Goal: Information Seeking & Learning: Learn about a topic

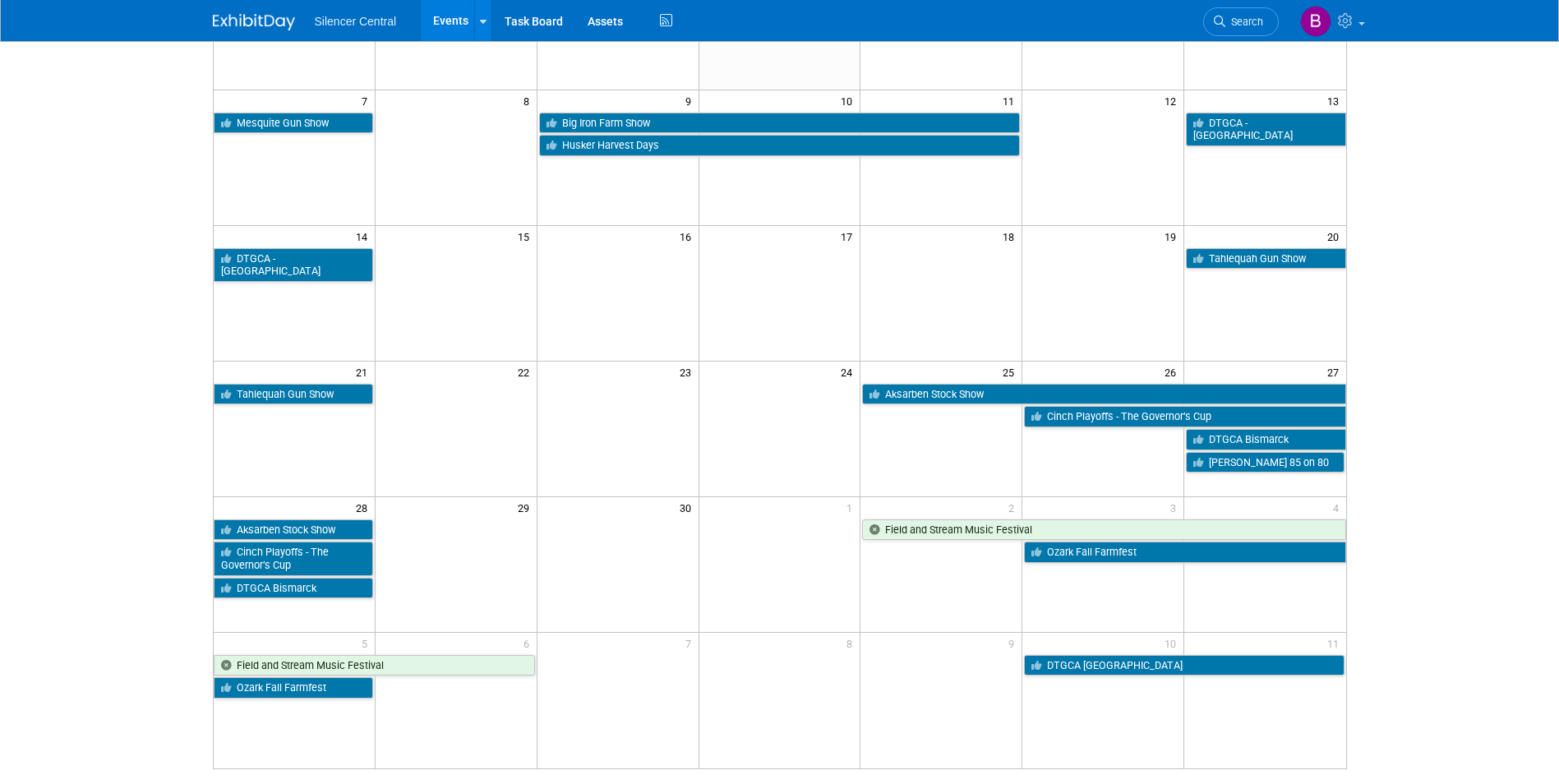
scroll to position [247, 0]
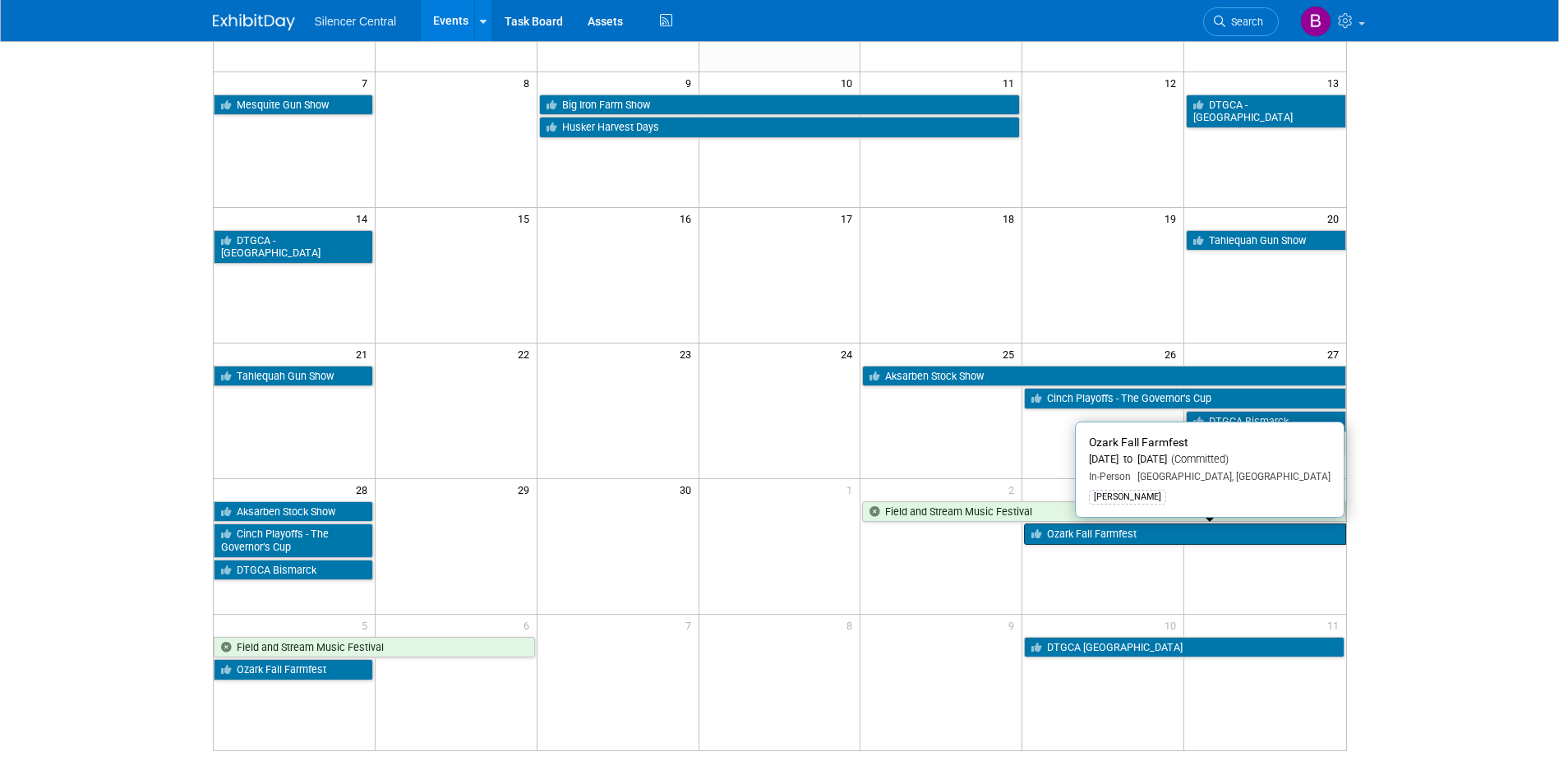
click at [1055, 524] on link "Ozark Fall Farmfest" at bounding box center [1184, 534] width 321 height 21
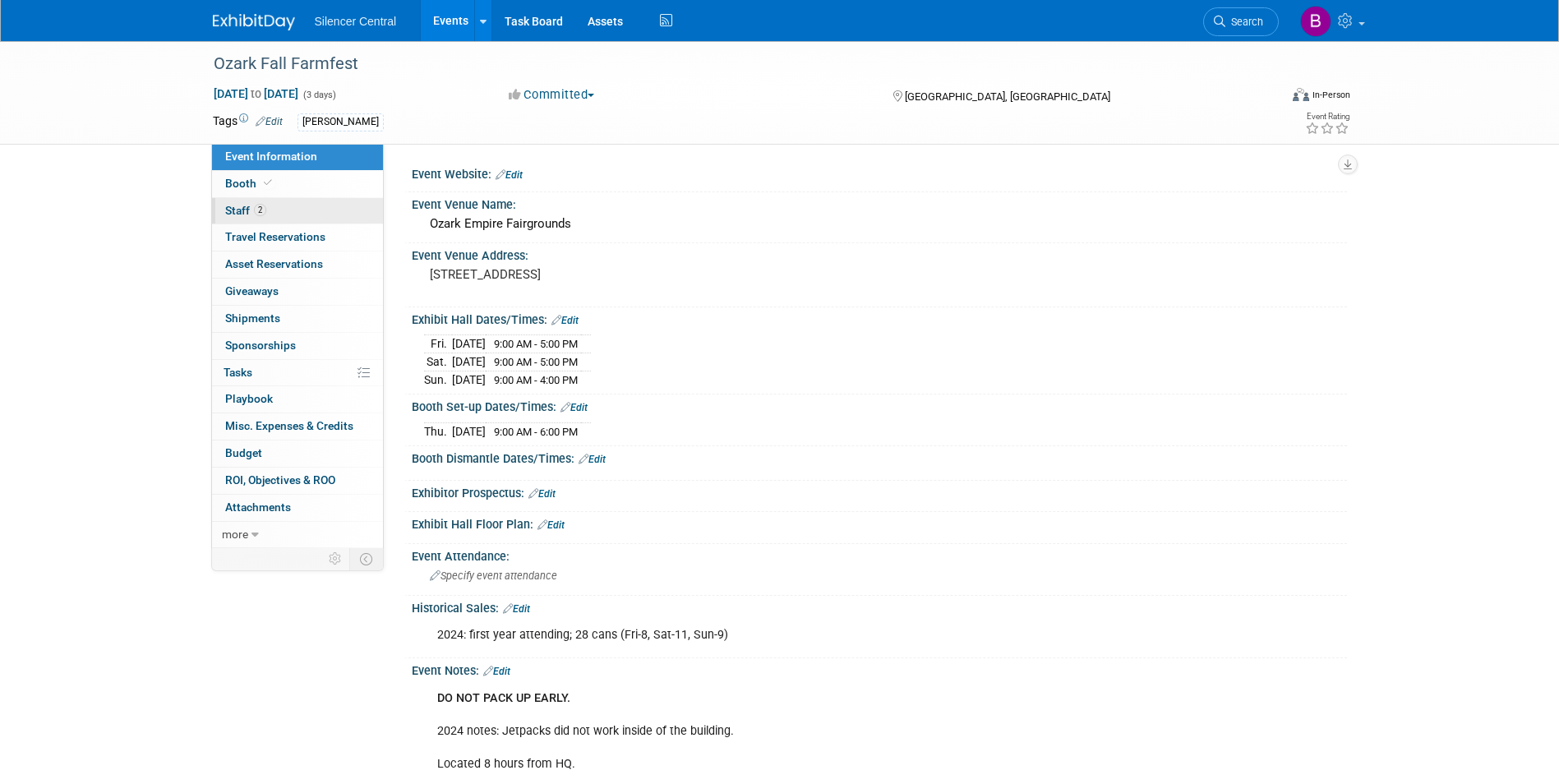
click at [279, 202] on link "2 Staff 2" at bounding box center [297, 211] width 171 height 26
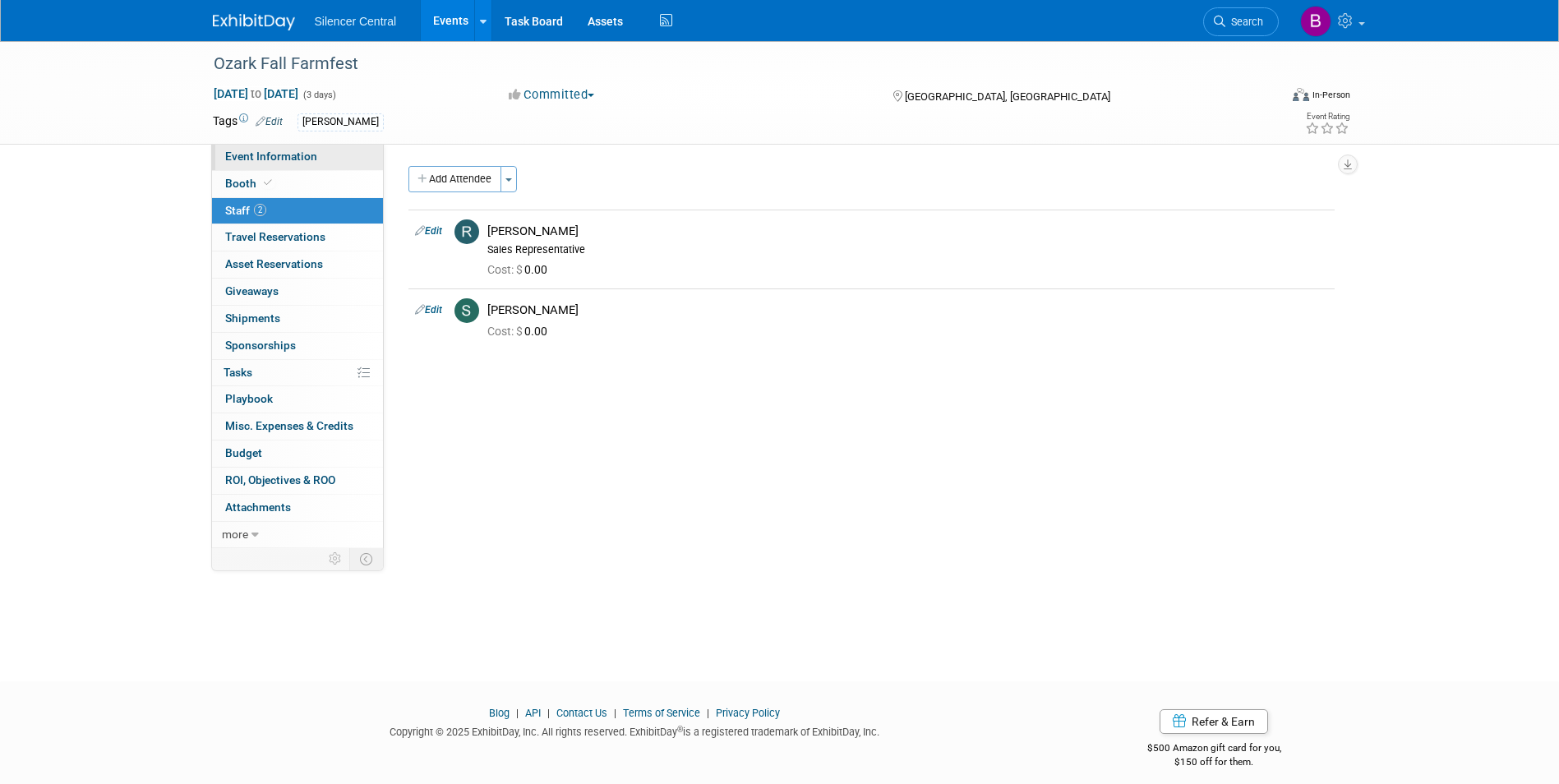
click at [270, 165] on link "Event Information" at bounding box center [297, 157] width 171 height 26
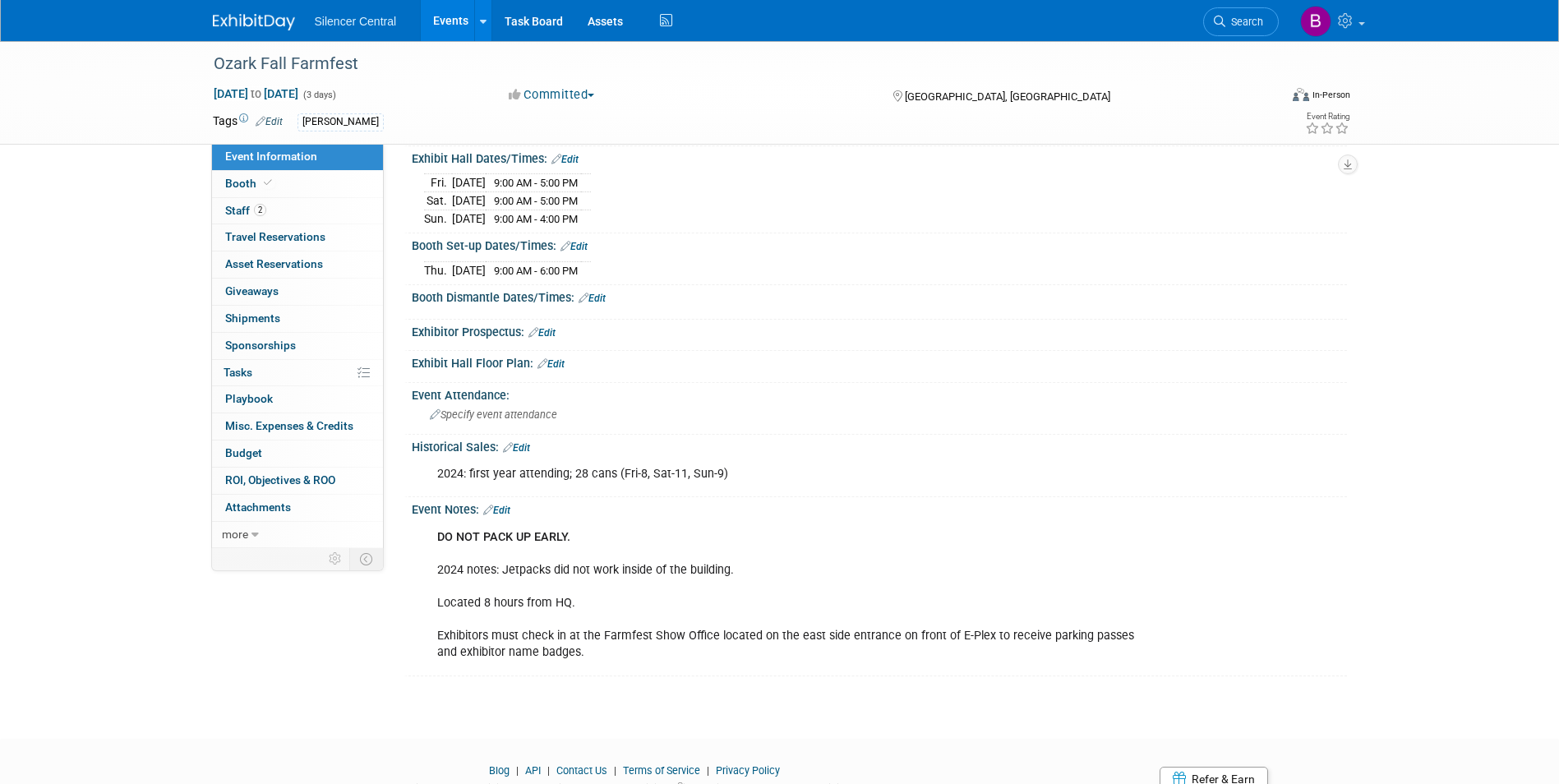
scroll to position [64, 0]
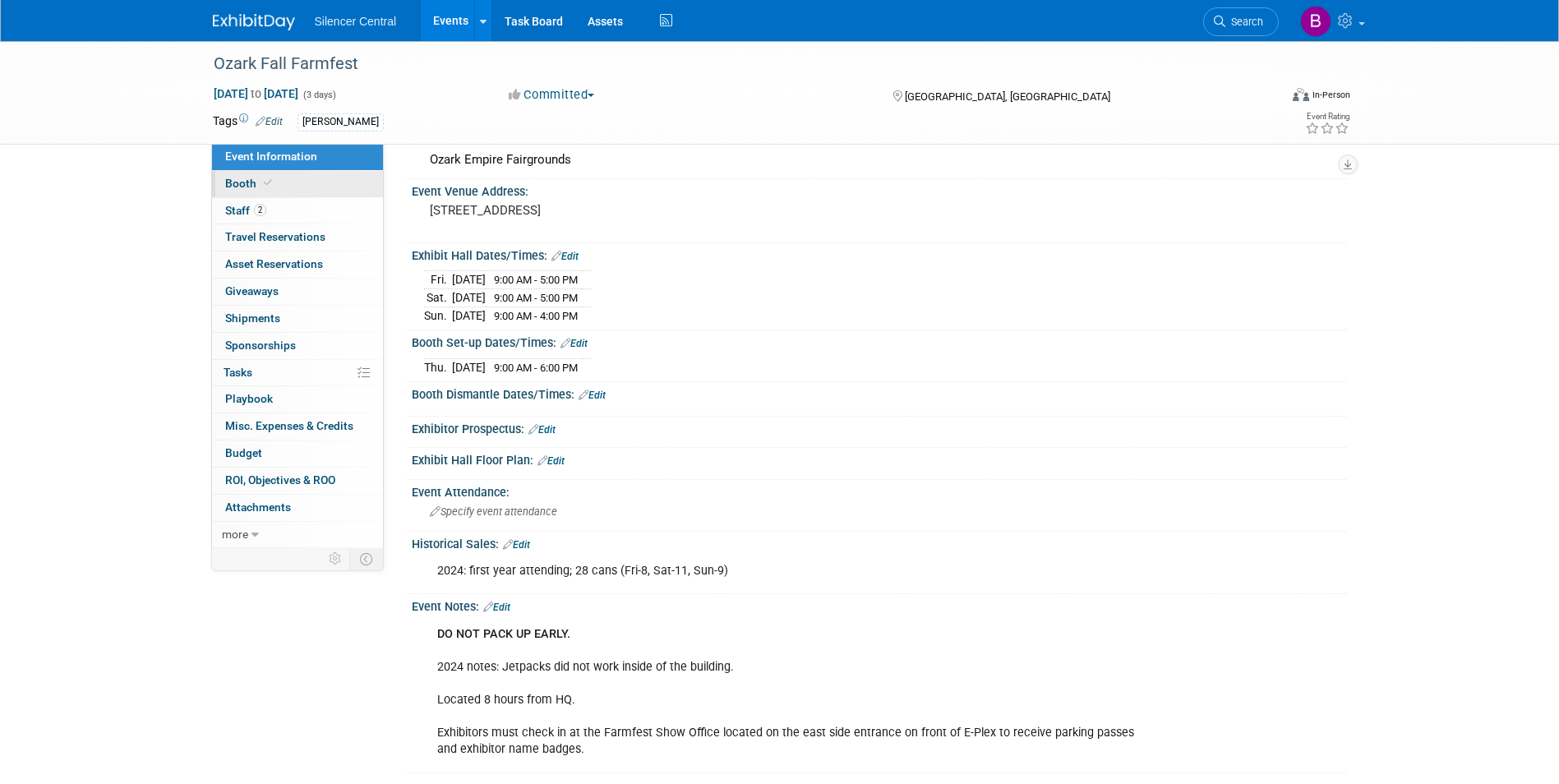
click at [258, 178] on span "Booth" at bounding box center [250, 183] width 50 height 13
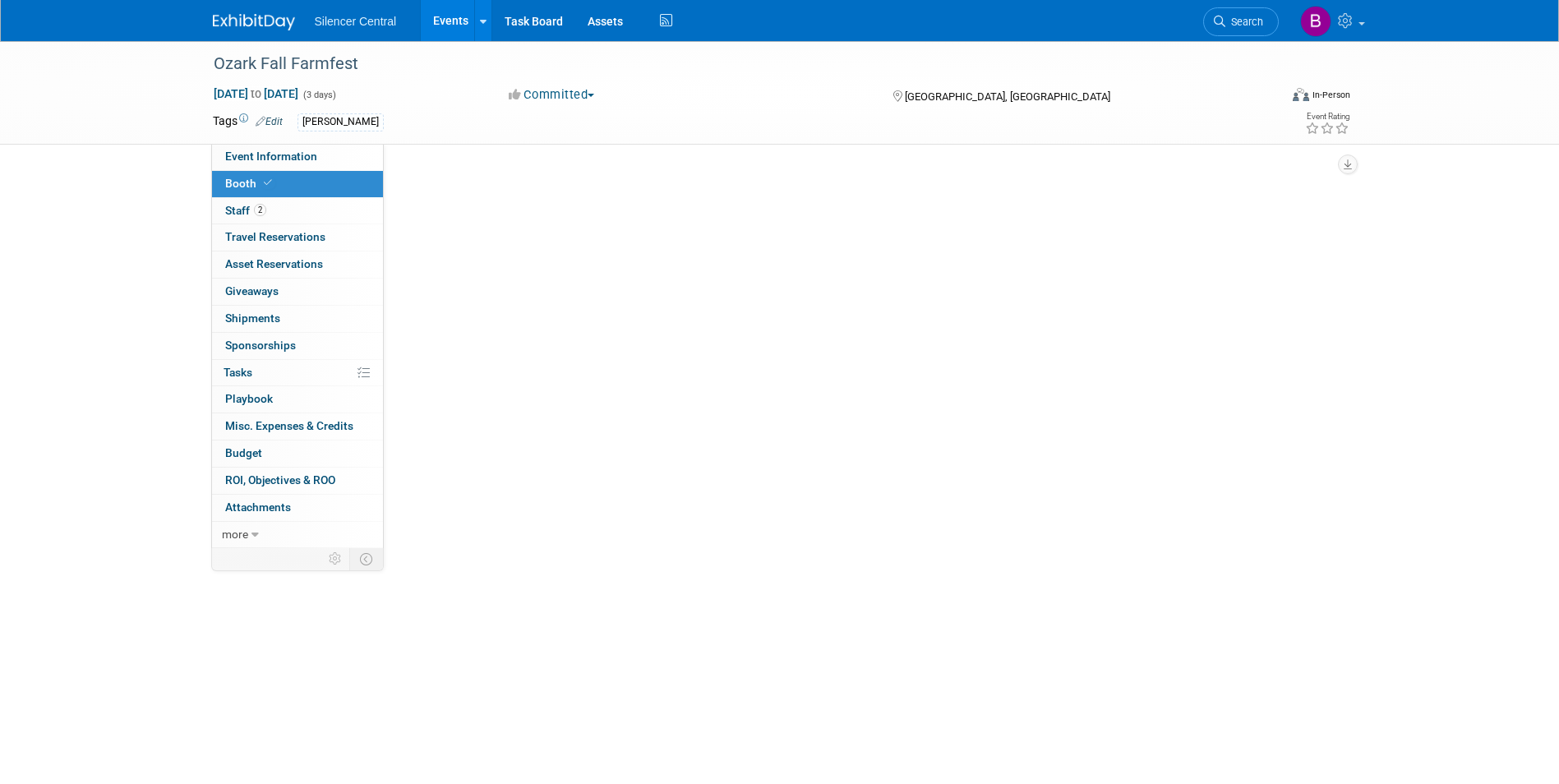
scroll to position [0, 0]
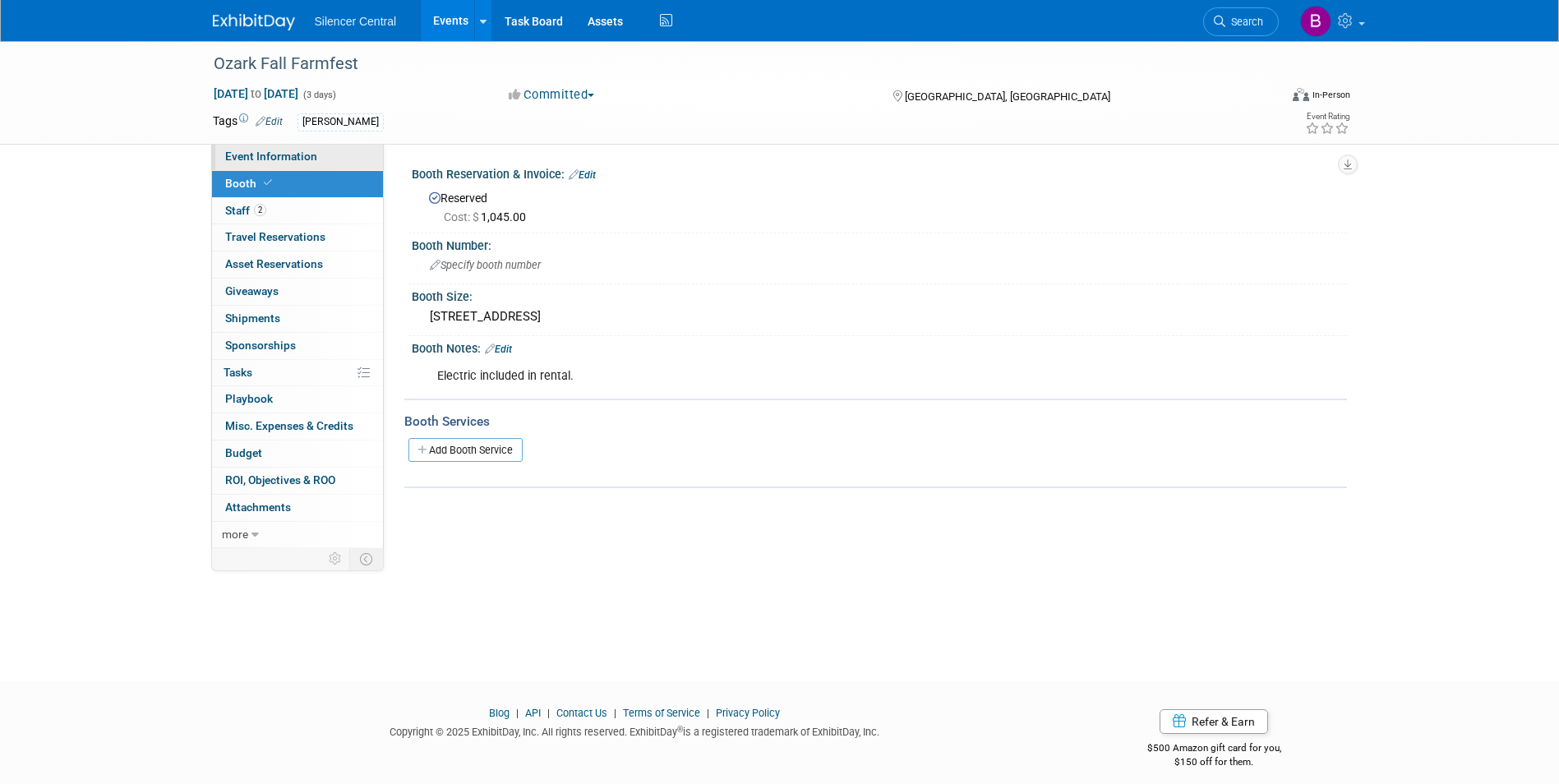
click at [248, 149] on span "Event Information" at bounding box center [272, 156] width 92 height 13
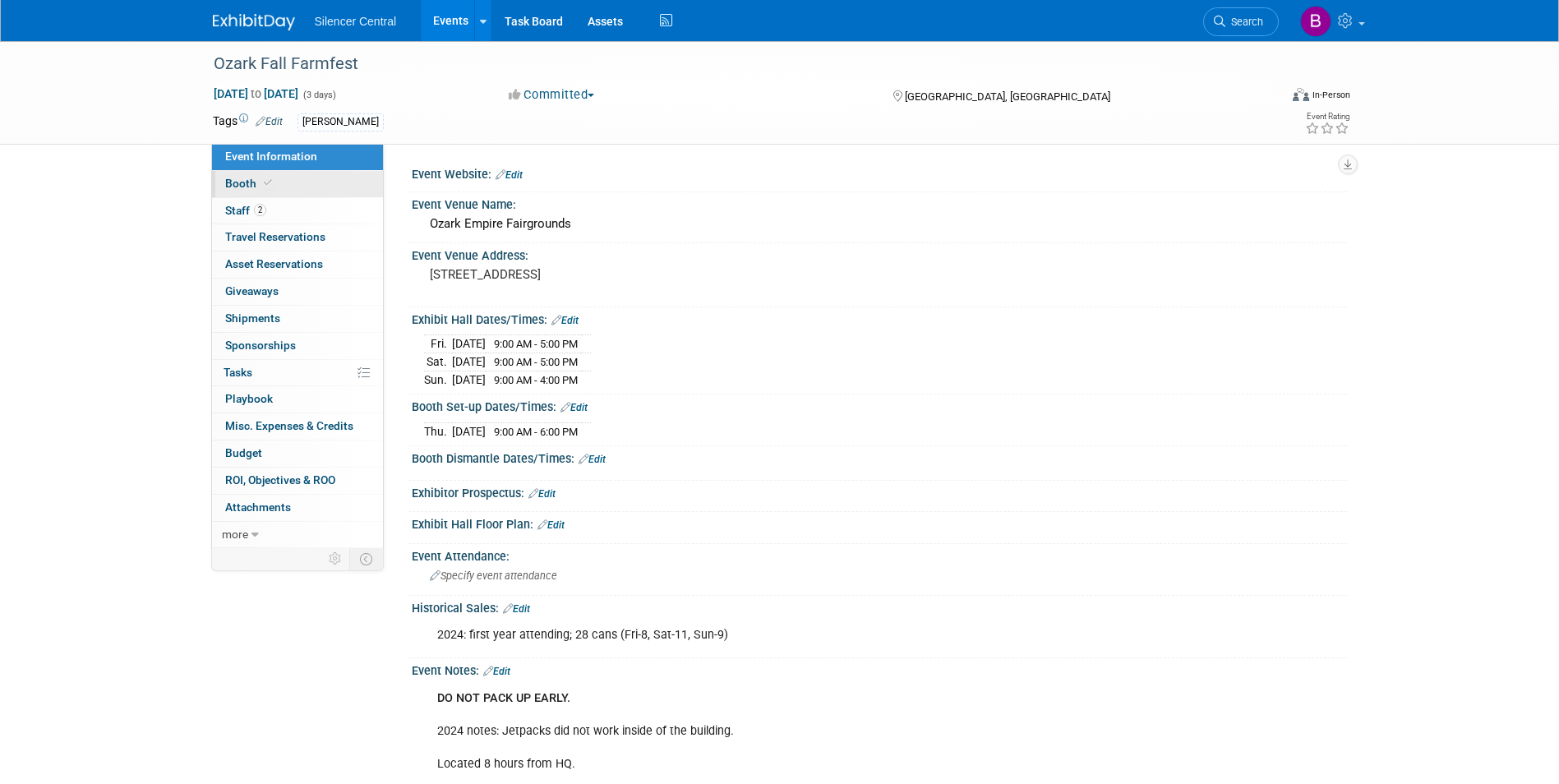
click at [224, 183] on link "Booth" at bounding box center [297, 184] width 171 height 26
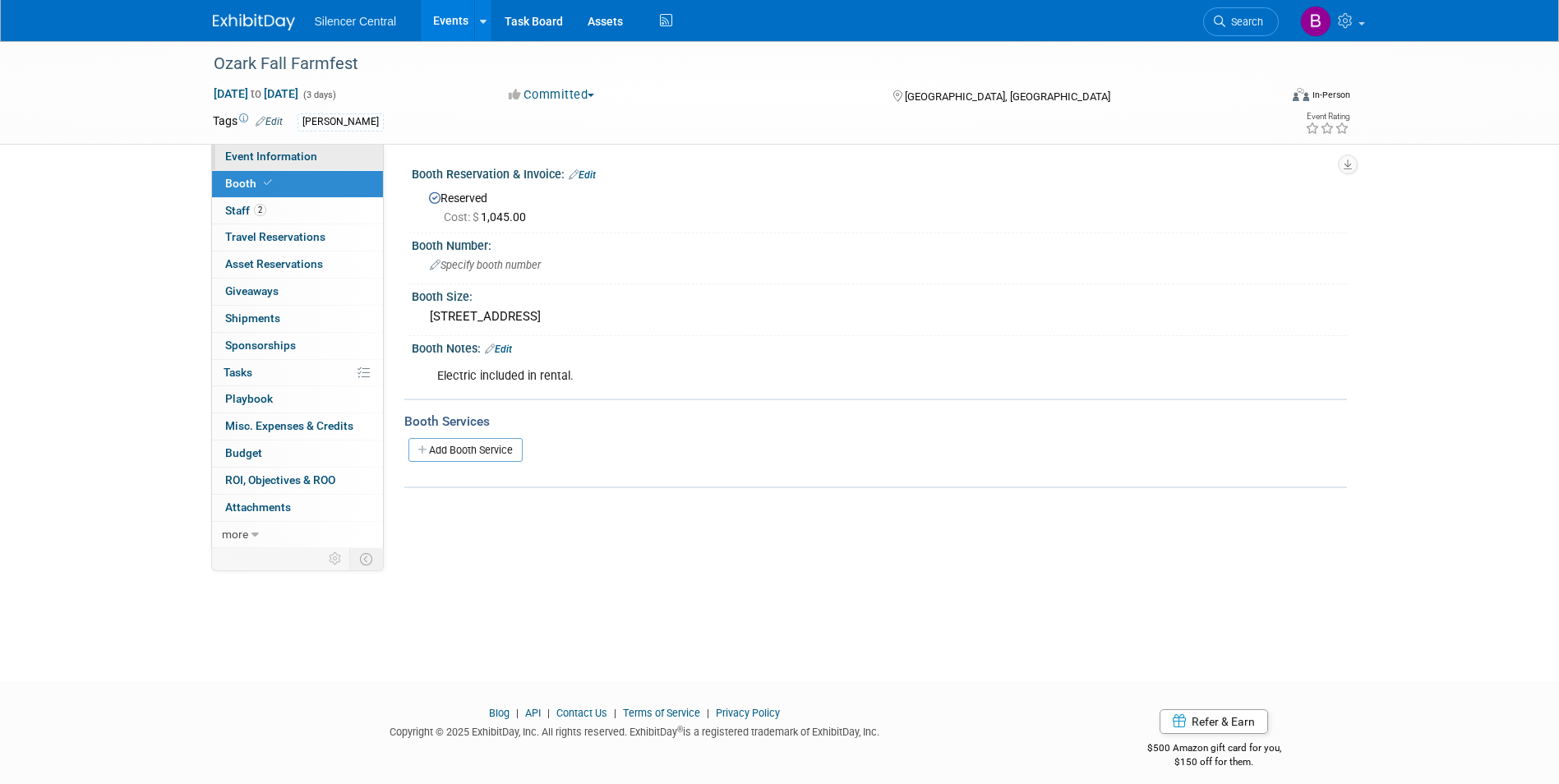
click at [317, 147] on link "Event Information" at bounding box center [297, 157] width 171 height 26
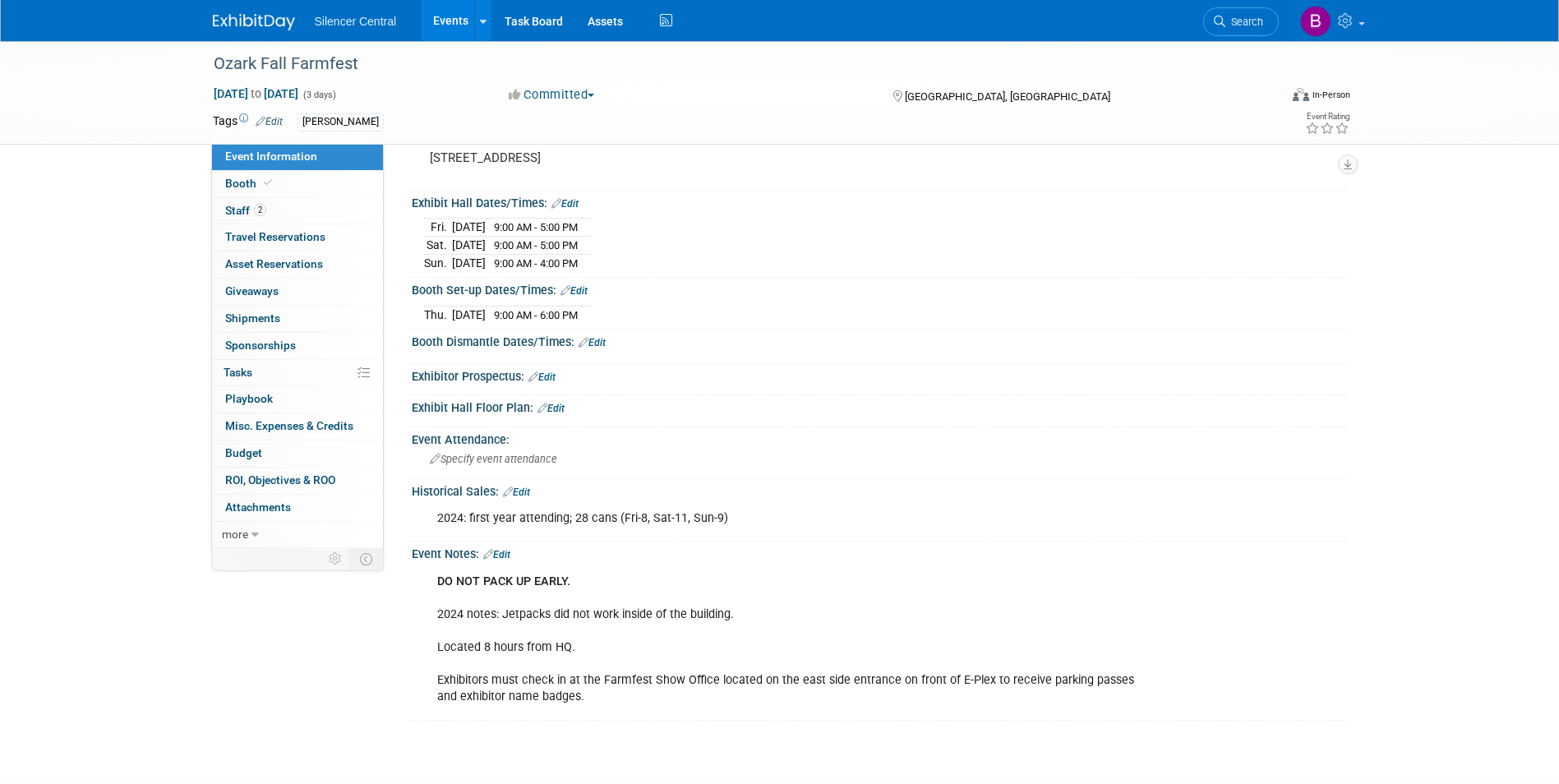
scroll to position [164, 0]
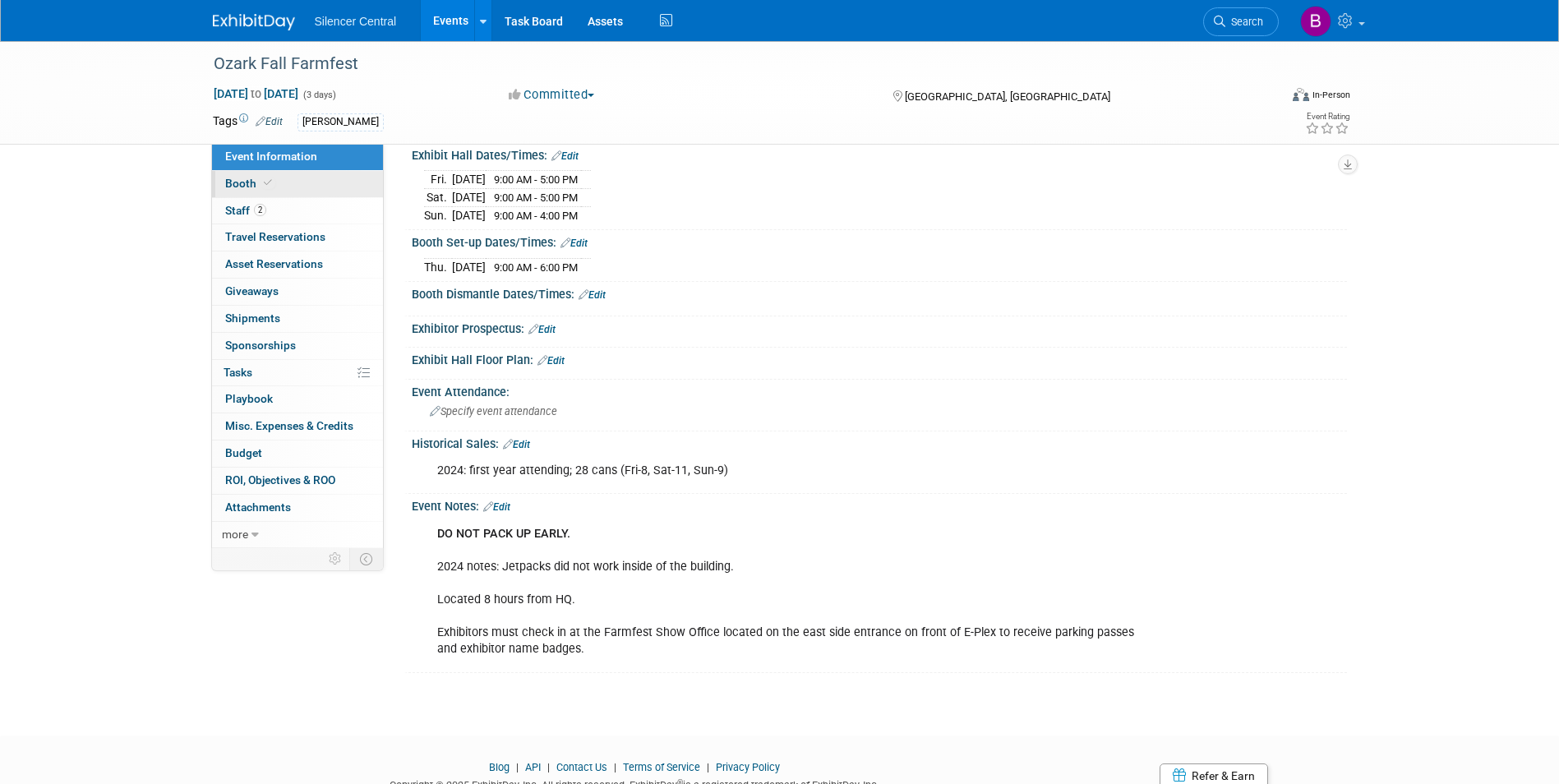
click at [337, 194] on link "Booth" at bounding box center [297, 184] width 171 height 26
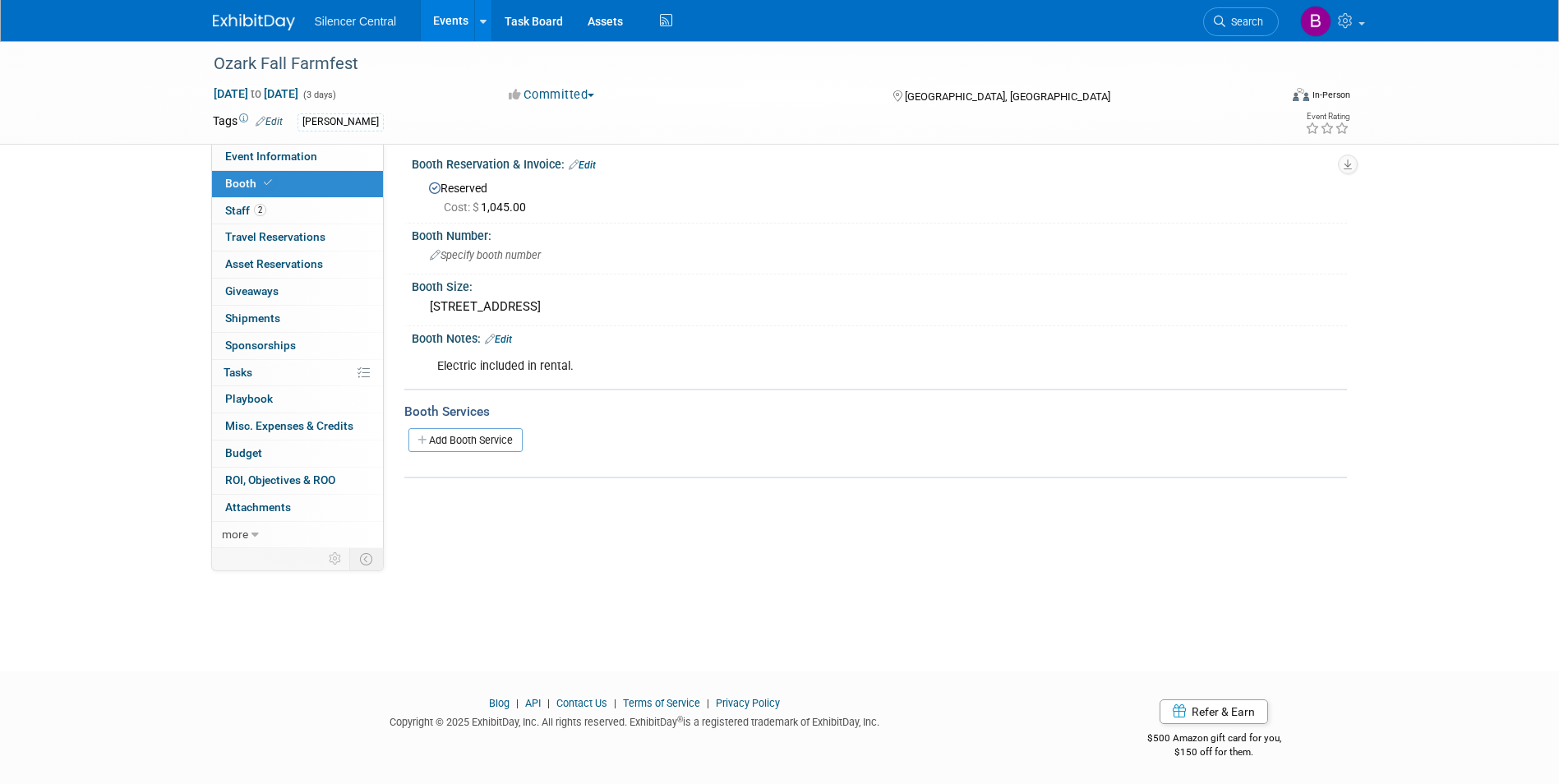
scroll to position [12, 0]
click at [261, 205] on span "2" at bounding box center [260, 210] width 12 height 12
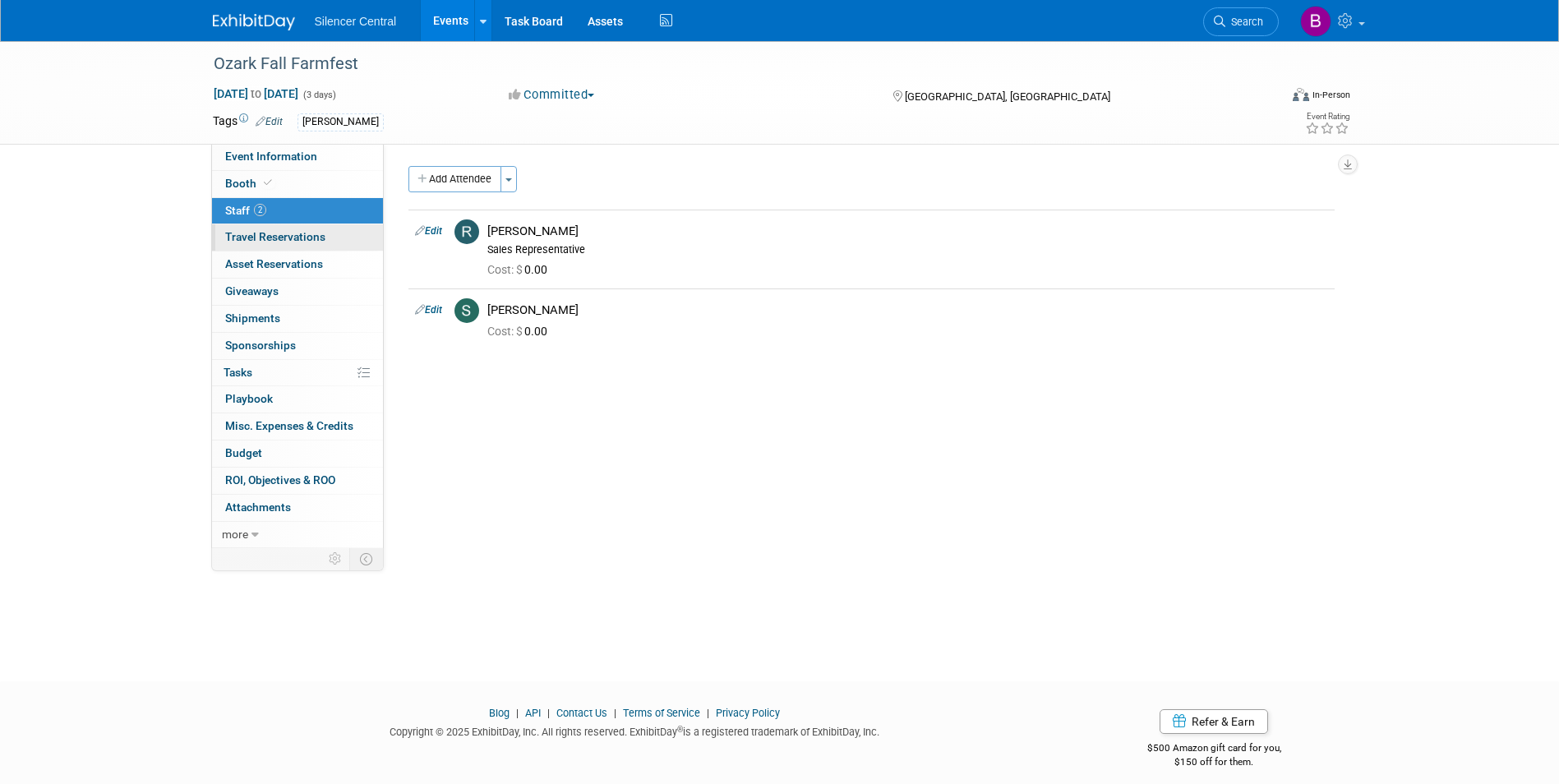
click at [308, 241] on span "Travel Reservations 0" at bounding box center [276, 237] width 101 height 13
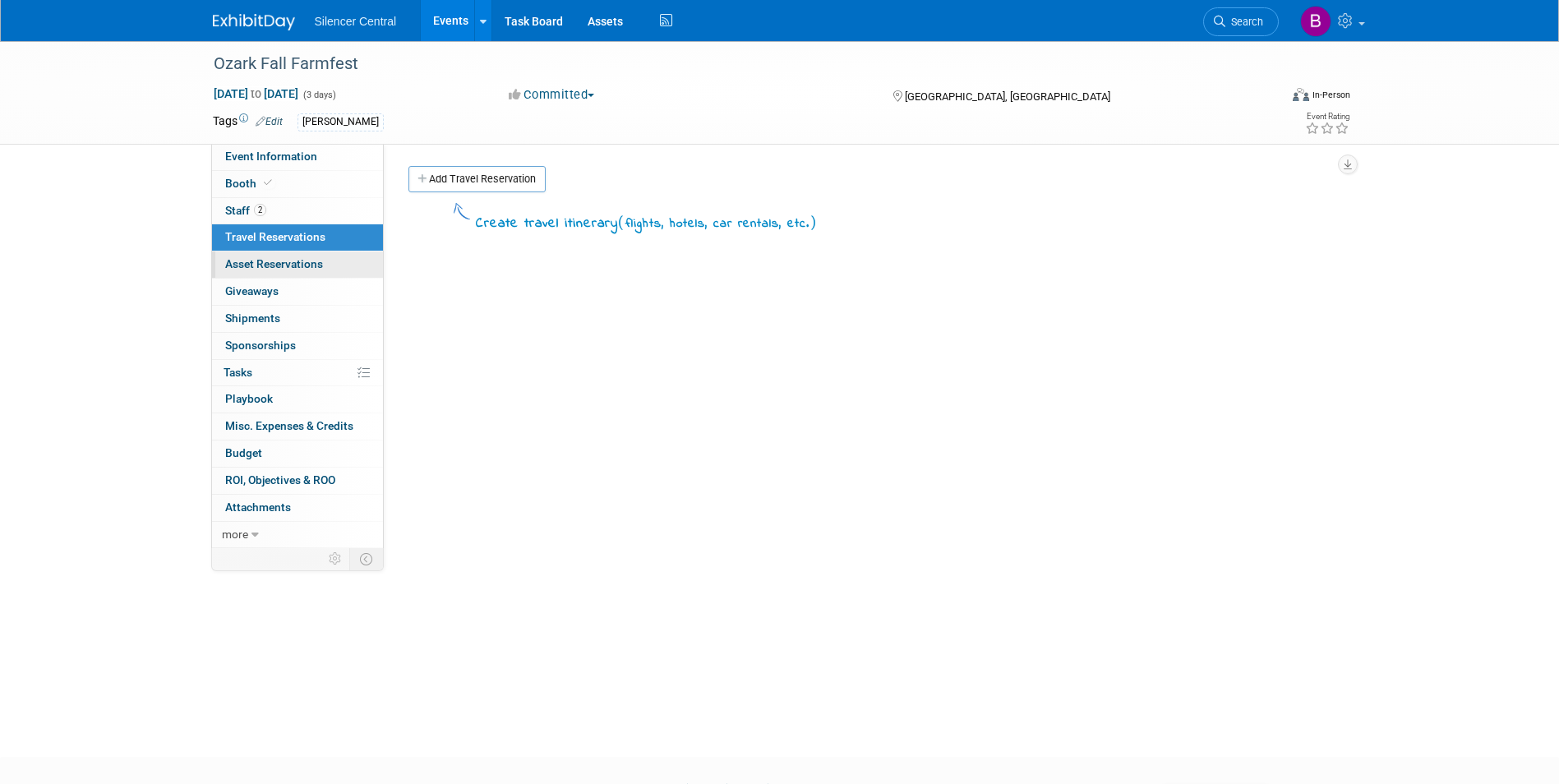
click at [305, 255] on link "0 Asset Reservations 0" at bounding box center [297, 265] width 171 height 26
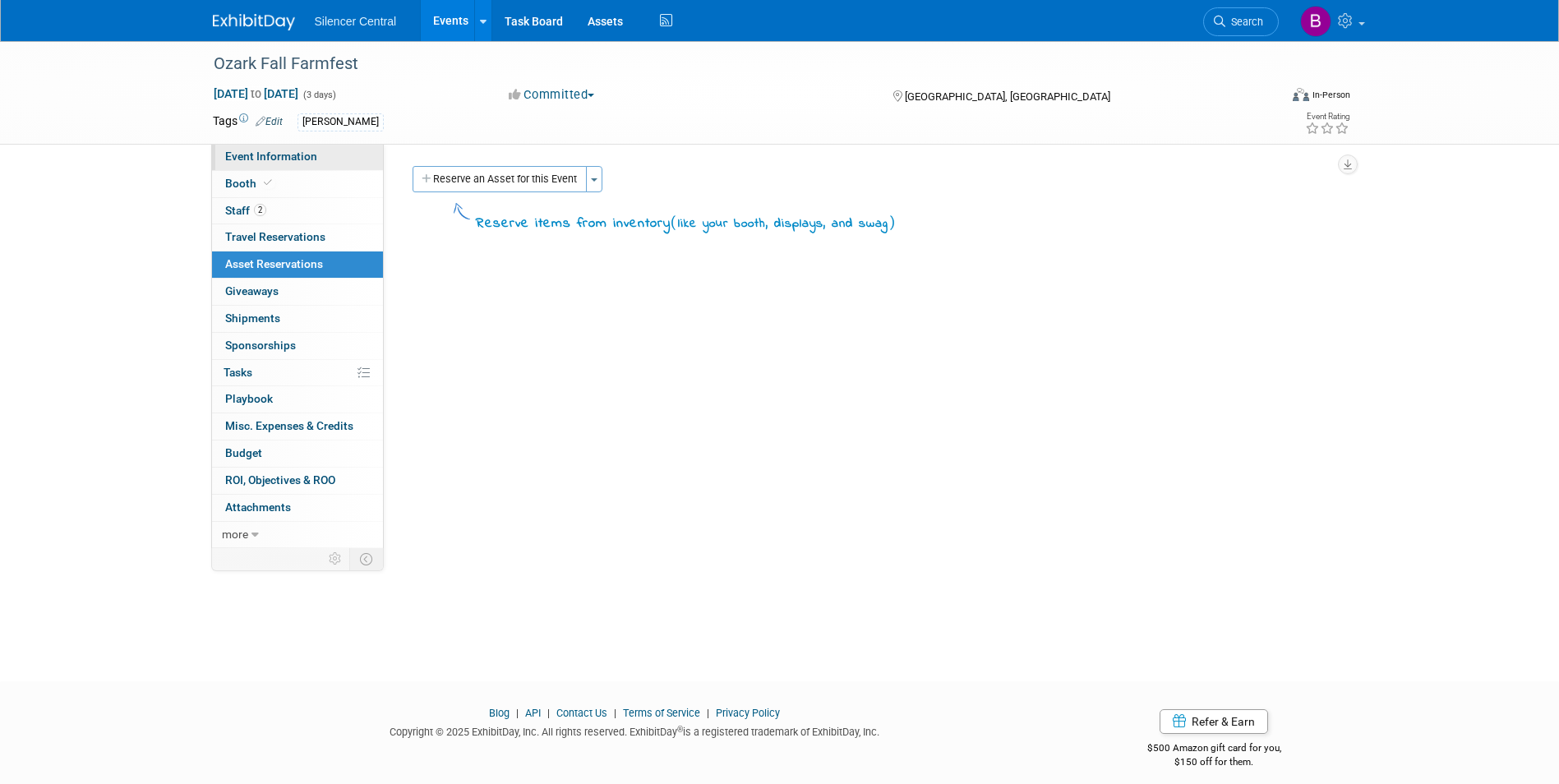
click at [302, 157] on span "Event Information" at bounding box center [272, 156] width 92 height 13
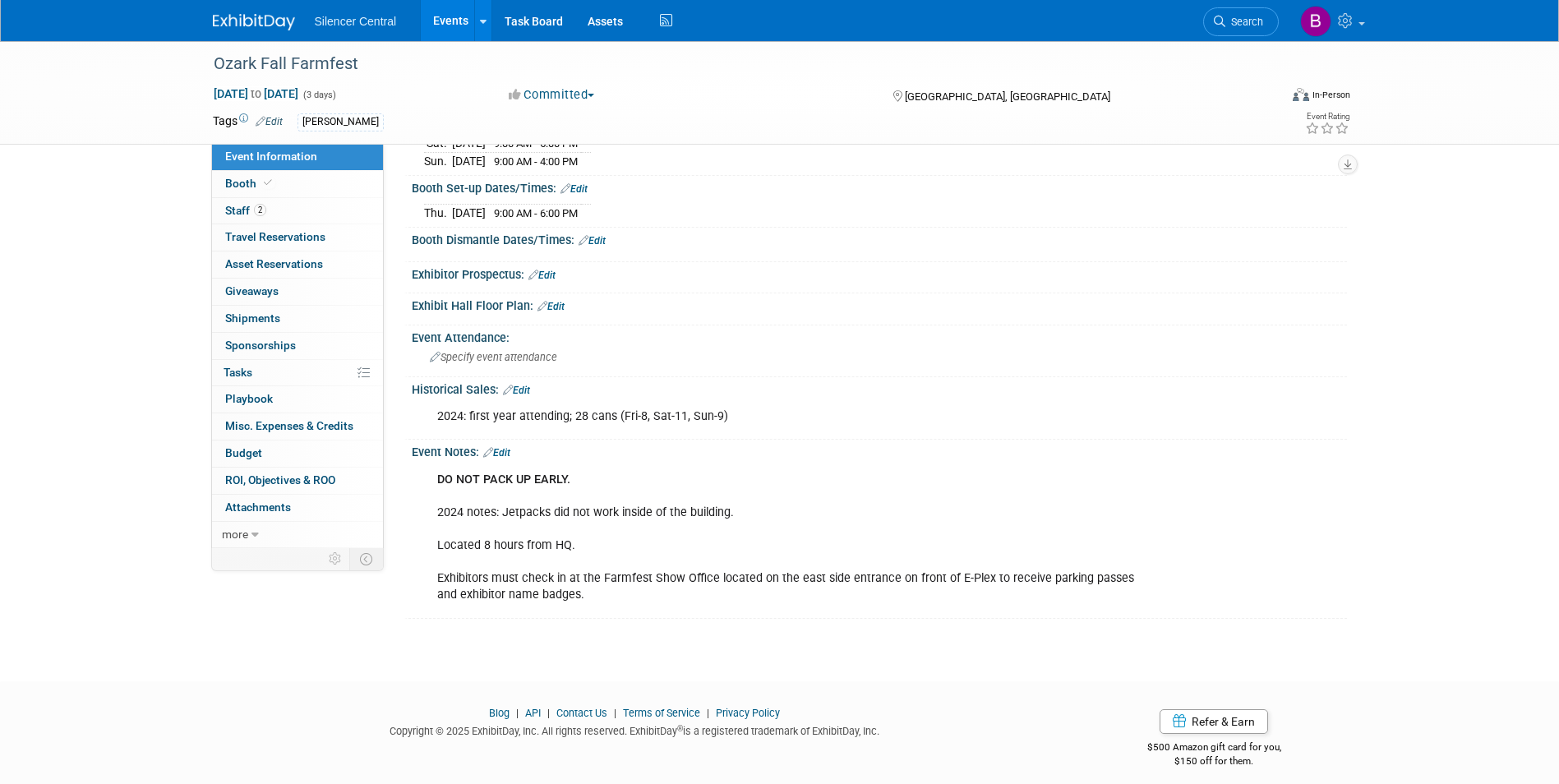
scroll to position [229, 0]
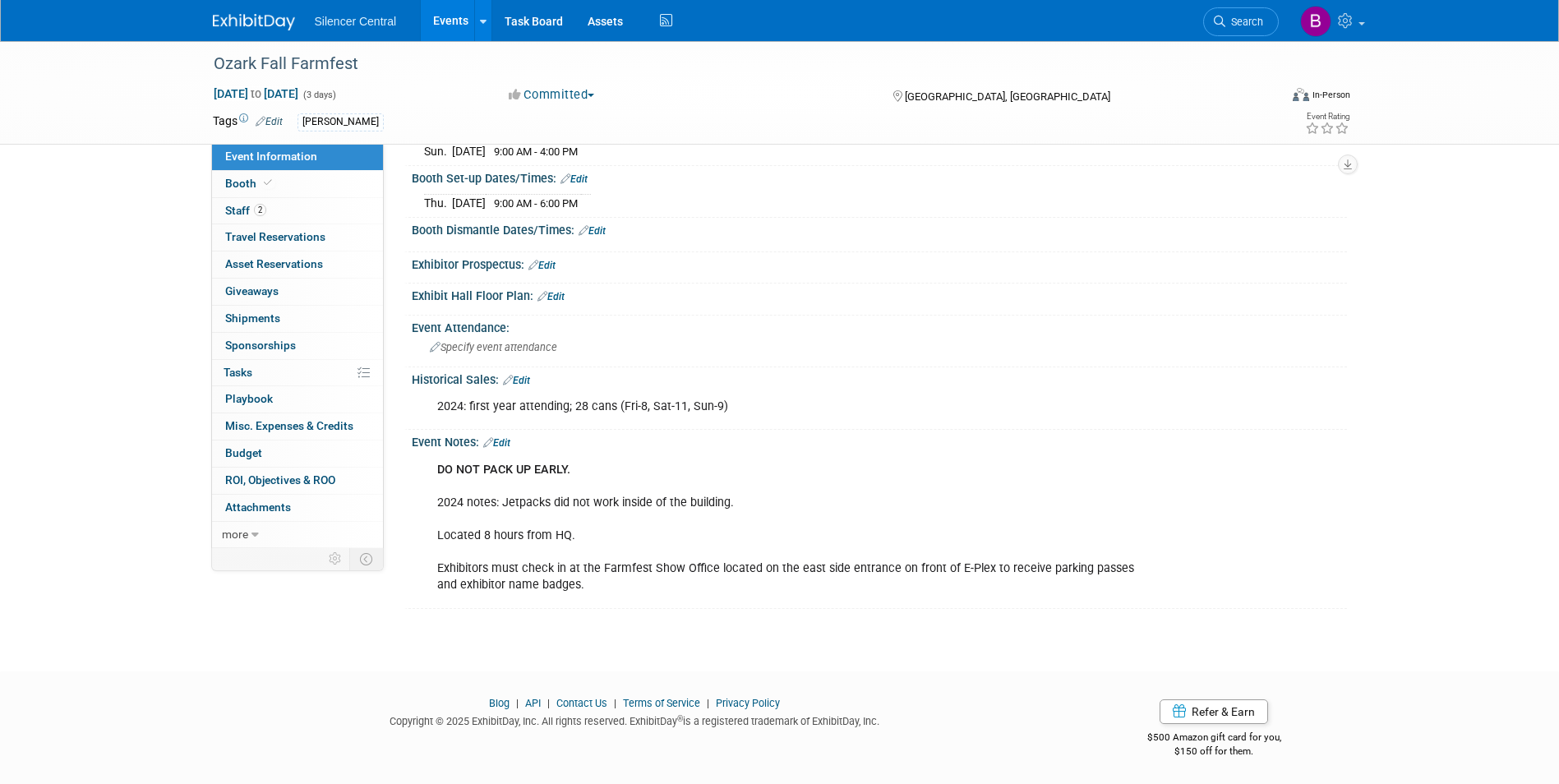
click at [268, 16] on img at bounding box center [254, 22] width 83 height 17
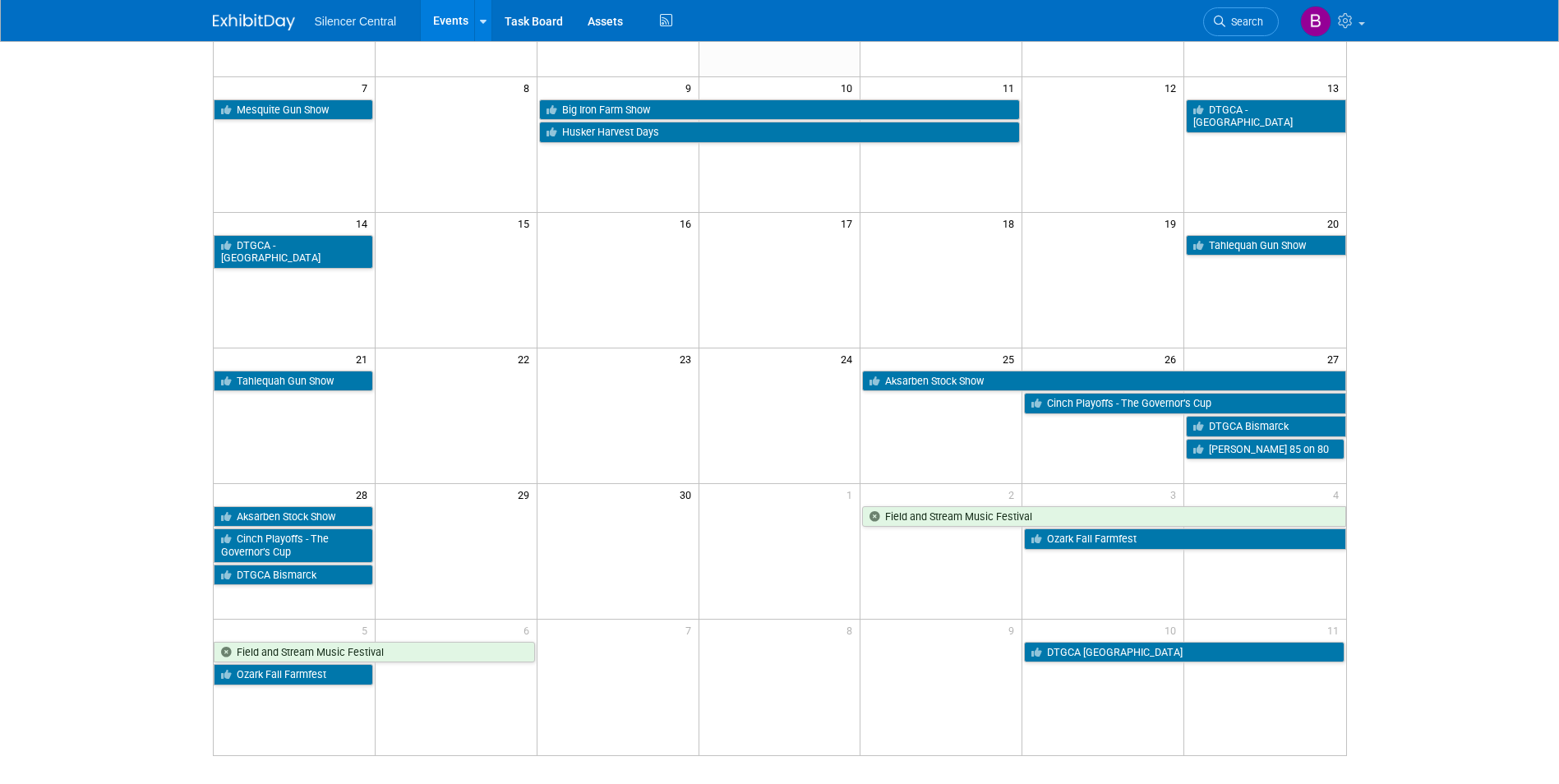
scroll to position [247, 0]
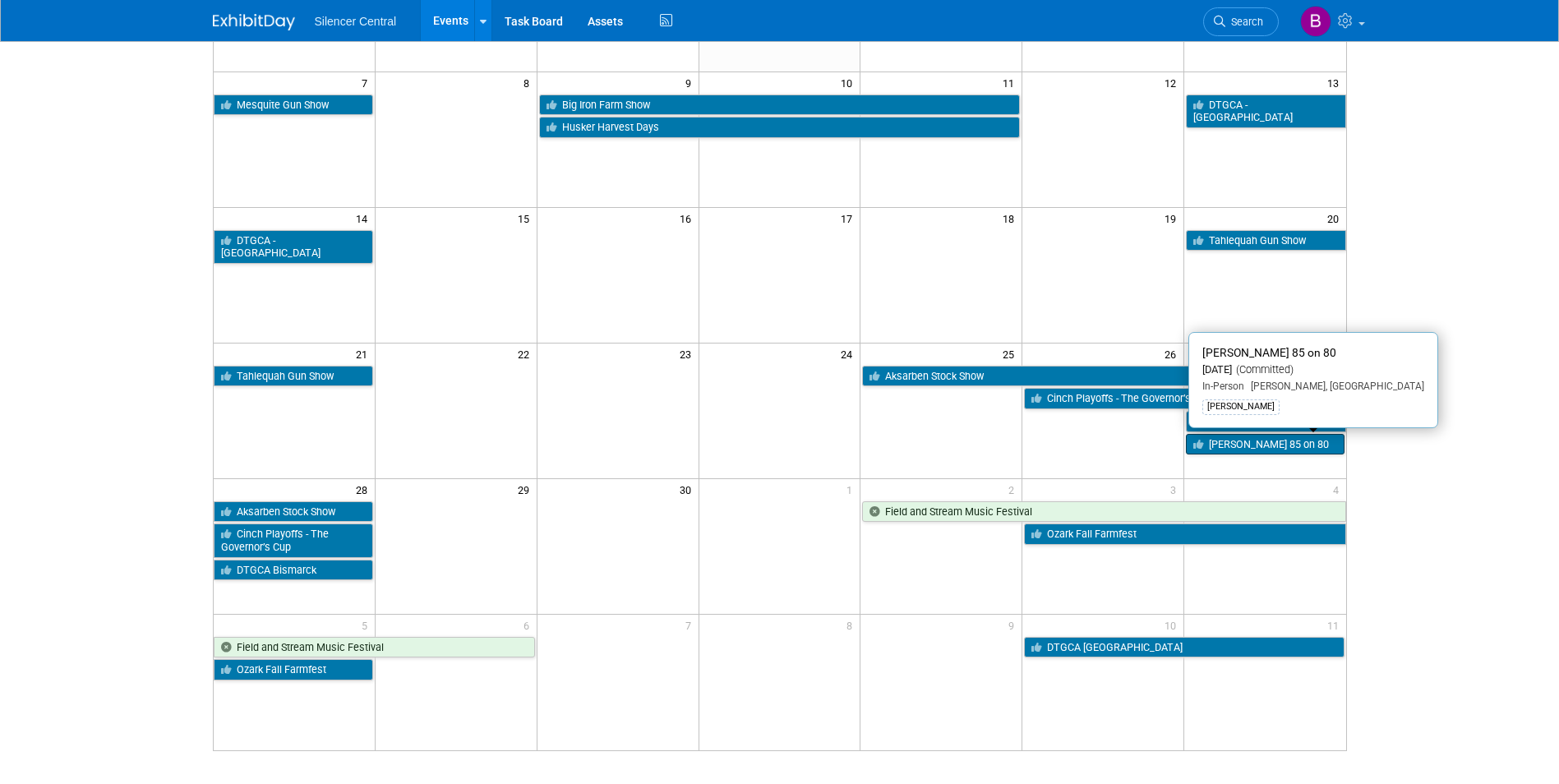
click at [1233, 441] on link "[PERSON_NAME] 85 on 80" at bounding box center [1264, 445] width 158 height 21
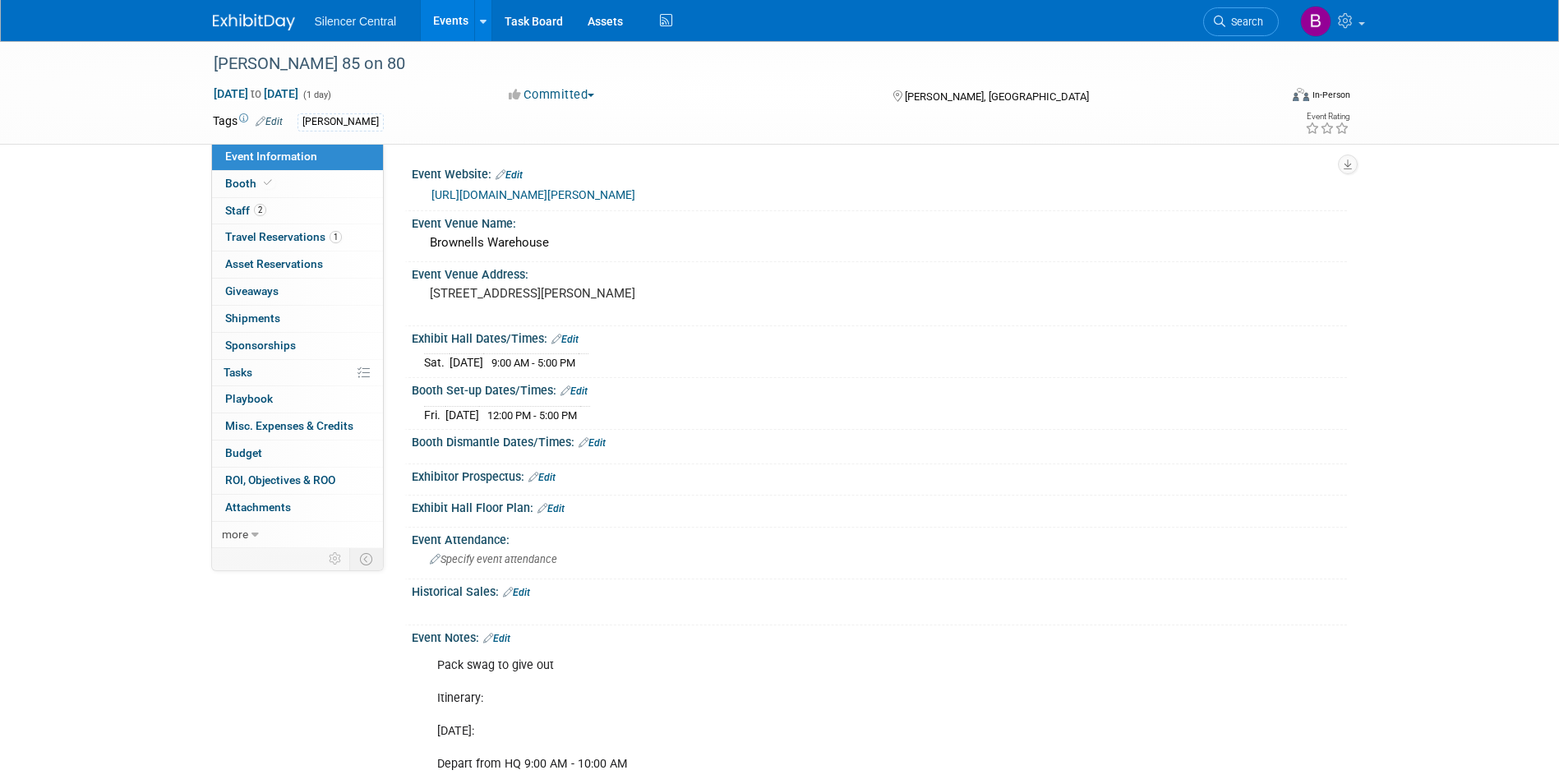
click at [256, 18] on img at bounding box center [254, 22] width 83 height 17
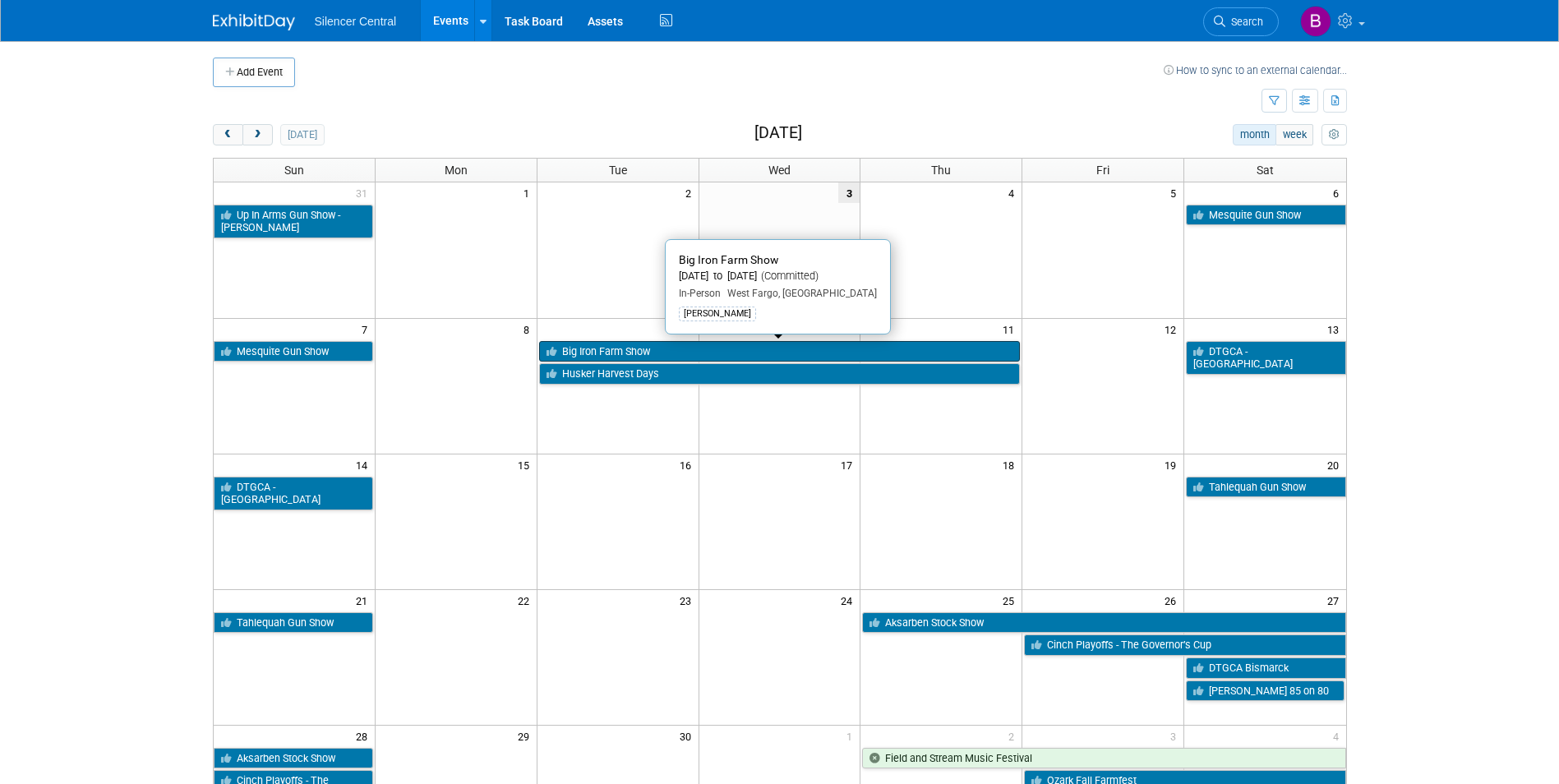
click at [702, 347] on link "Big Iron Farm Show" at bounding box center [780, 352] width 482 height 21
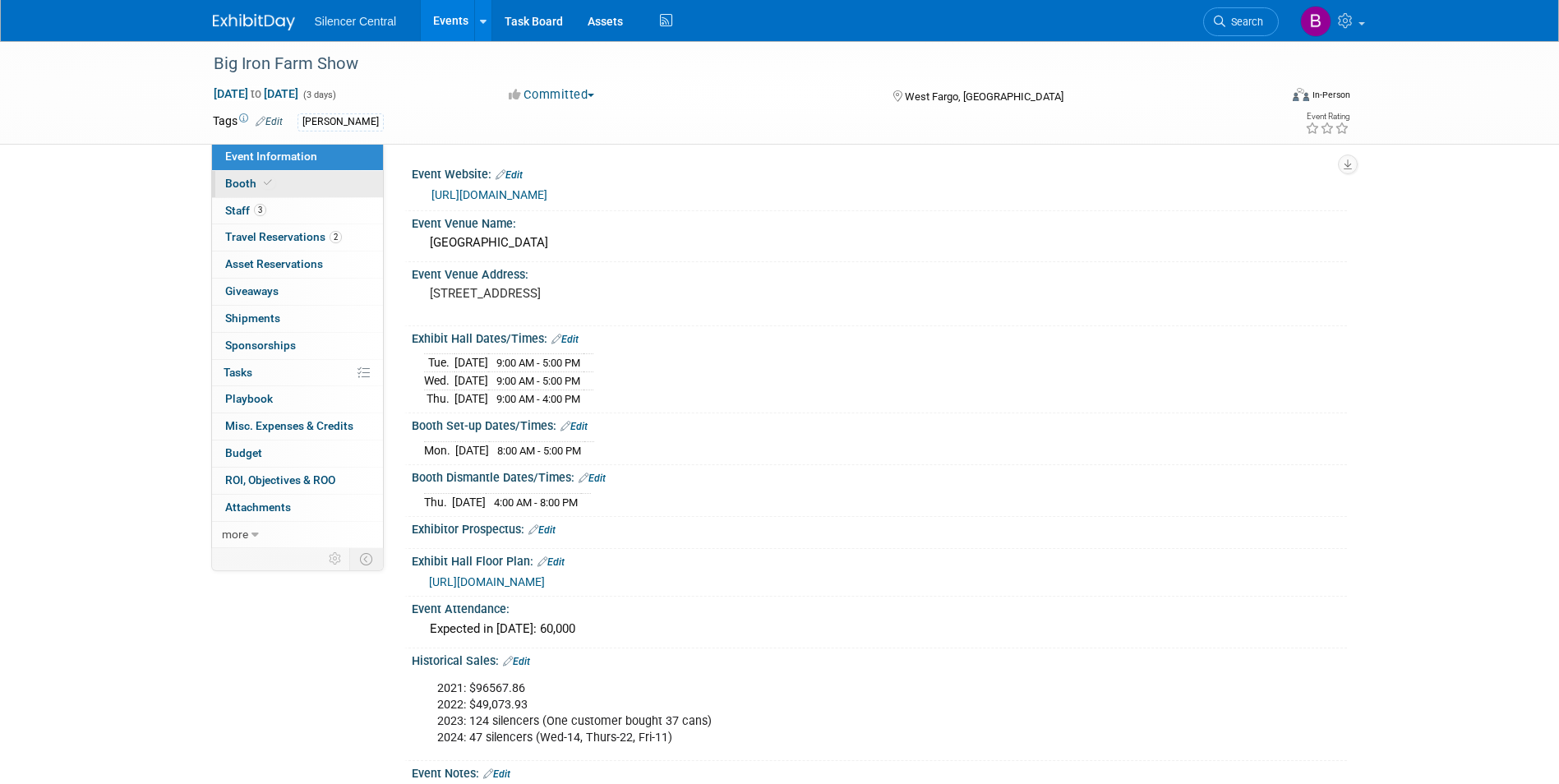
click at [266, 184] on icon at bounding box center [268, 182] width 8 height 9
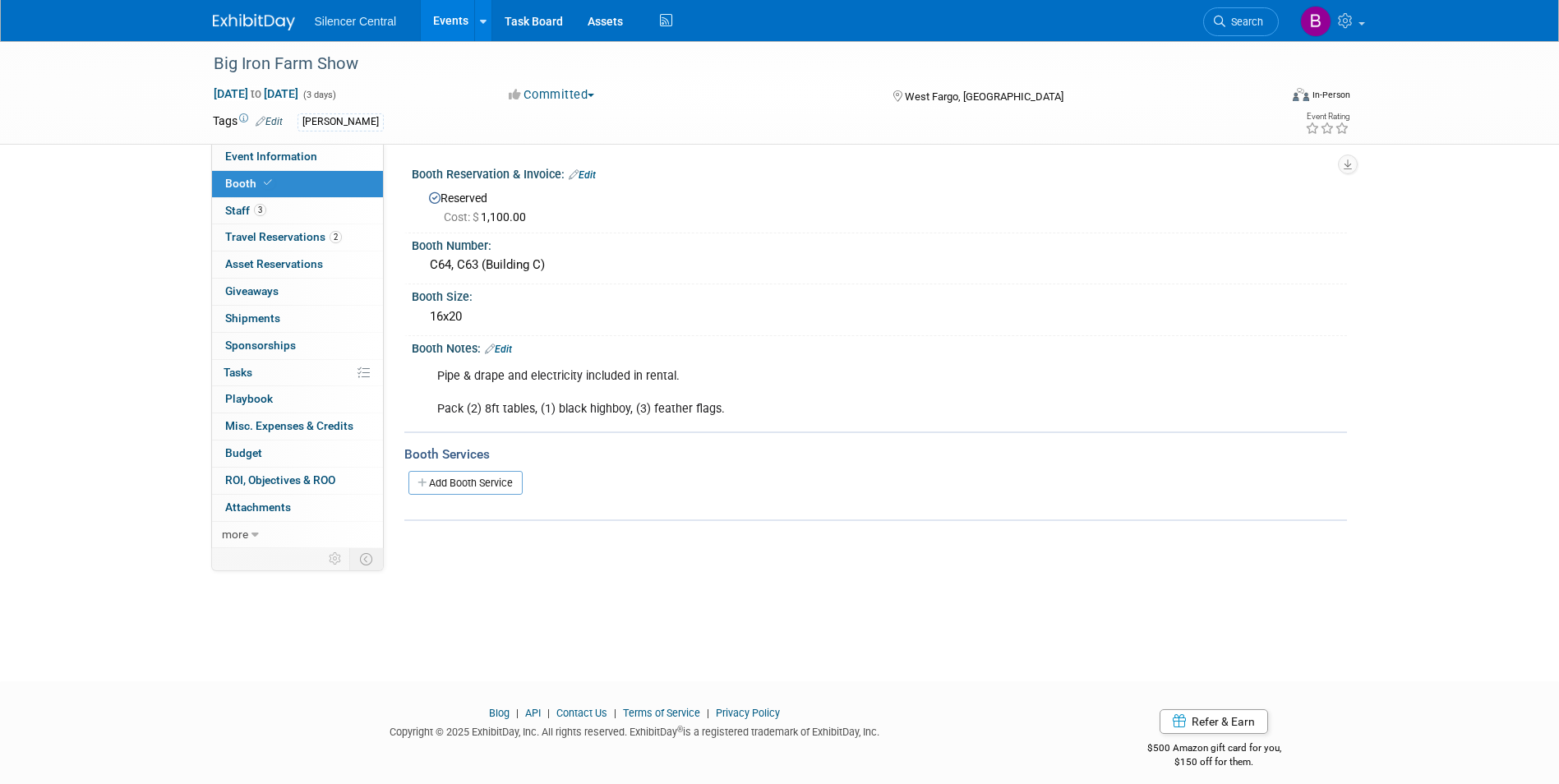
click at [262, 29] on img at bounding box center [254, 22] width 83 height 17
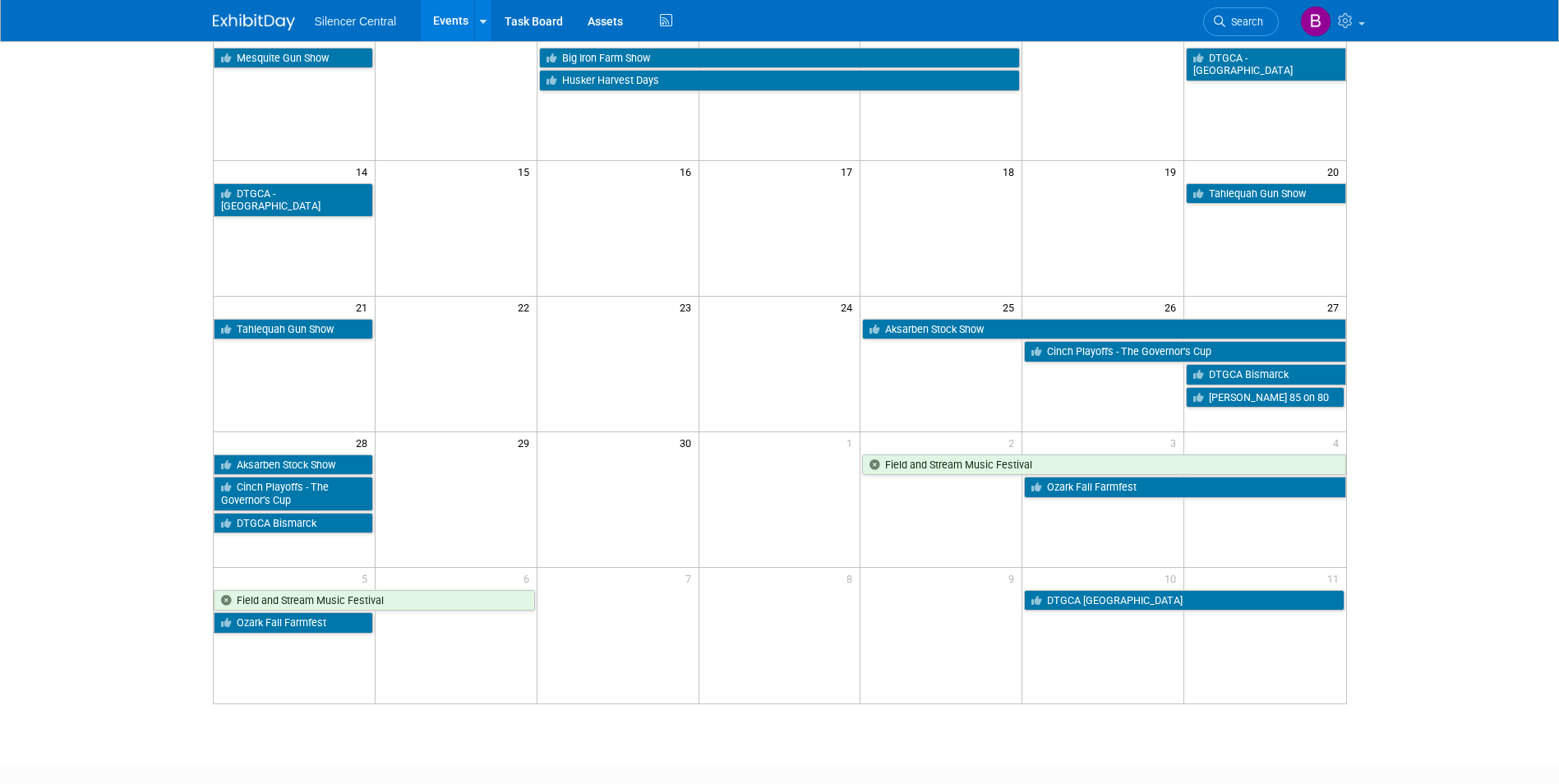
scroll to position [247, 0]
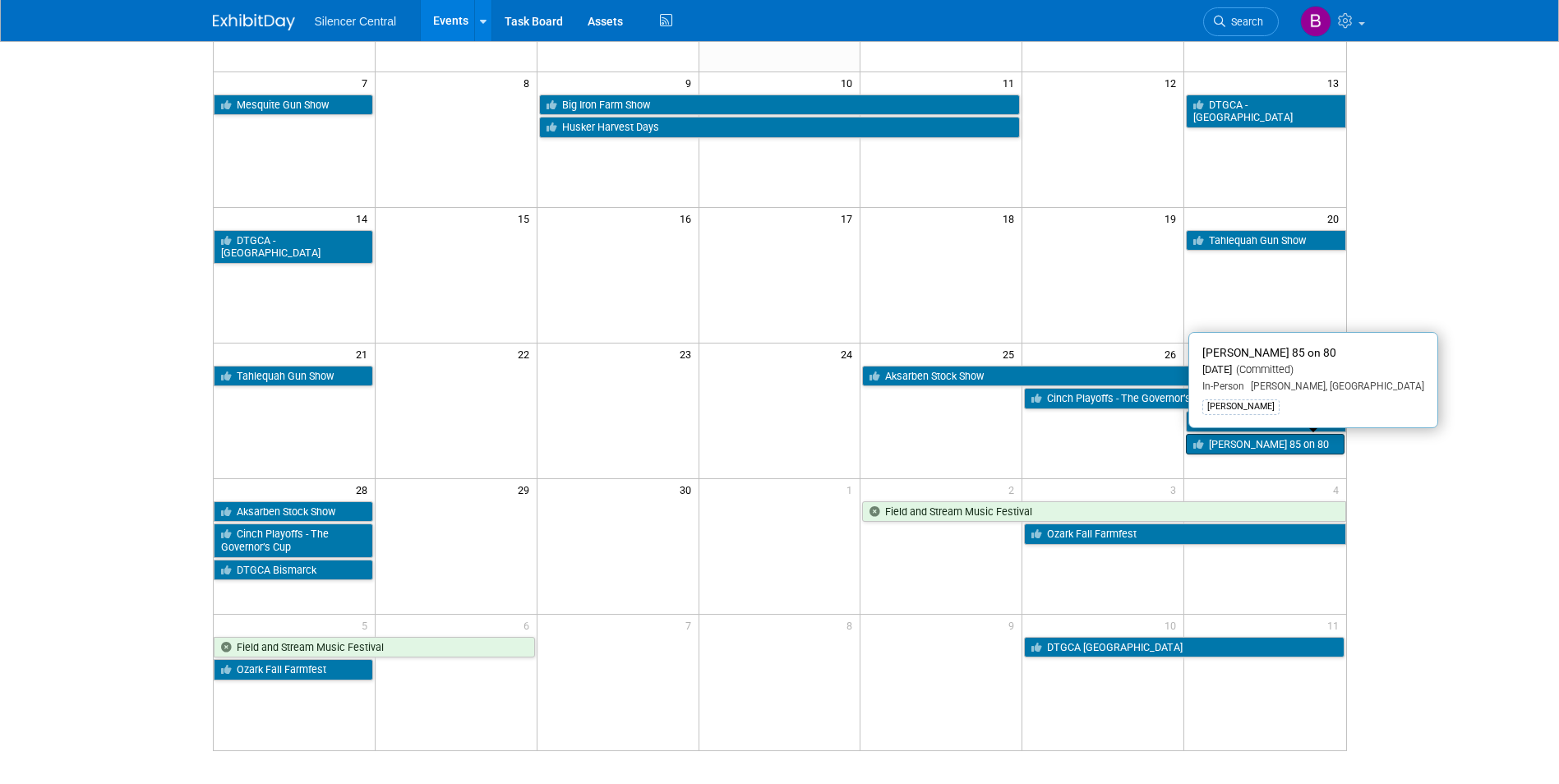
click at [1210, 442] on link "[PERSON_NAME] 85 on 80" at bounding box center [1264, 445] width 158 height 21
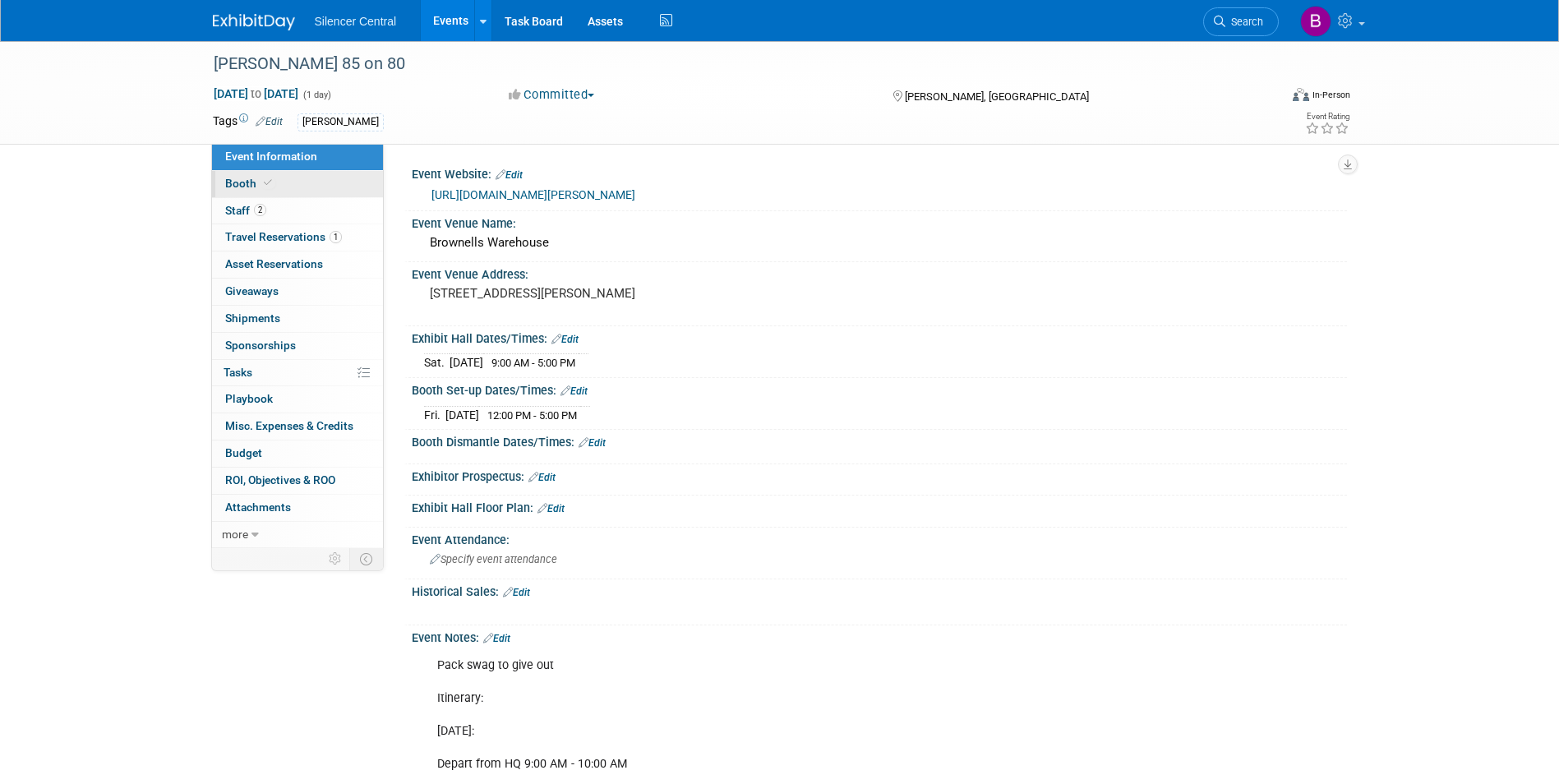
click at [314, 182] on link "Booth" at bounding box center [297, 184] width 171 height 26
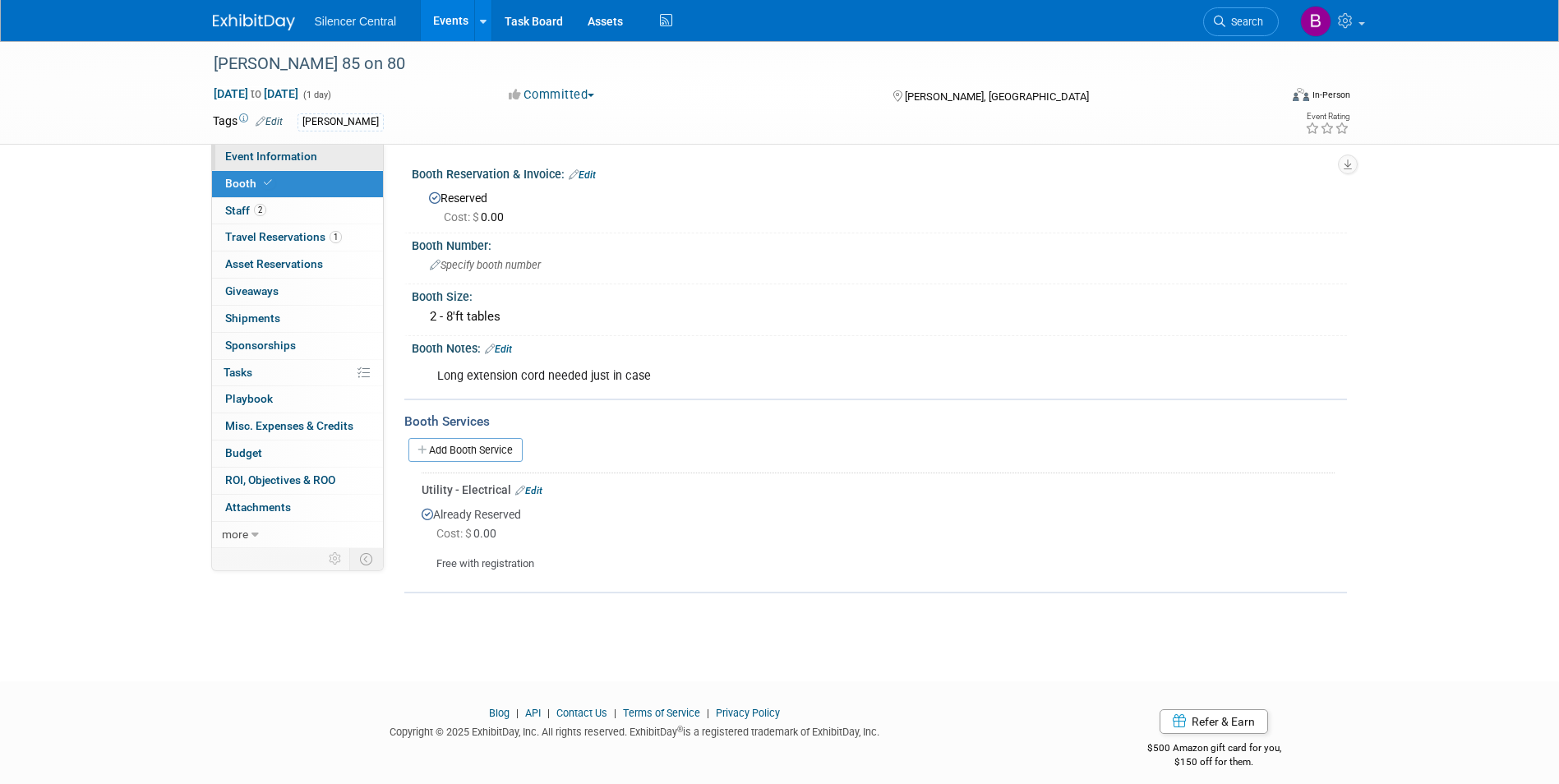
click at [278, 165] on link "Event Information" at bounding box center [297, 157] width 171 height 26
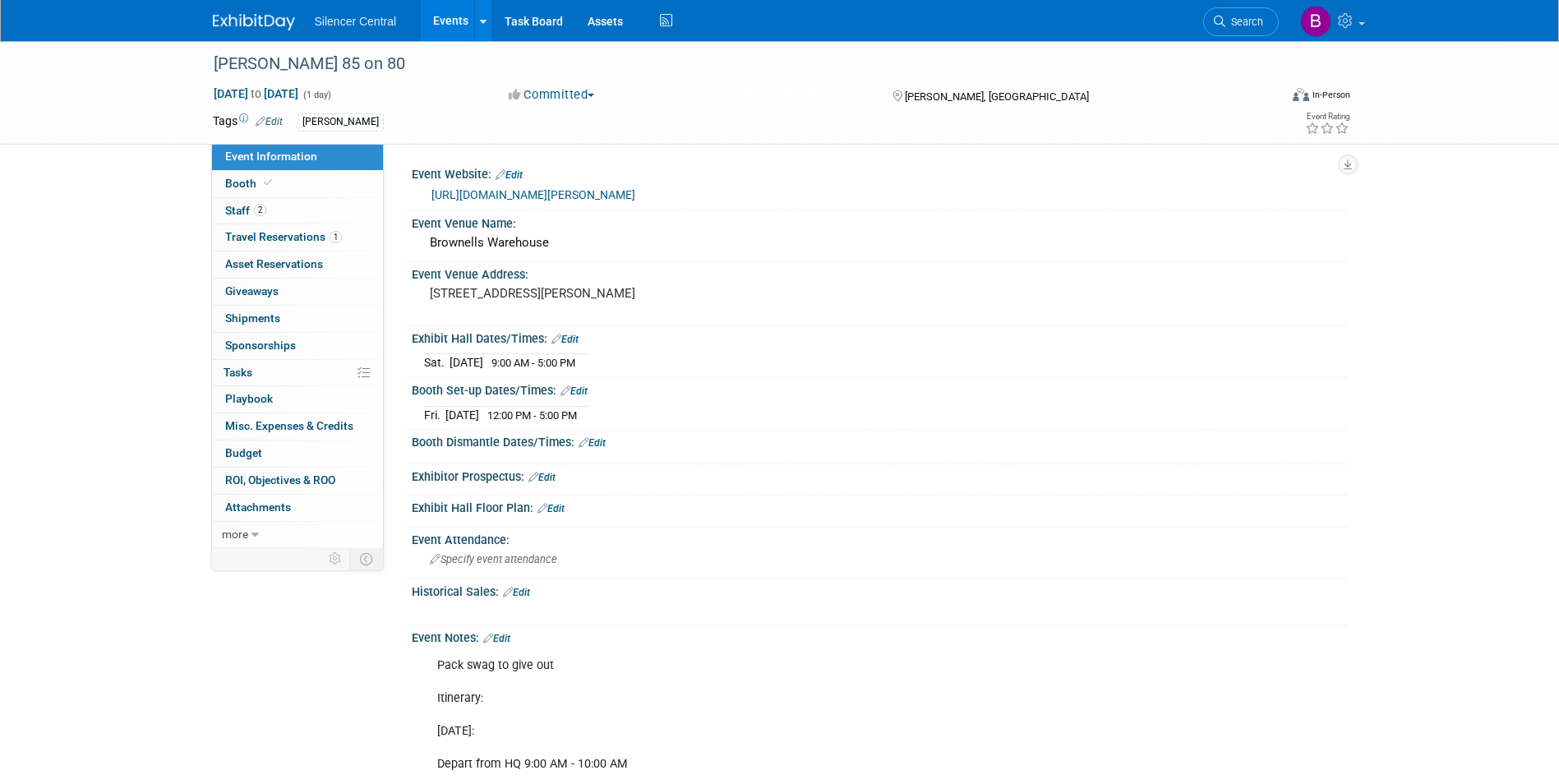
click at [269, 19] on img at bounding box center [254, 22] width 83 height 17
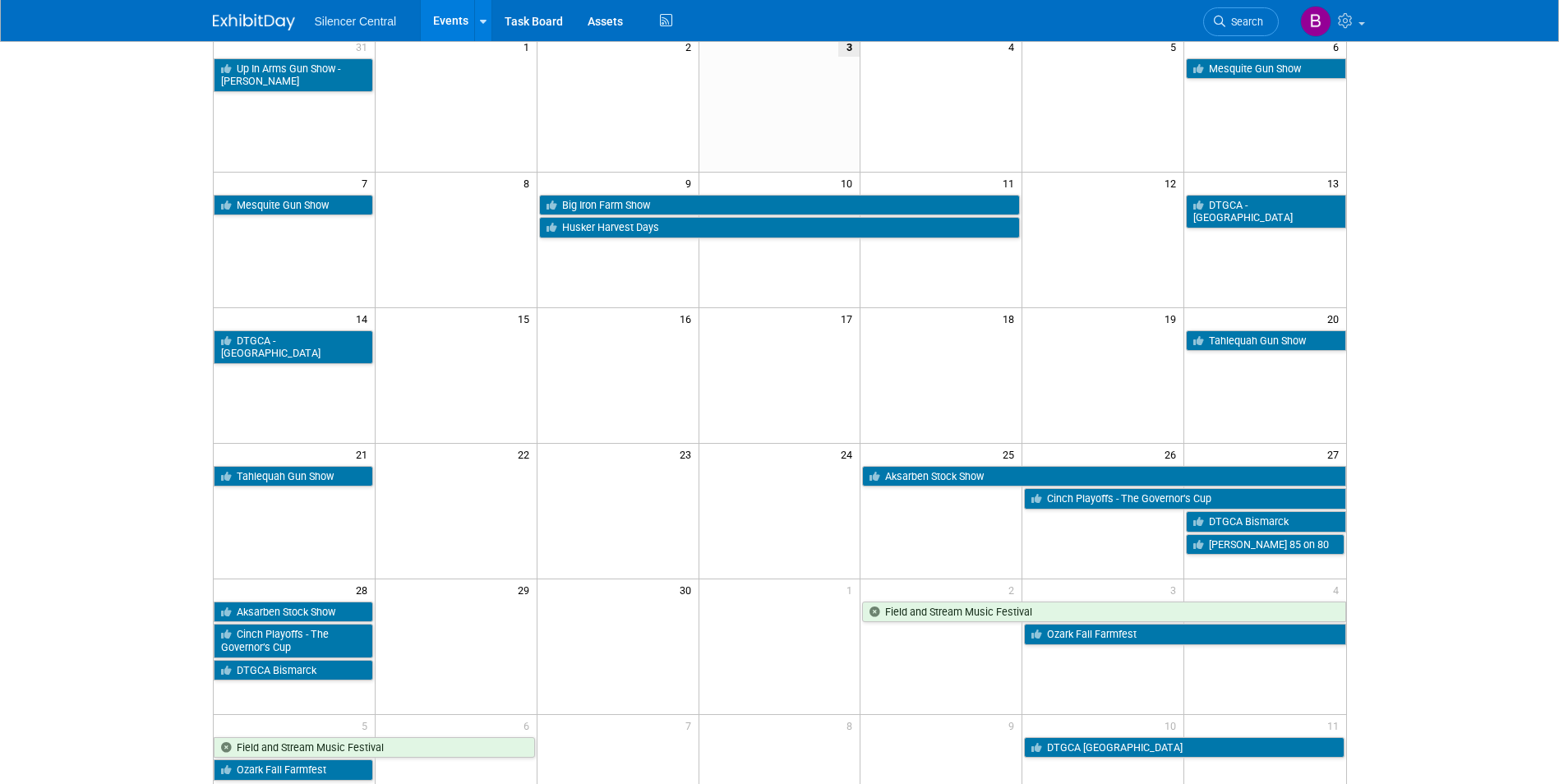
scroll to position [164, 0]
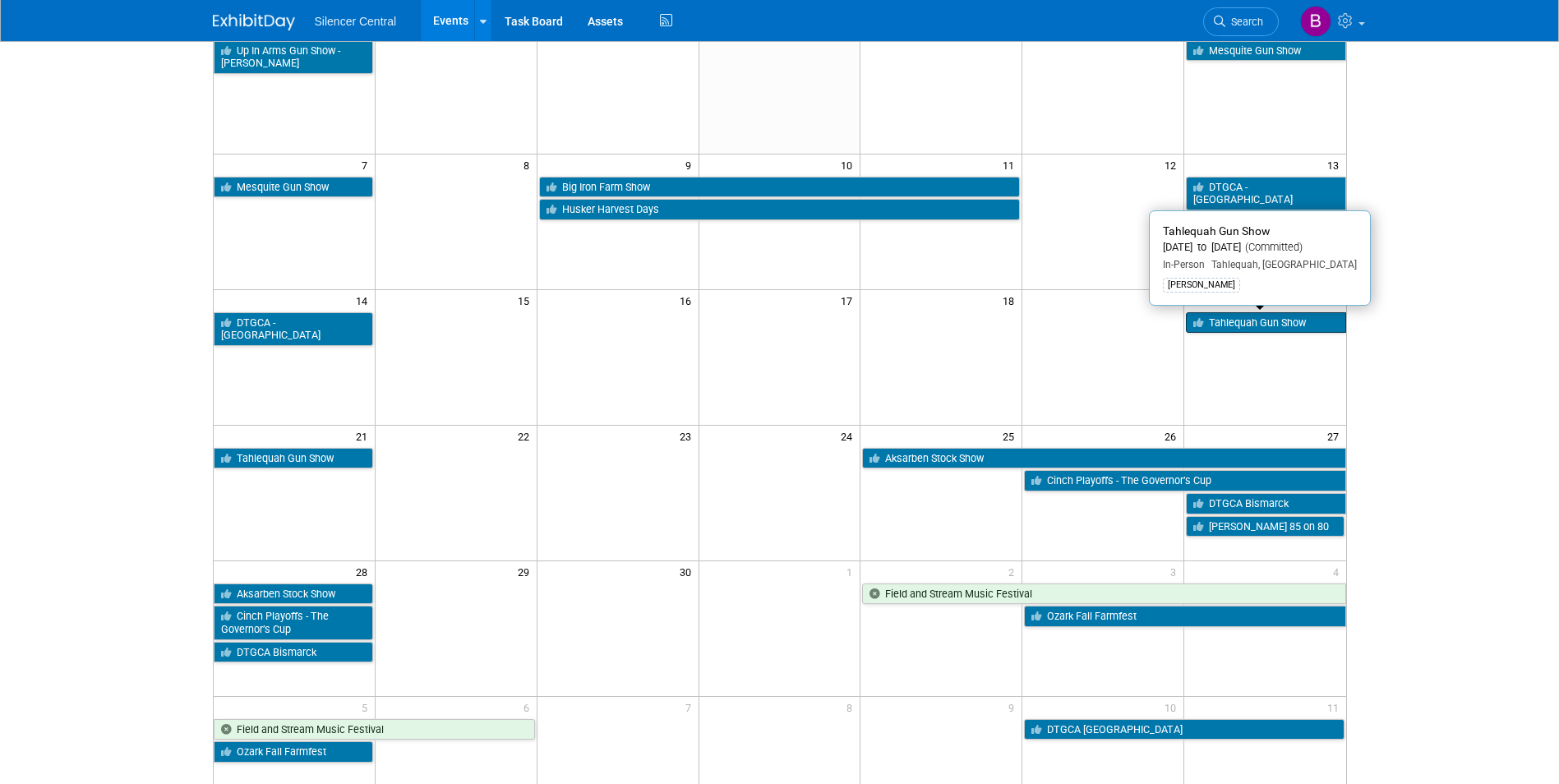
click at [1275, 327] on link "Tahlequah Gun Show" at bounding box center [1265, 323] width 159 height 21
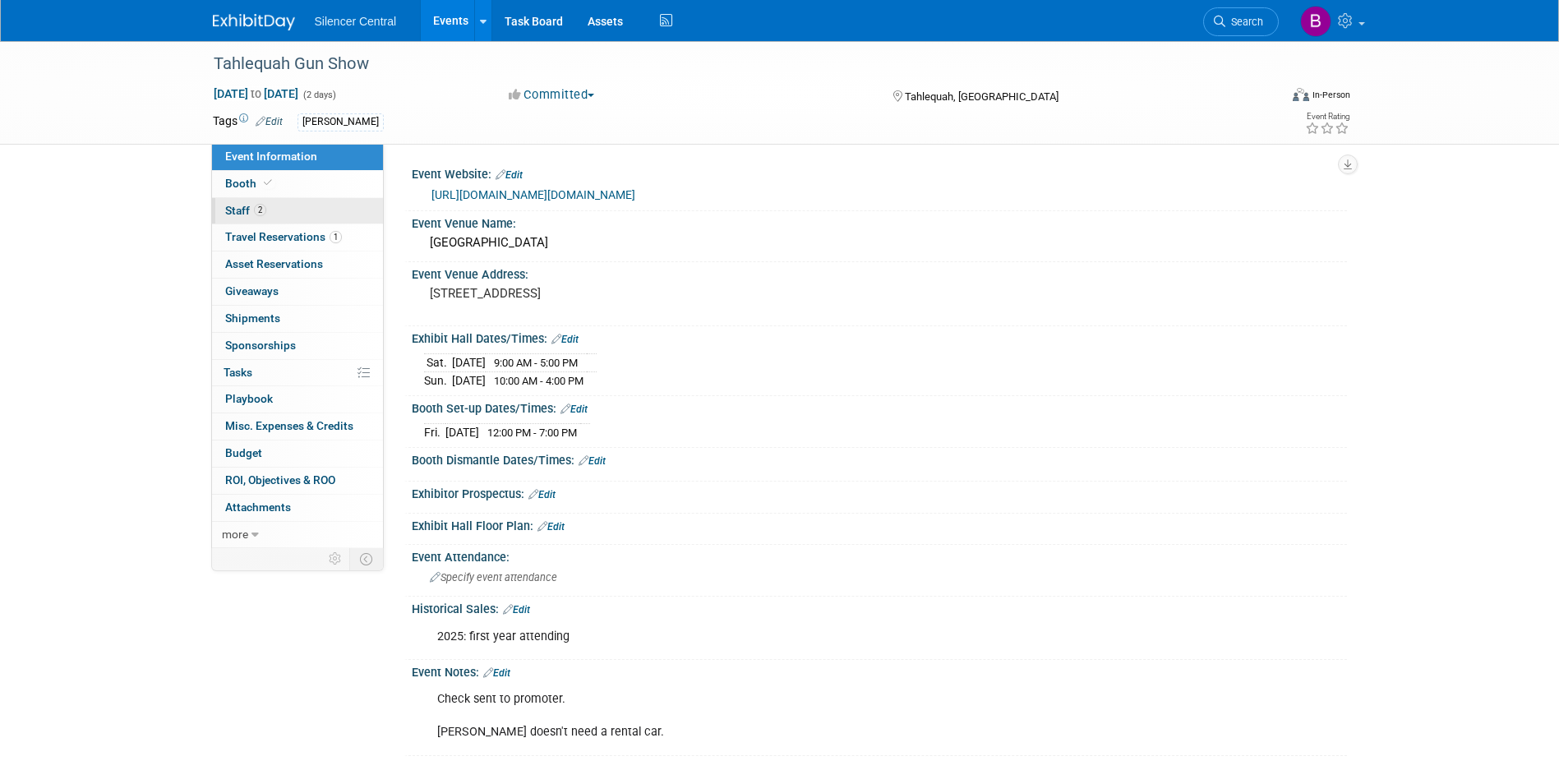
click at [254, 205] on span "Staff 2" at bounding box center [246, 210] width 41 height 13
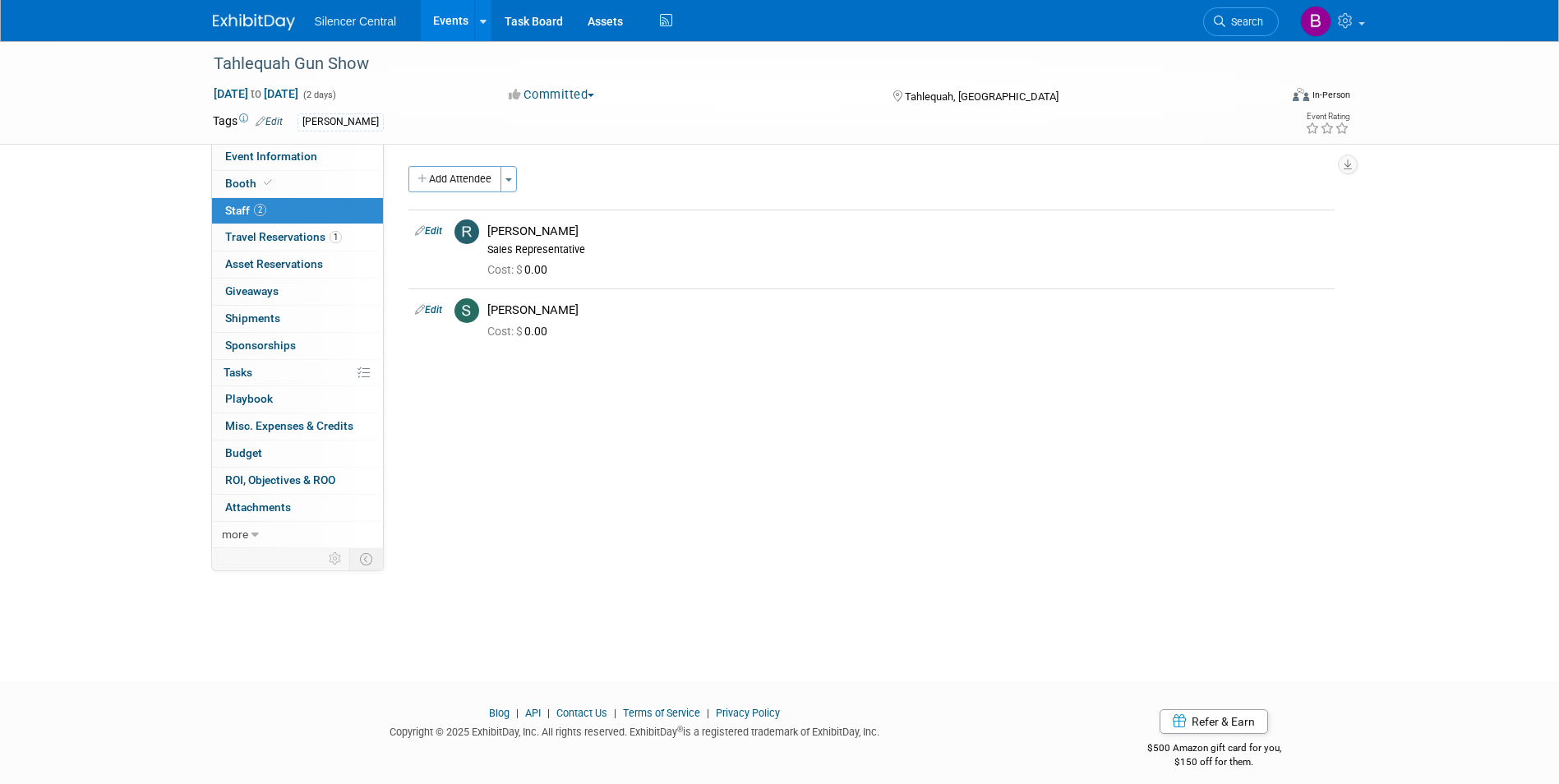
click at [268, 21] on img at bounding box center [254, 22] width 83 height 17
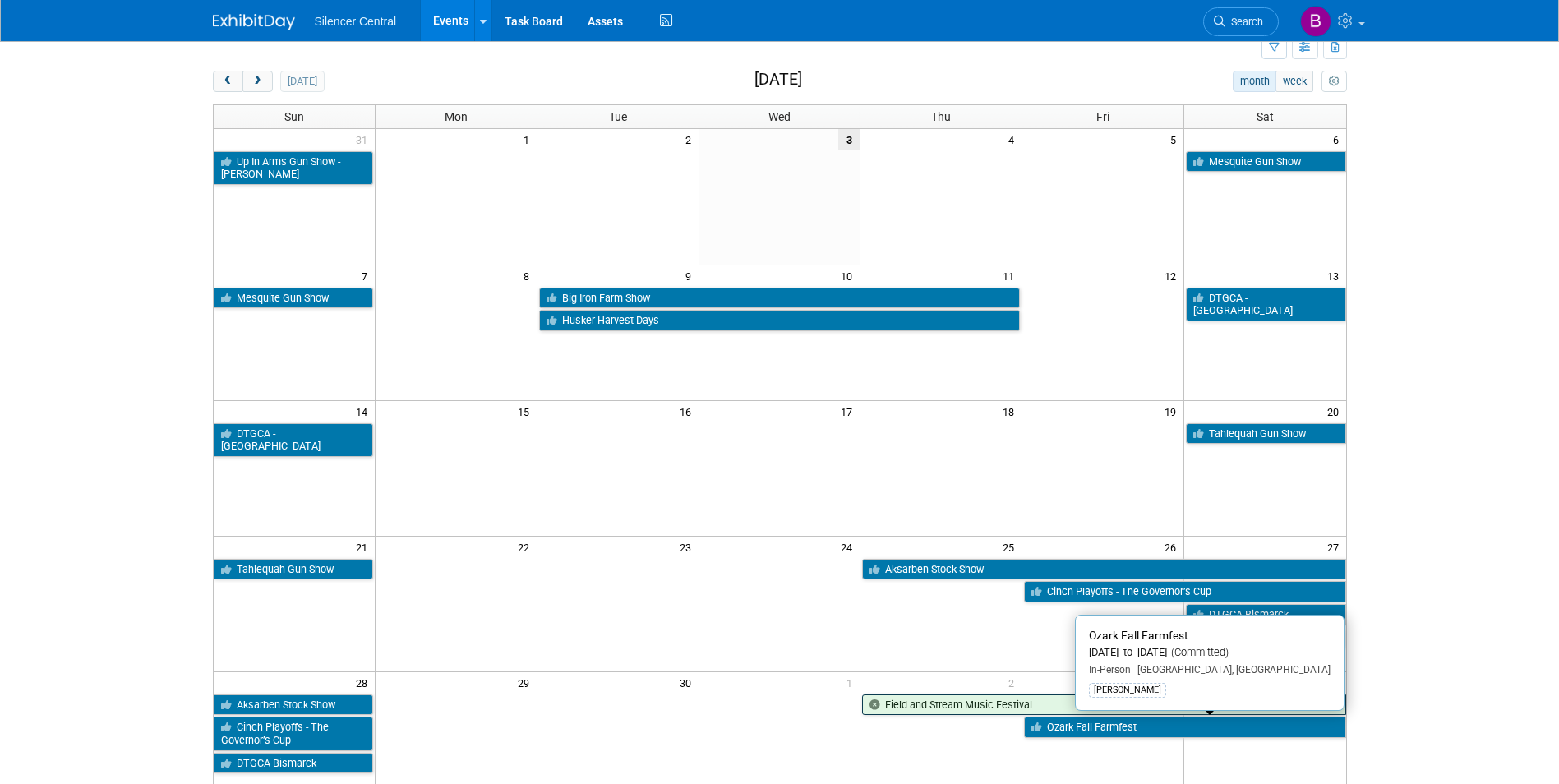
scroll to position [83, 0]
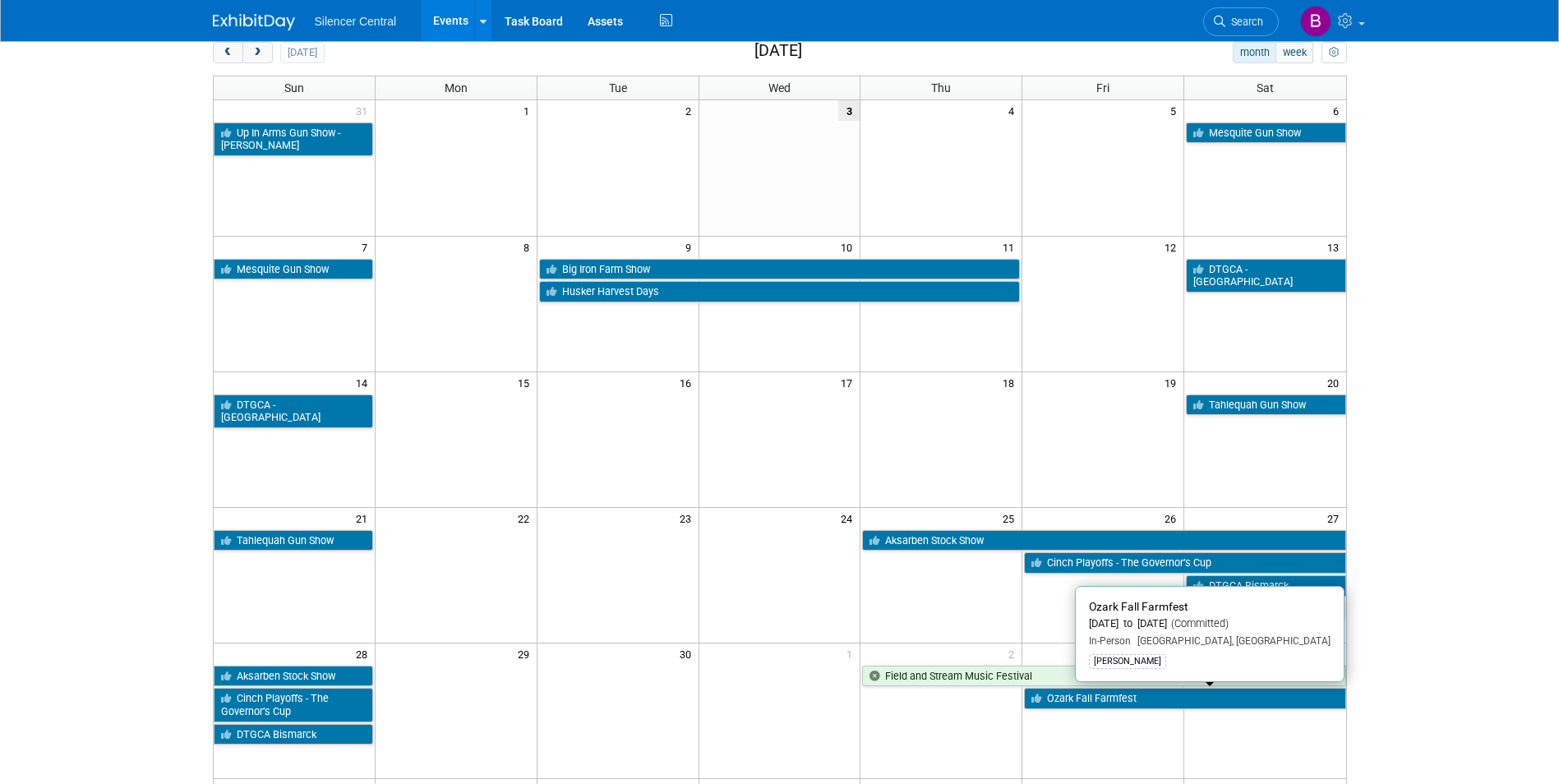
drag, startPoint x: 1058, startPoint y: 699, endPoint x: 1043, endPoint y: 690, distance: 17.5
click at [1058, 699] on link "Ozark Fall Farmfest" at bounding box center [1184, 699] width 321 height 21
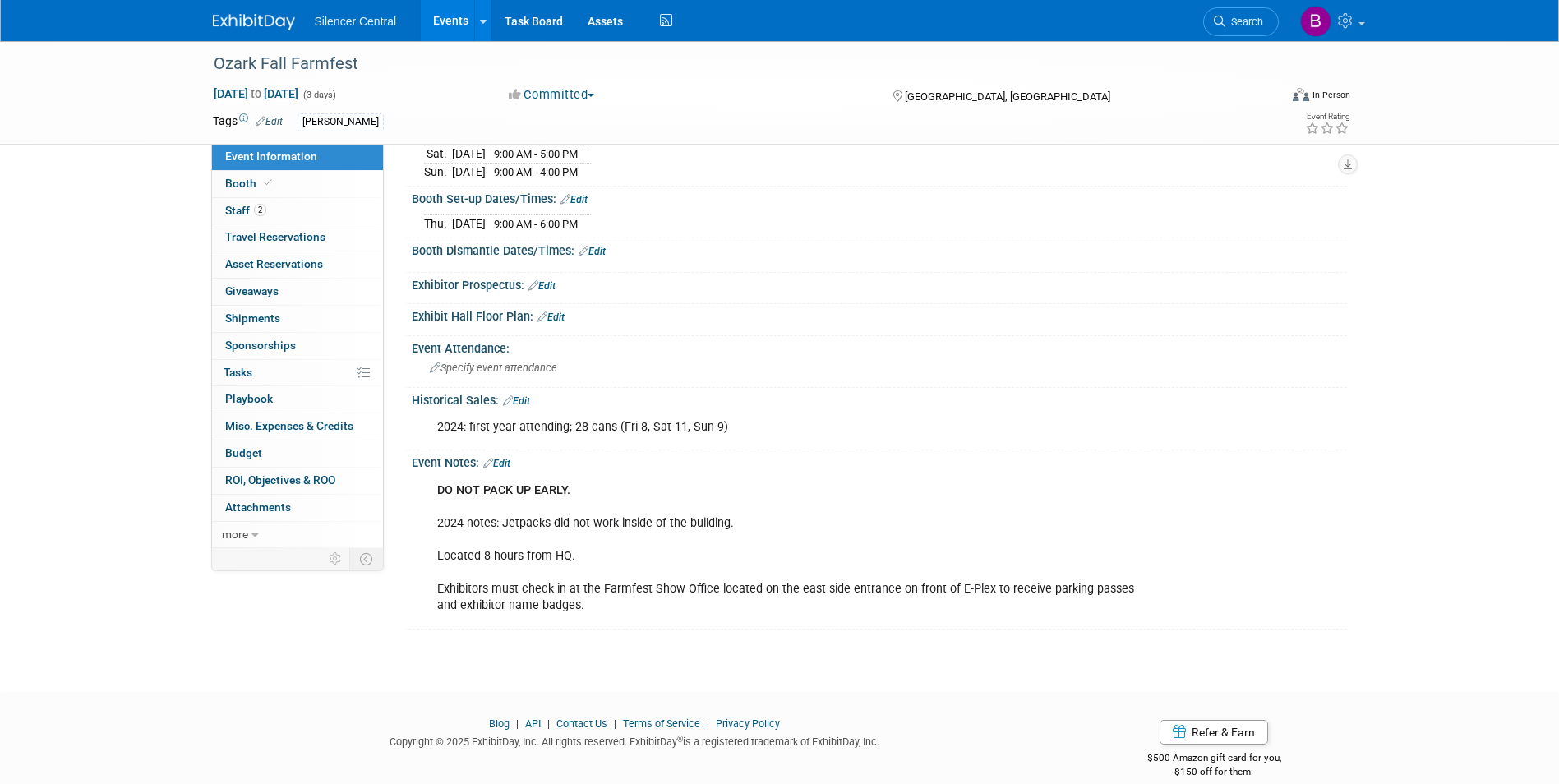
scroll to position [229, 0]
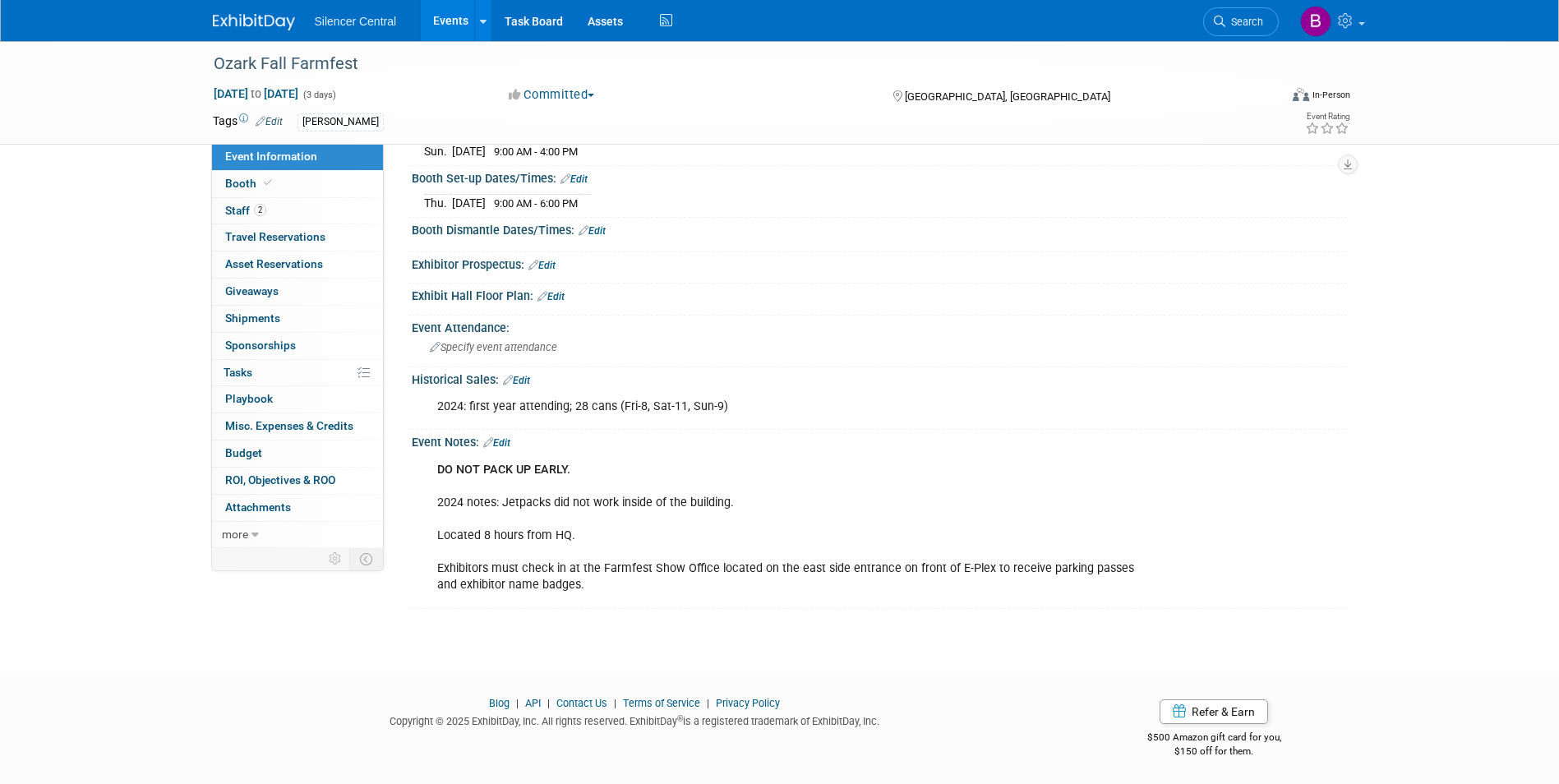
click at [257, 21] on img at bounding box center [254, 22] width 83 height 17
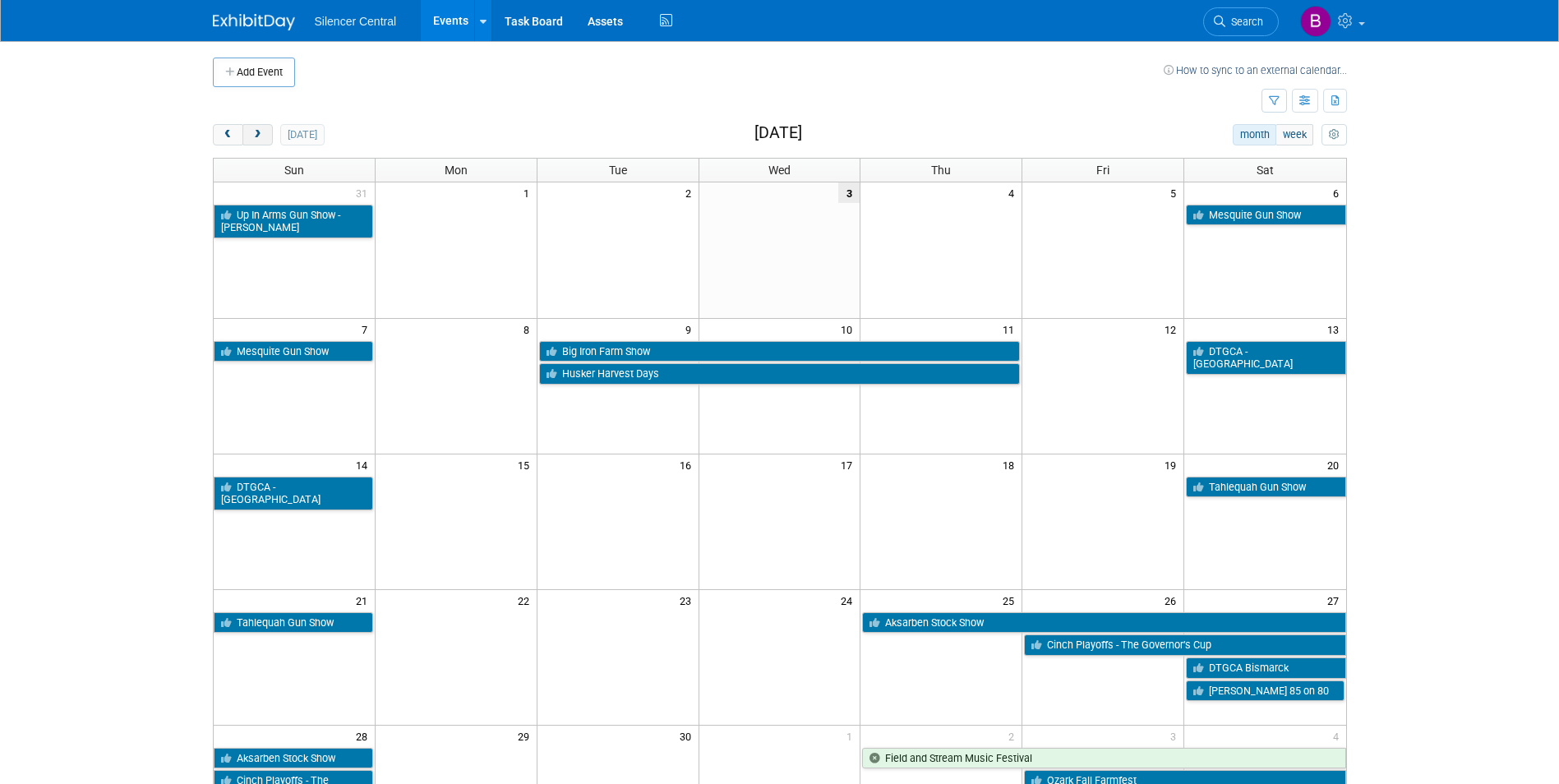
click at [260, 139] on span "next" at bounding box center [257, 135] width 12 height 11
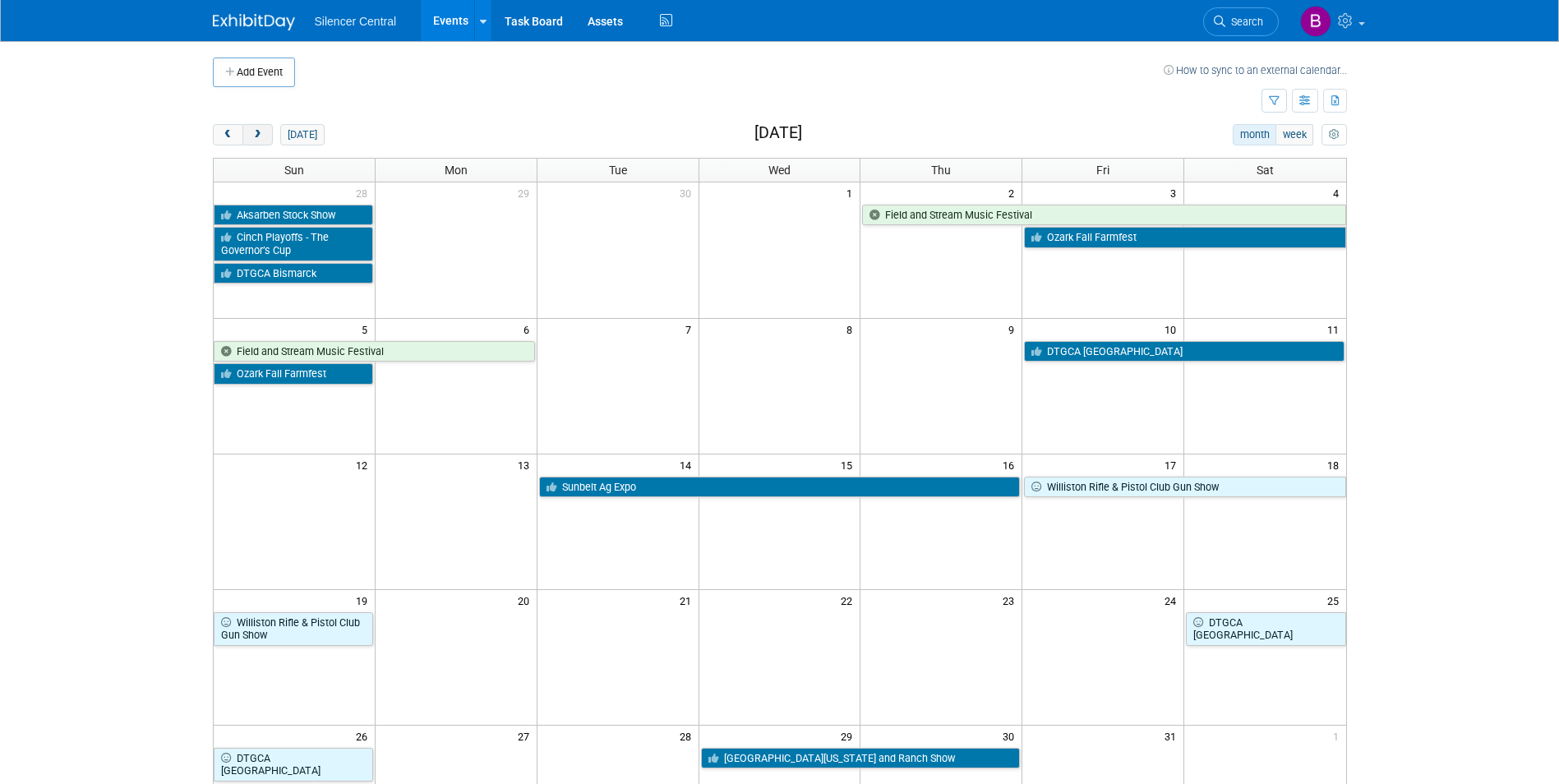
click at [259, 127] on button "next" at bounding box center [257, 135] width 31 height 21
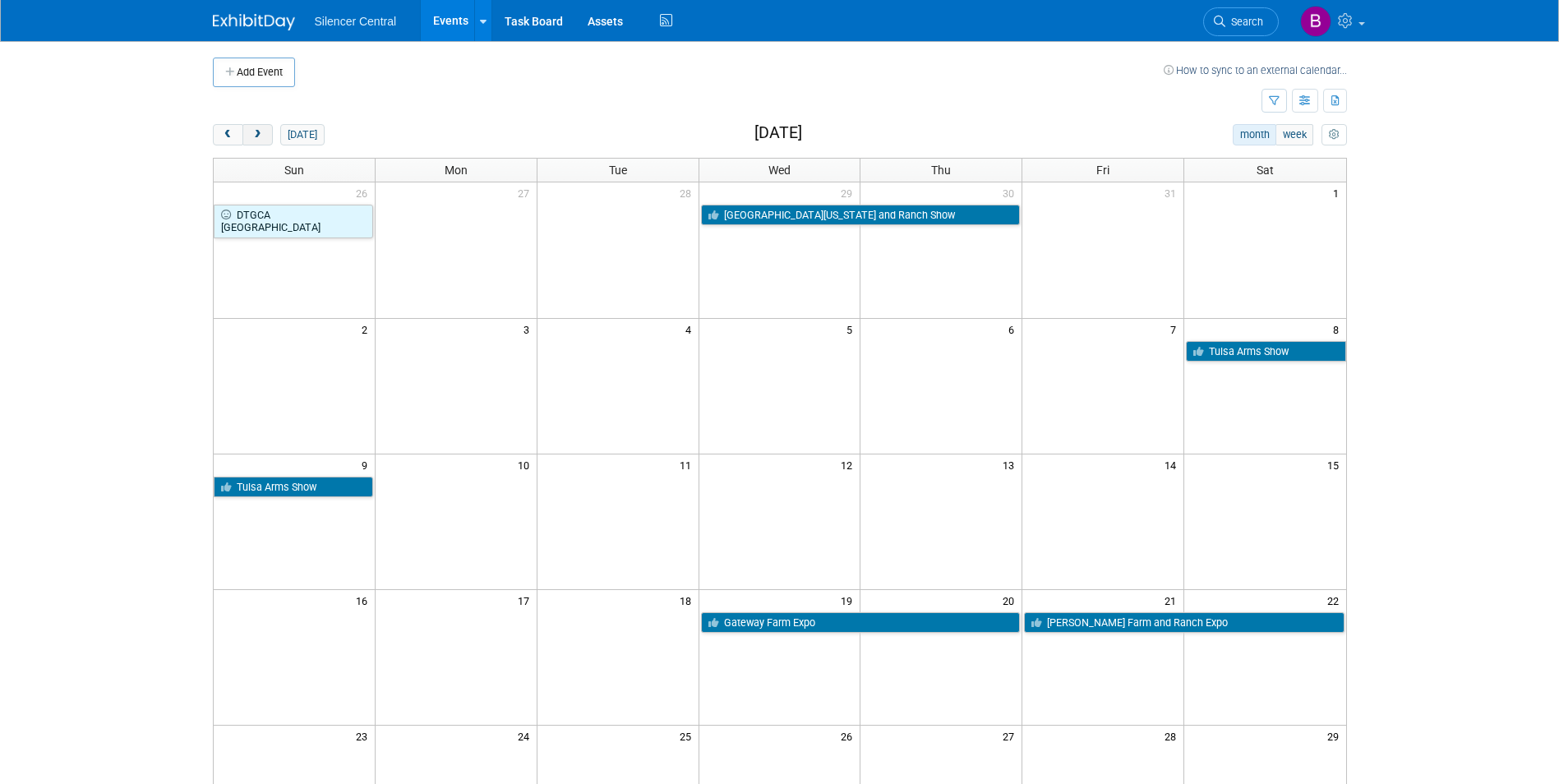
click at [256, 135] on span "next" at bounding box center [257, 135] width 12 height 11
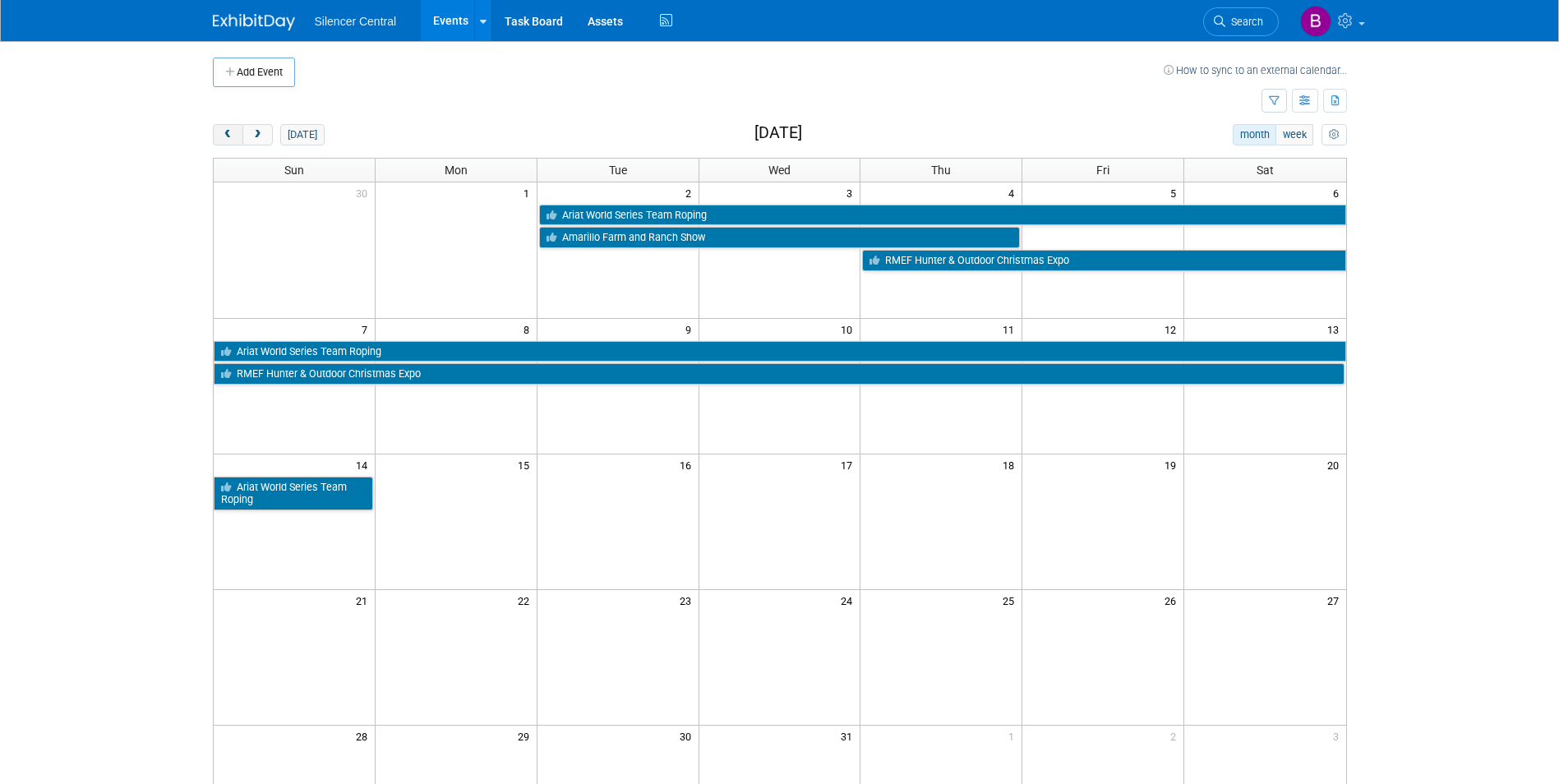
click at [237, 139] on button "prev" at bounding box center [228, 135] width 31 height 21
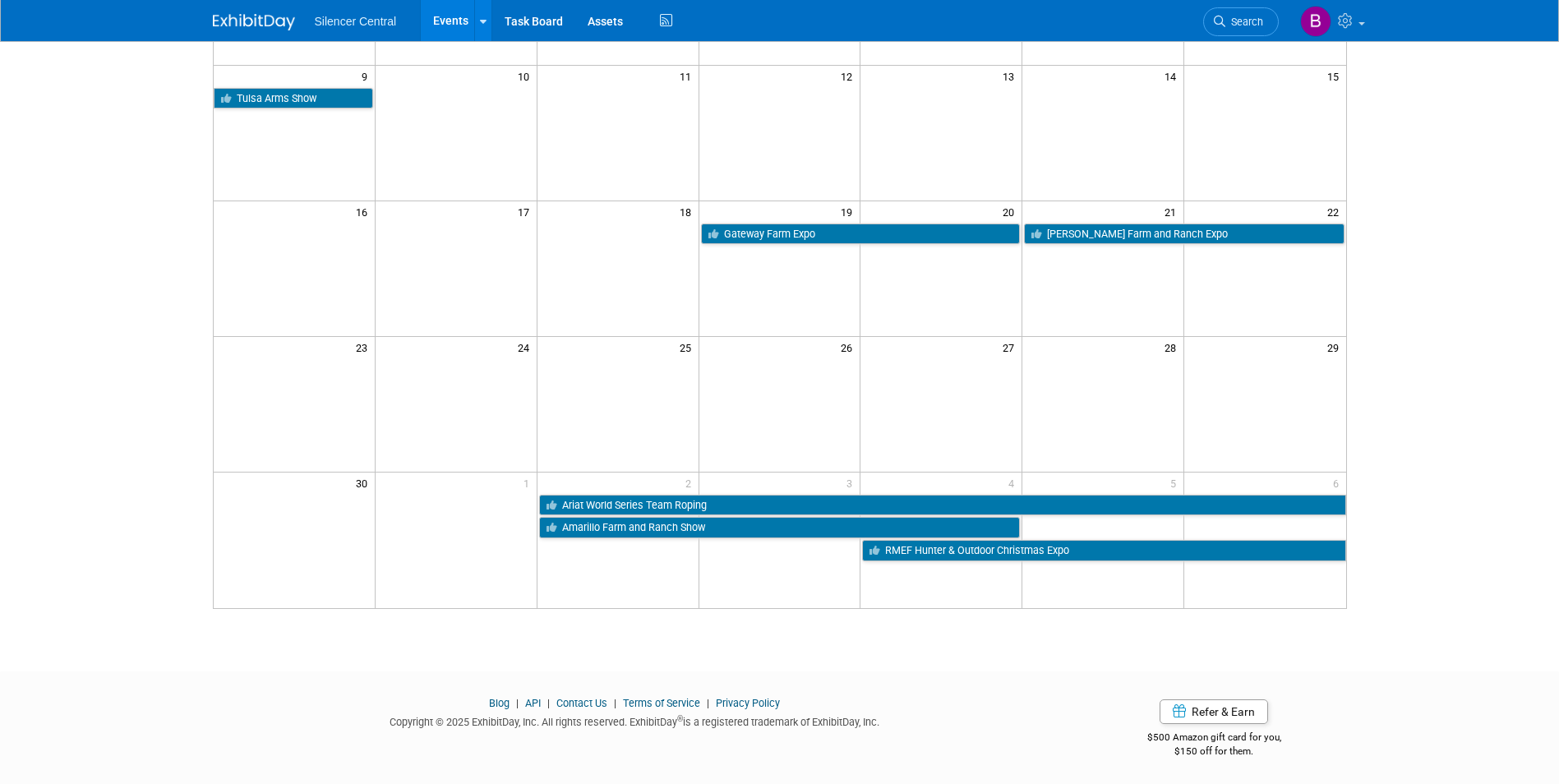
scroll to position [392, 0]
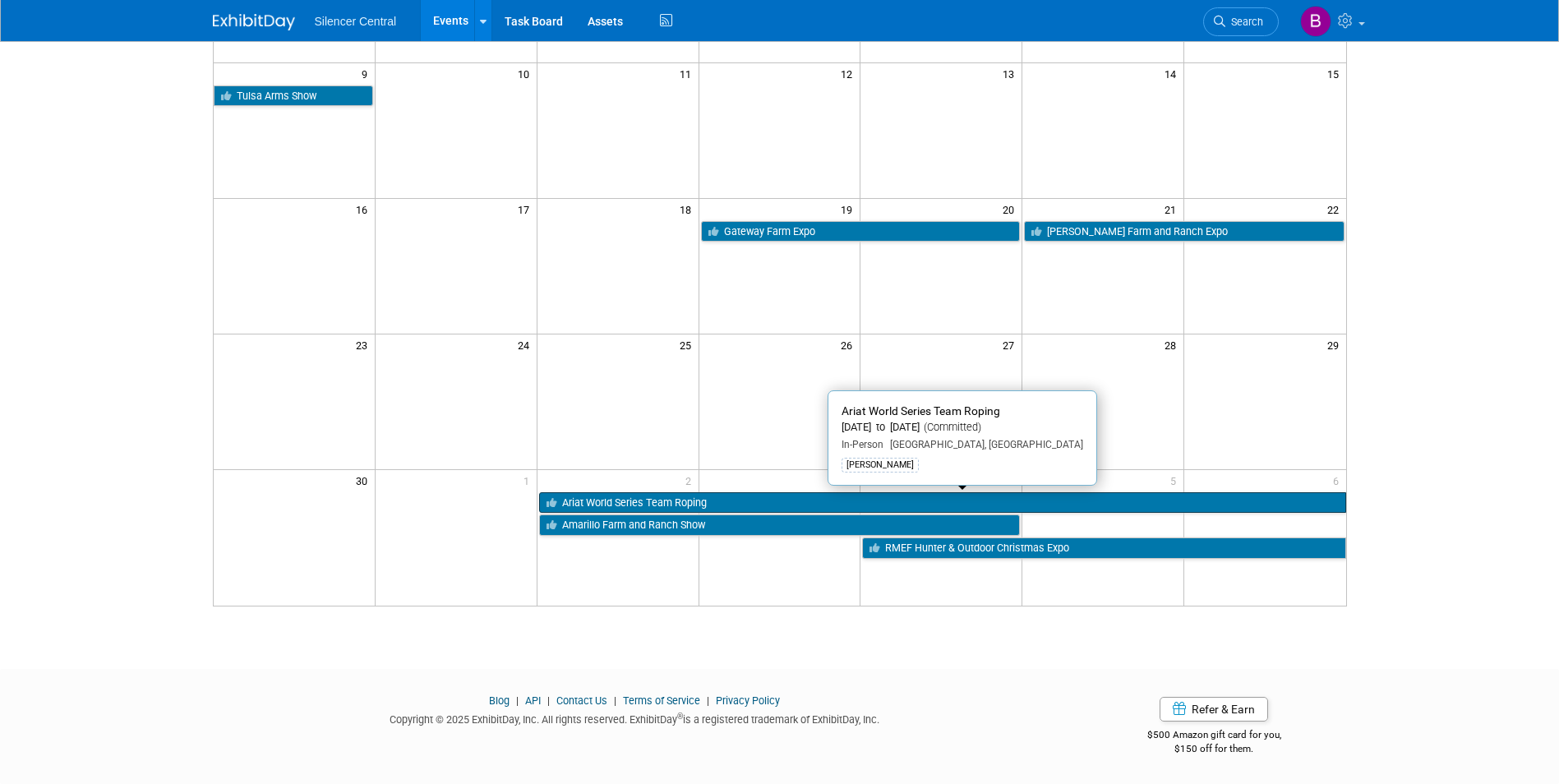
click at [604, 493] on link "Ariat World Series Team Roping" at bounding box center [942, 503] width 807 height 21
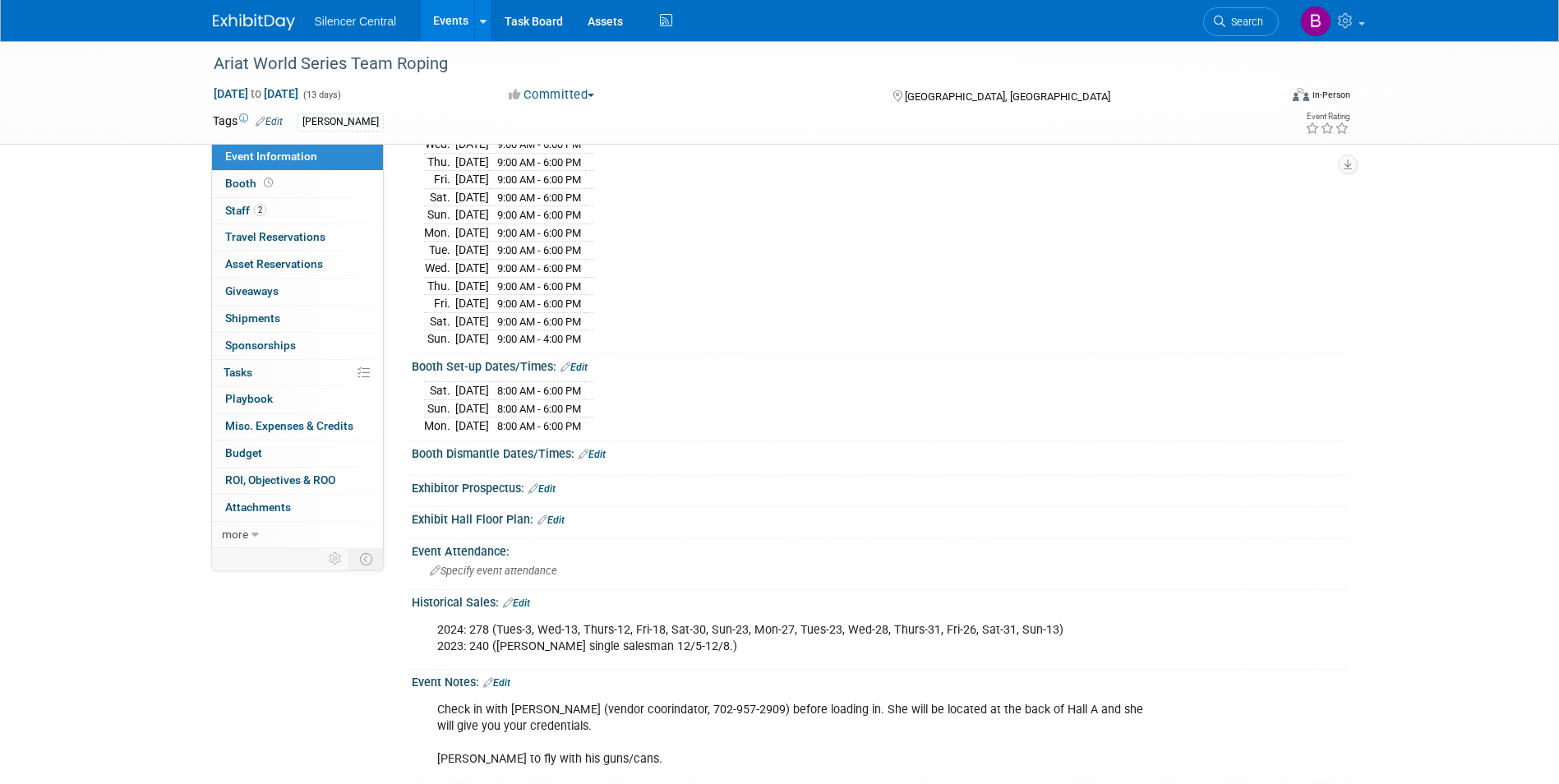
scroll to position [247, 0]
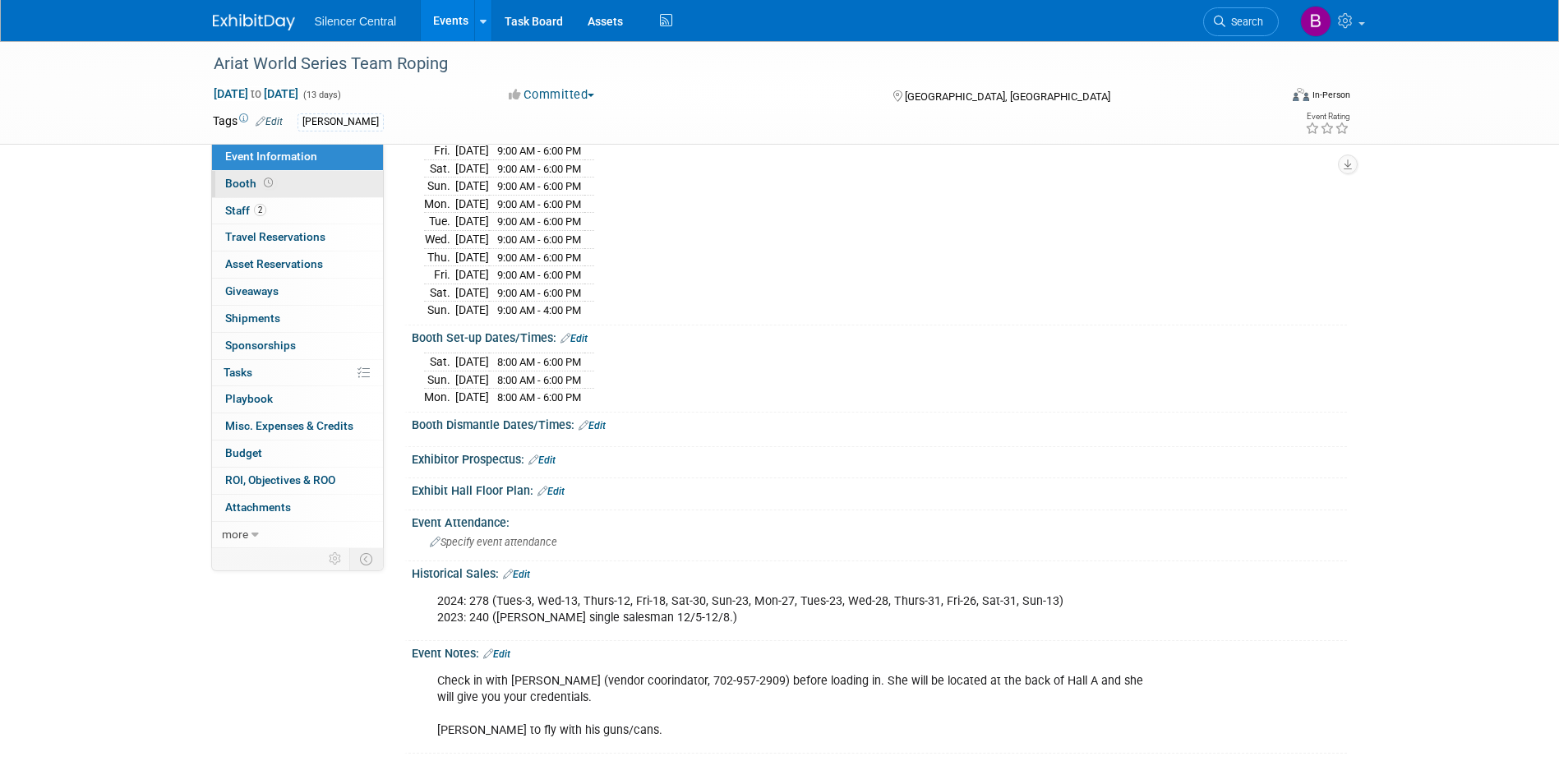
click at [334, 192] on link "Booth" at bounding box center [297, 184] width 171 height 26
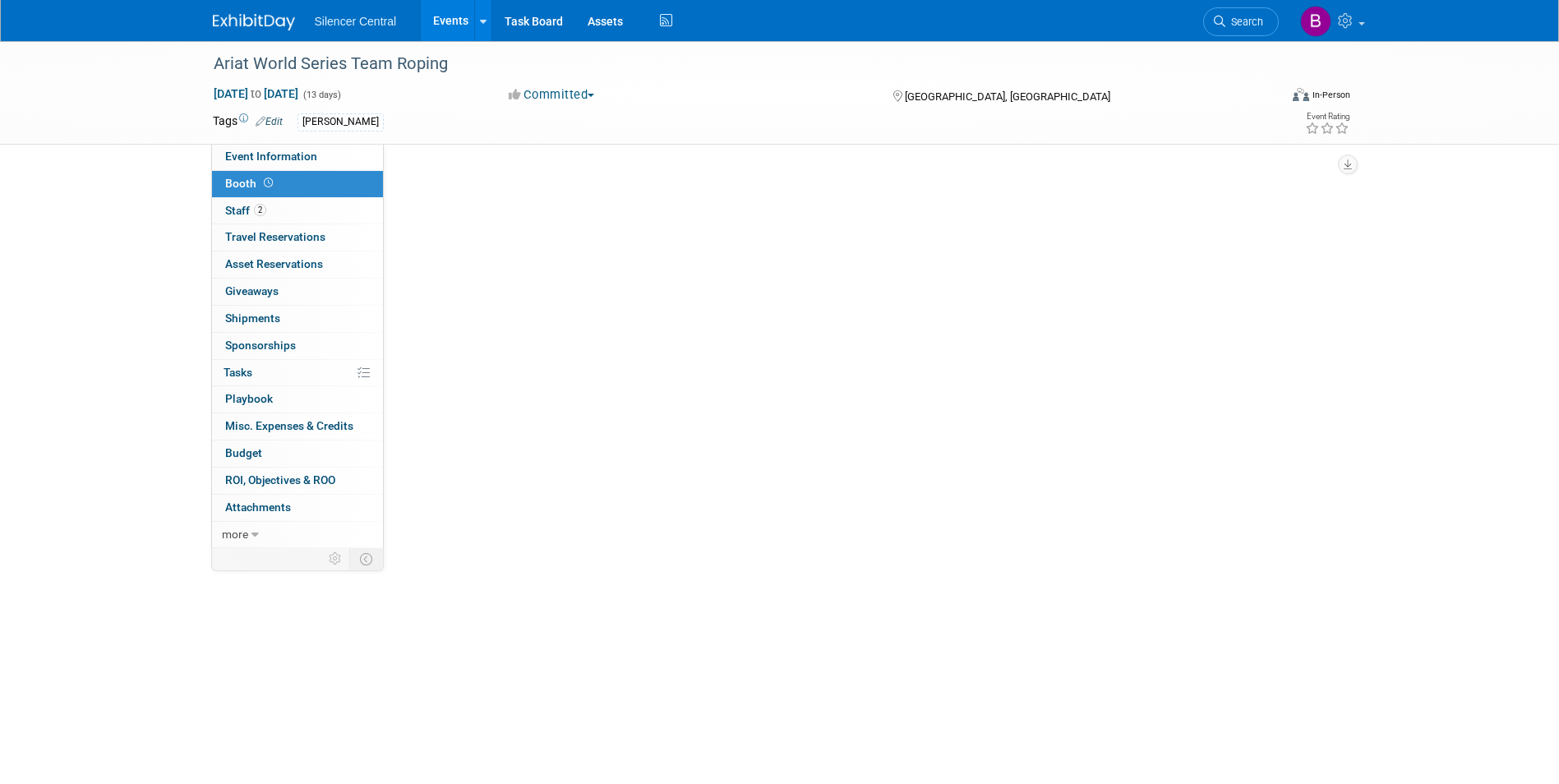
scroll to position [0, 0]
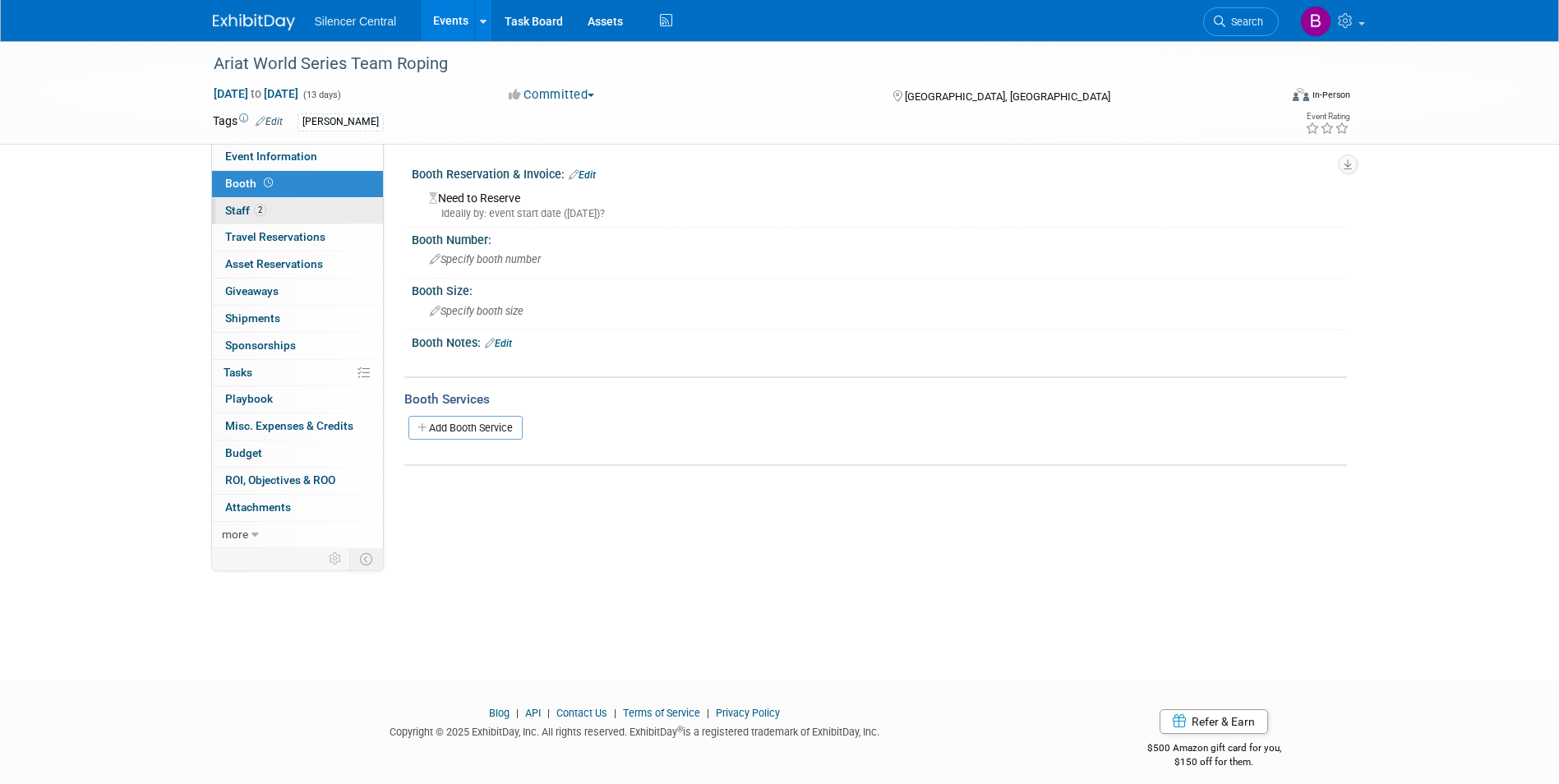
click at [329, 200] on link "2 Staff 2" at bounding box center [297, 211] width 171 height 26
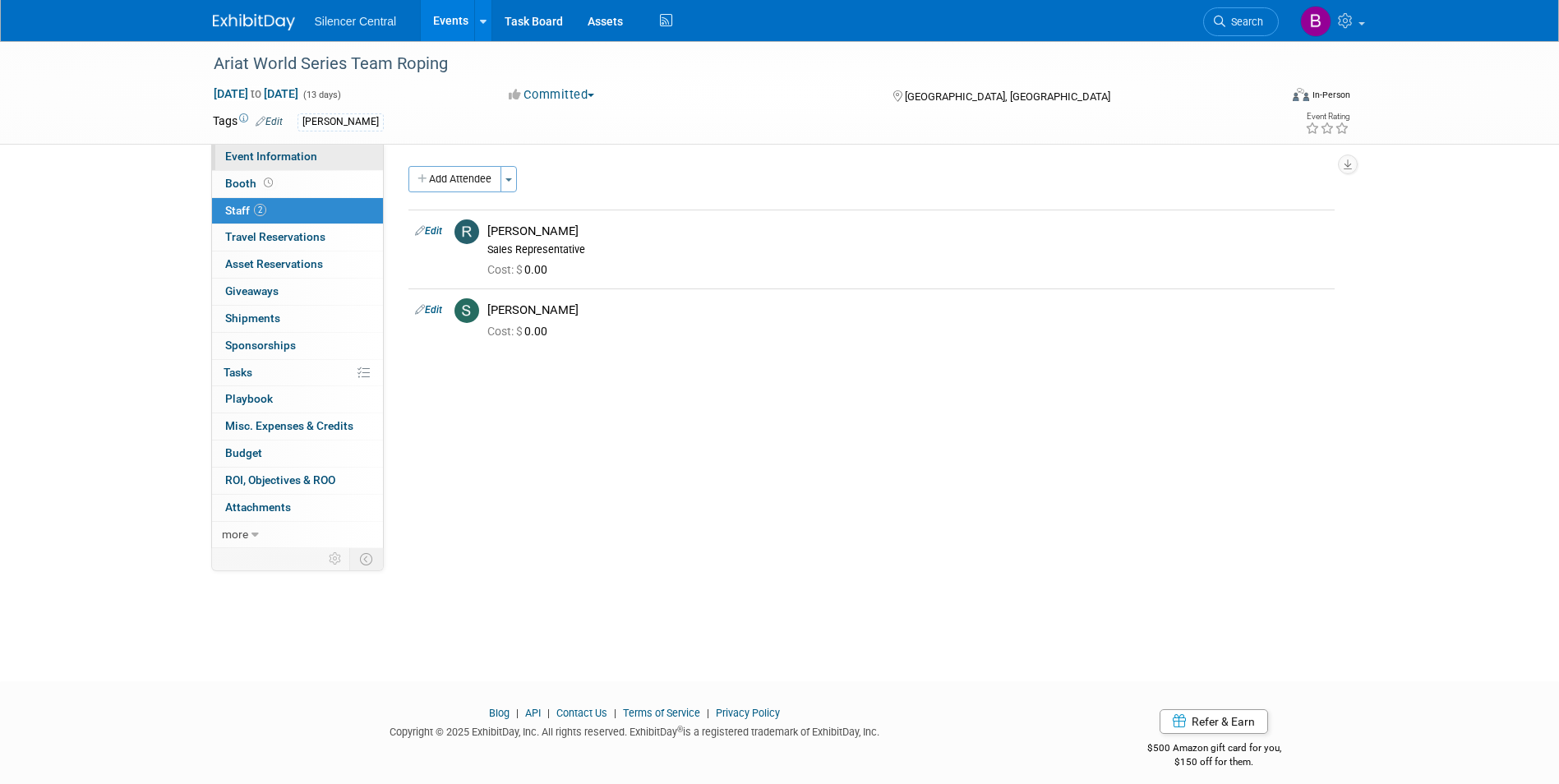
click at [330, 161] on link "Event Information" at bounding box center [297, 157] width 171 height 26
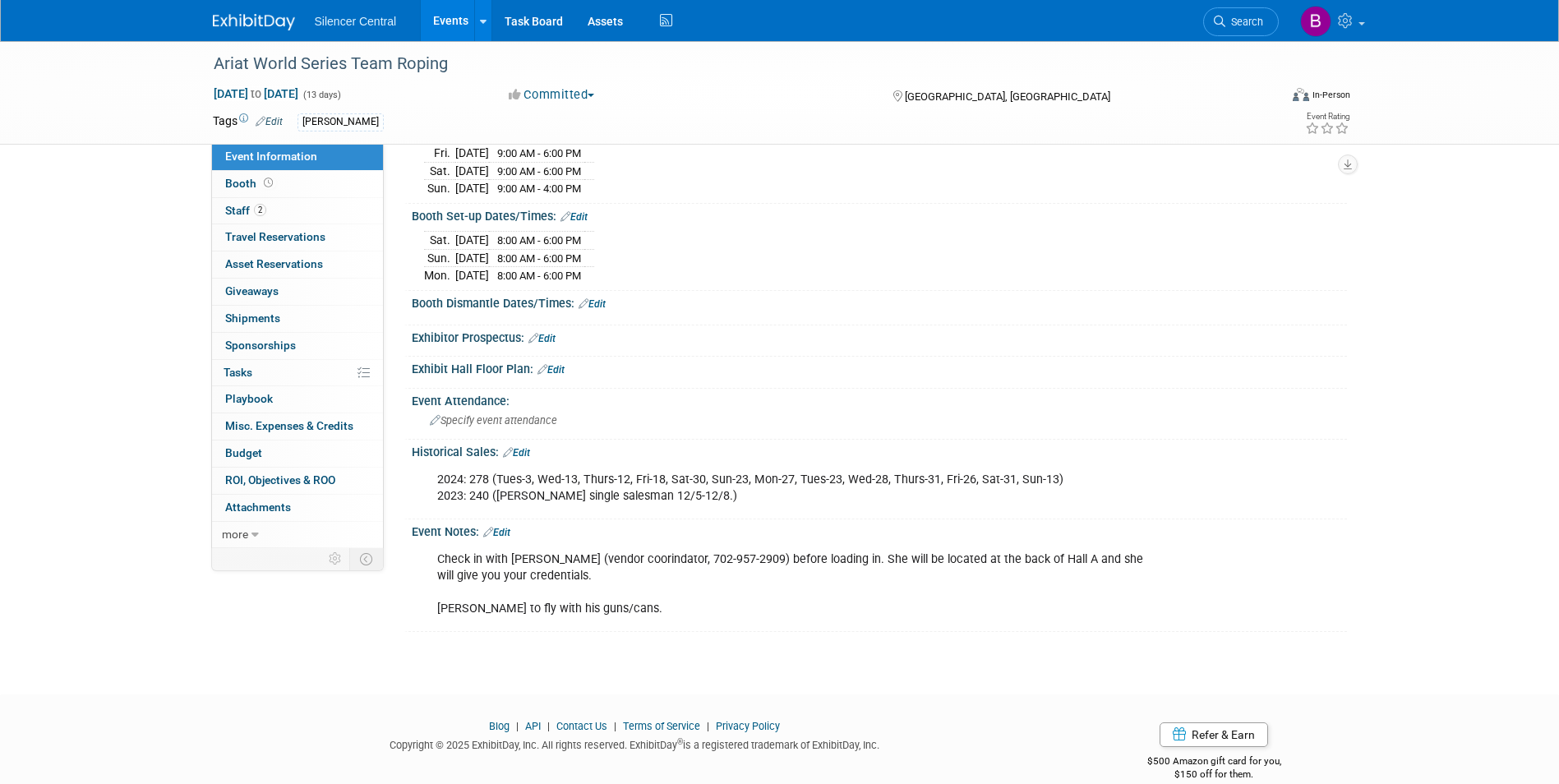
scroll to position [386, 0]
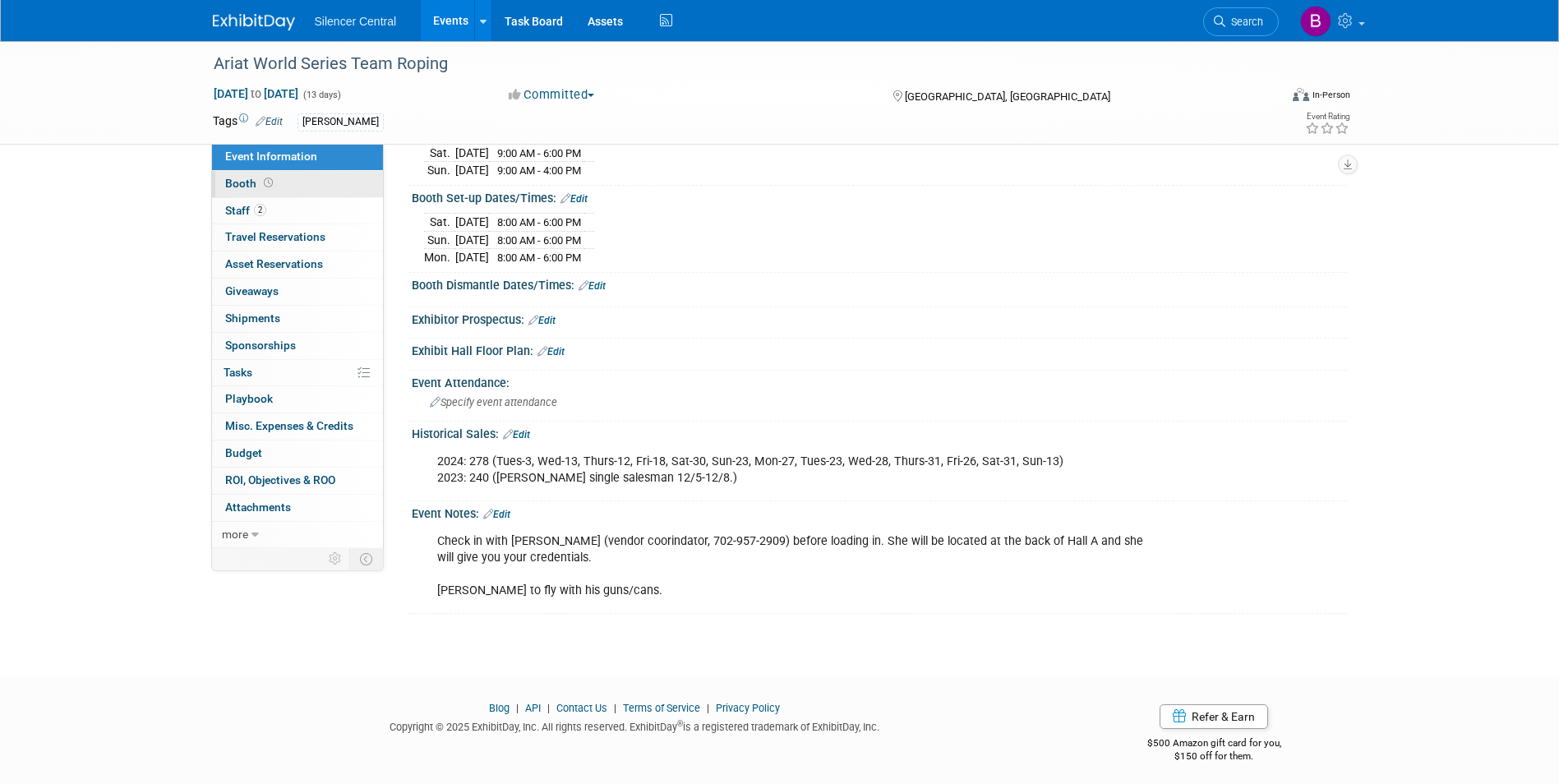
click at [309, 188] on link "Booth" at bounding box center [297, 184] width 171 height 26
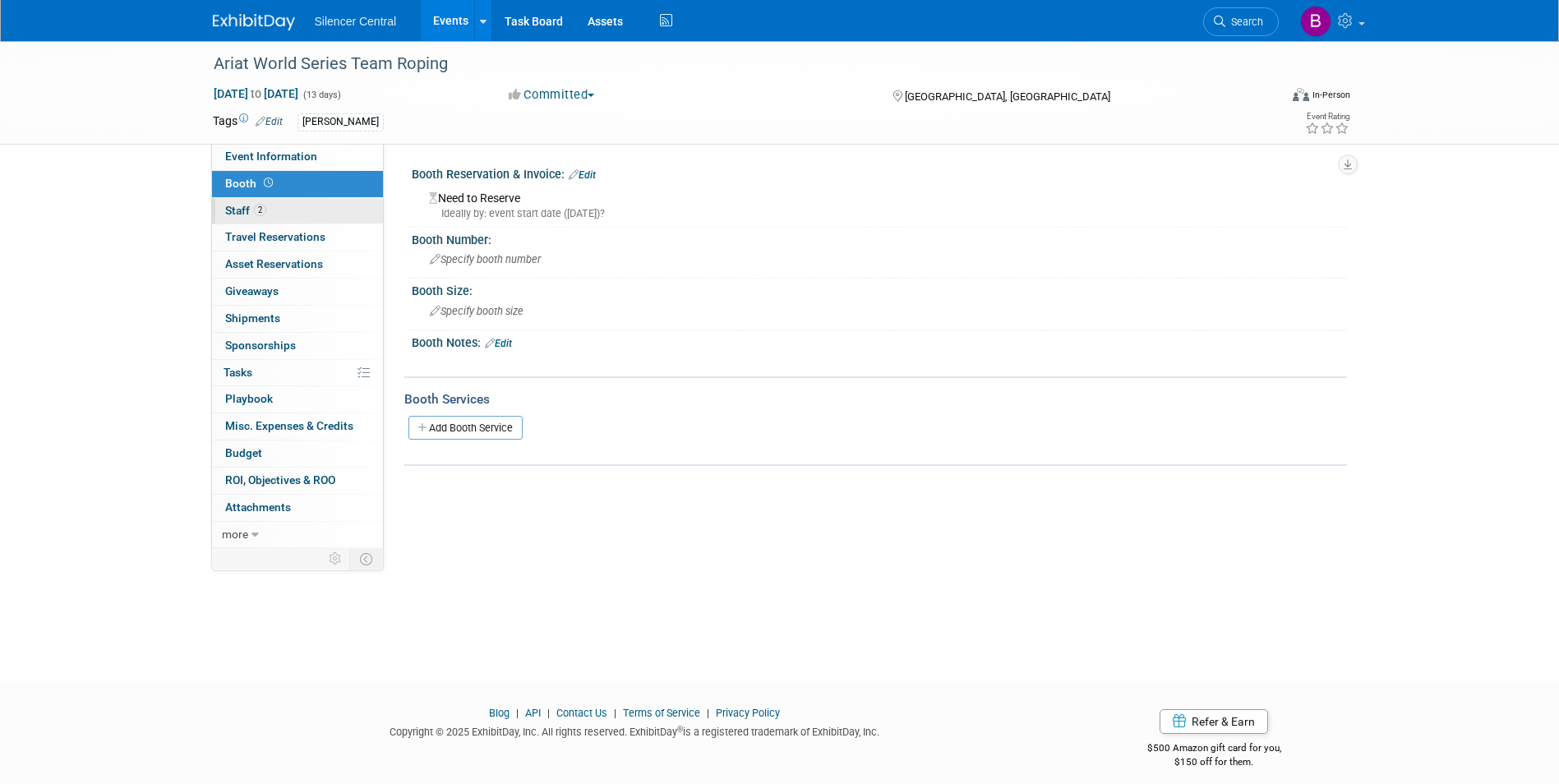
click at [309, 205] on link "2 Staff 2" at bounding box center [297, 211] width 171 height 26
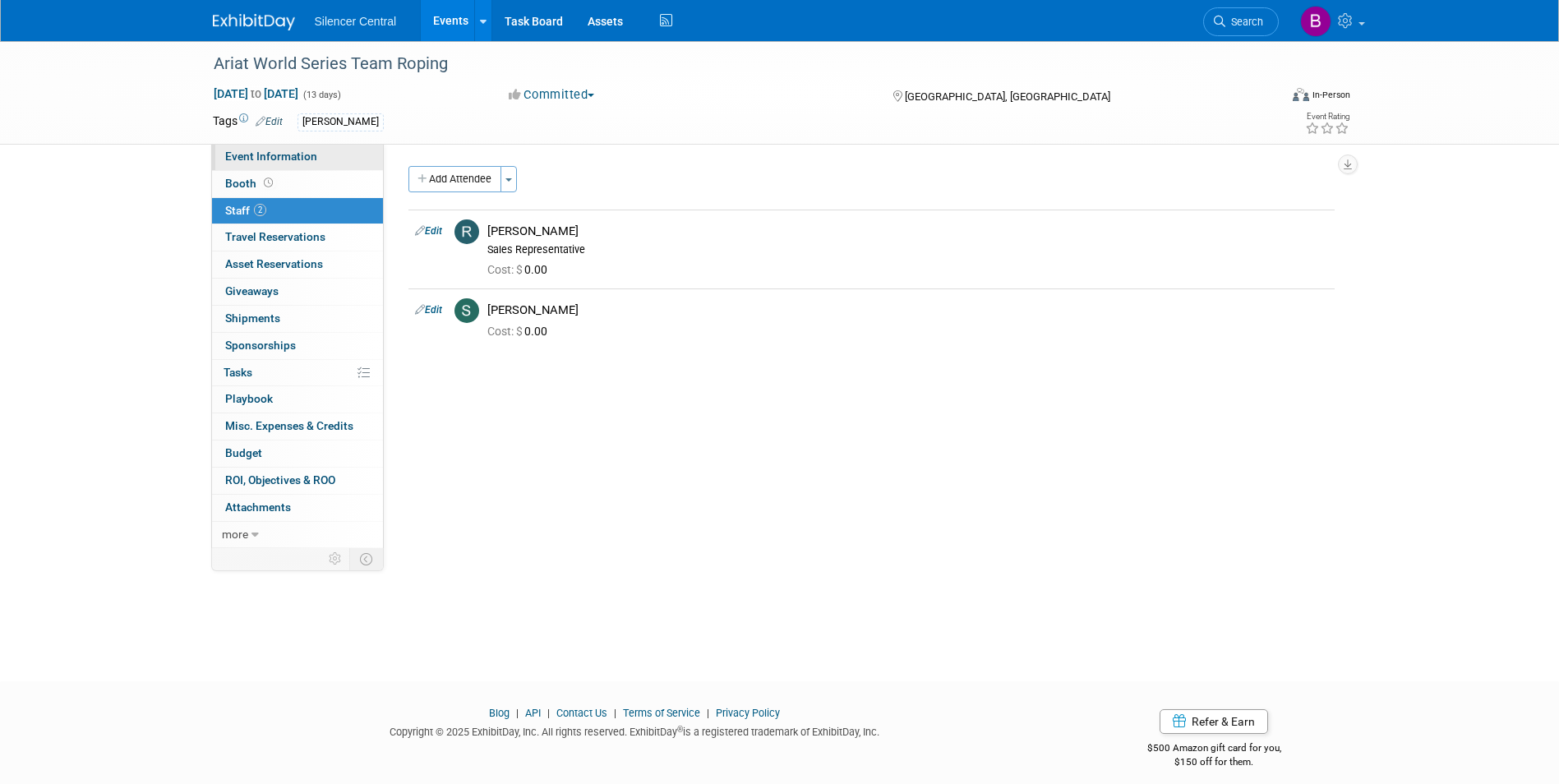
click at [305, 152] on span "Event Information" at bounding box center [272, 156] width 92 height 13
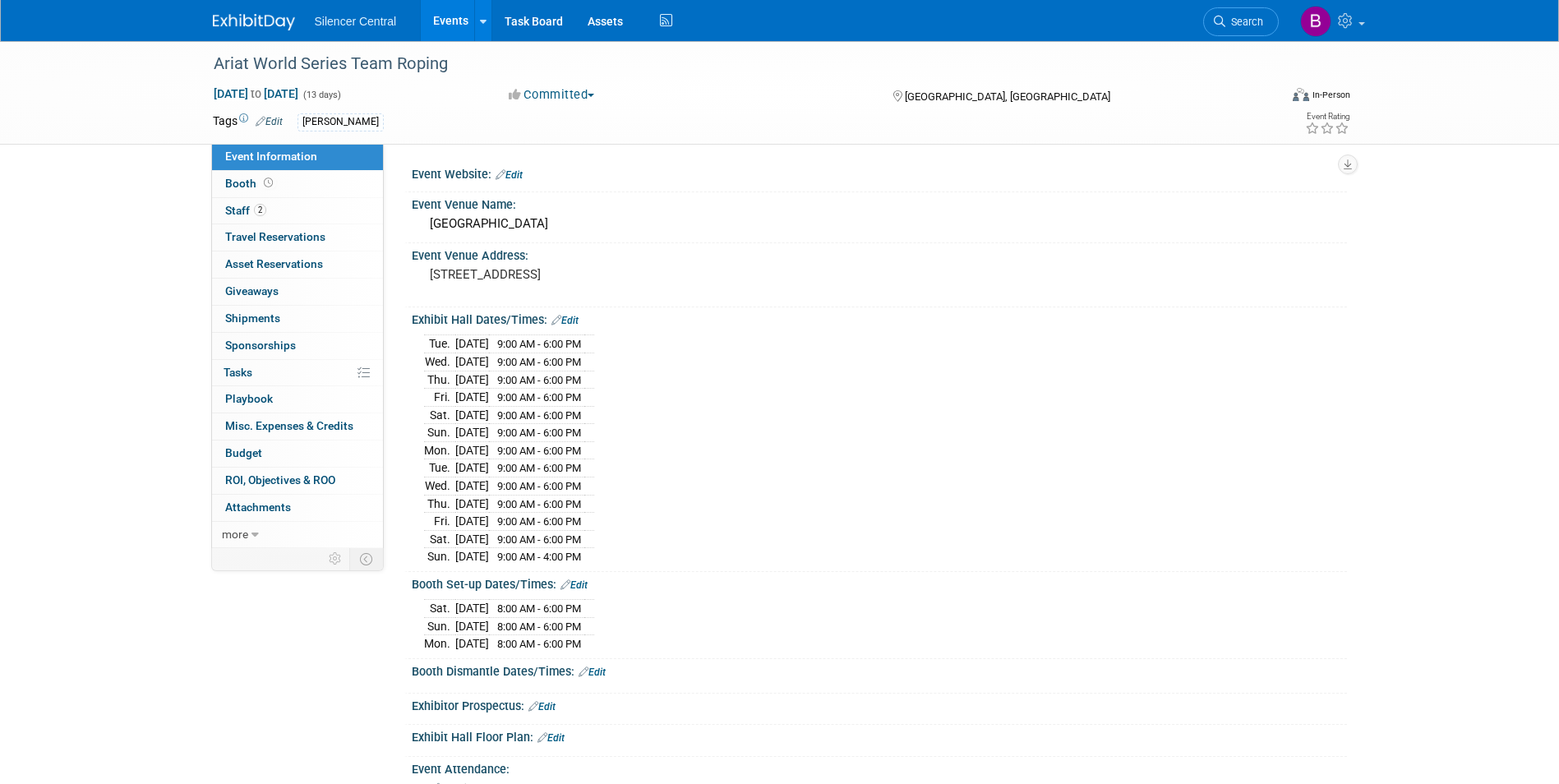
drag, startPoint x: 262, startPoint y: 24, endPoint x: 294, endPoint y: 49, distance: 40.6
click at [264, 23] on img at bounding box center [254, 22] width 83 height 17
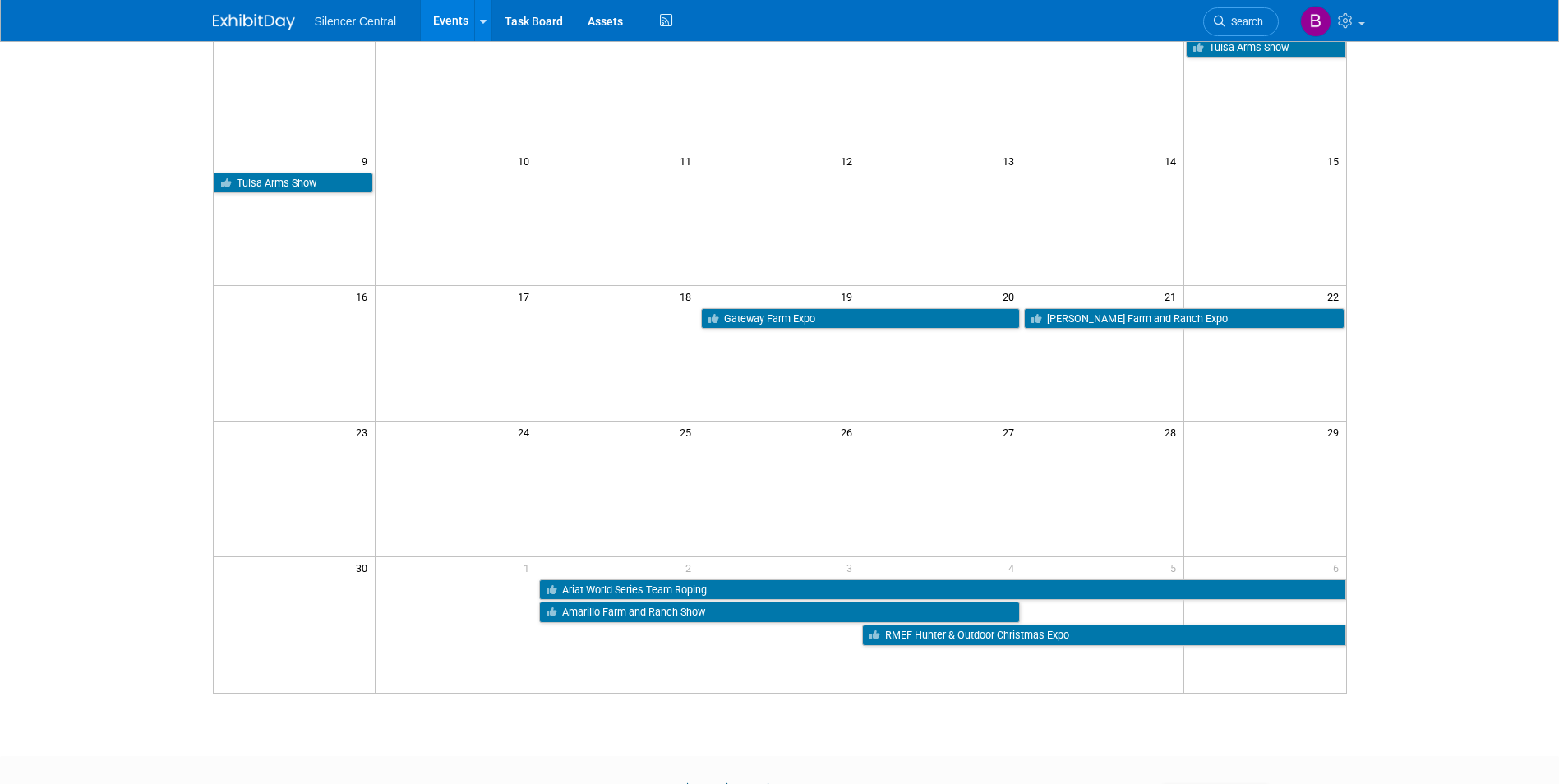
scroll to position [392, 0]
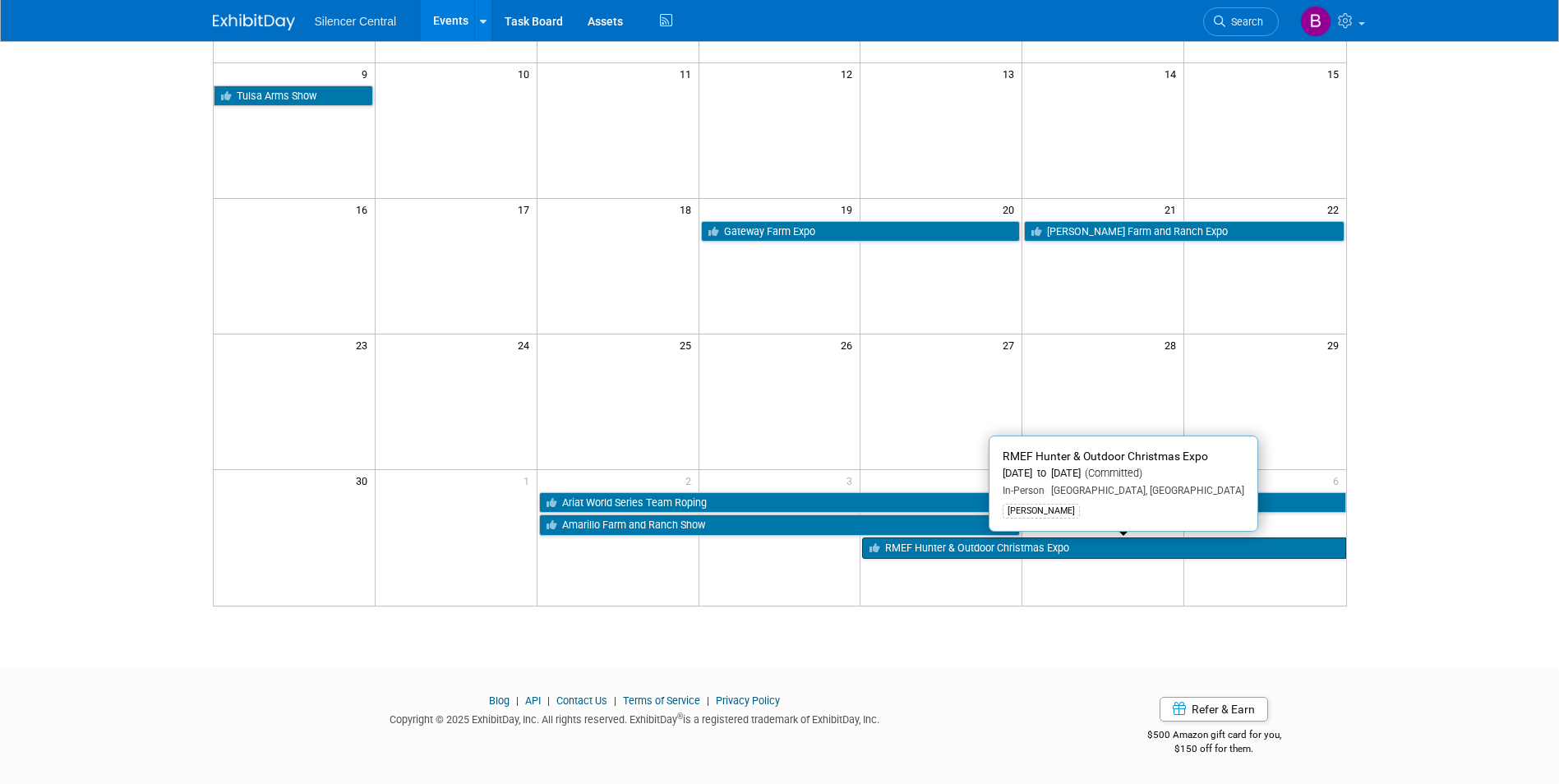
click at [956, 545] on link "RMEF Hunter & Outdoor Christmas Expo" at bounding box center [1104, 548] width 484 height 21
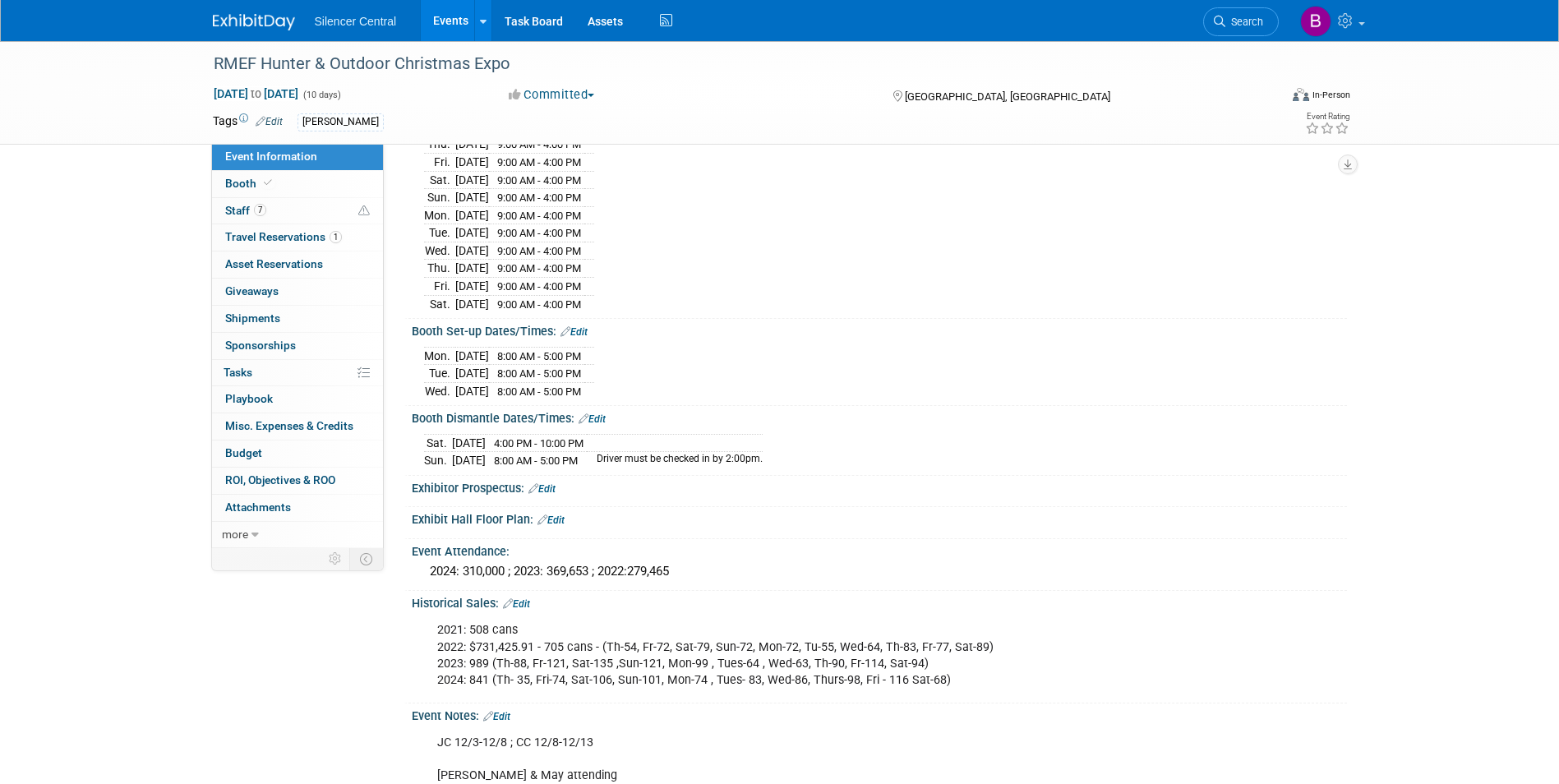
scroll to position [437, 0]
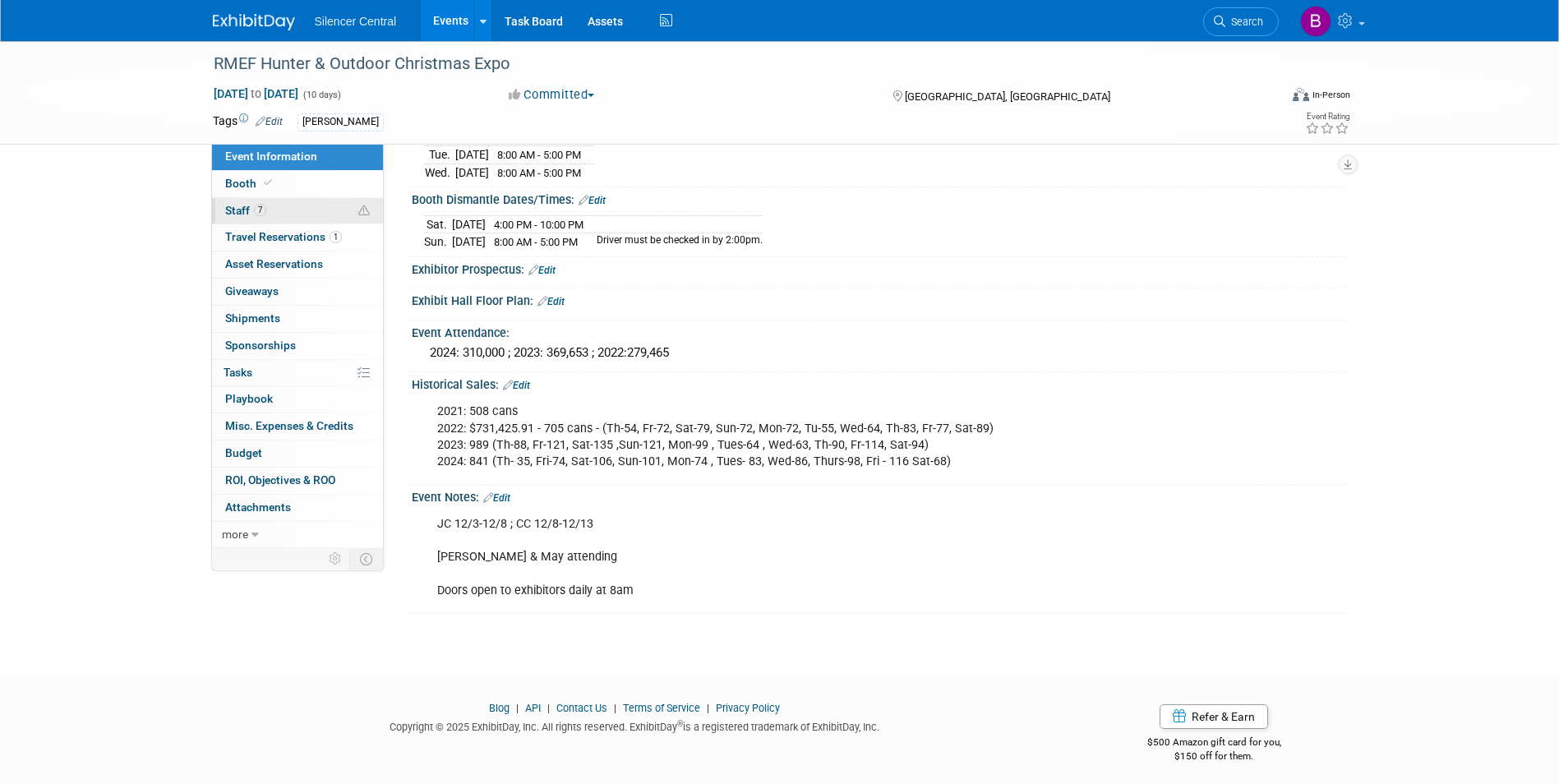
click at [286, 205] on link "7 Staff 7" at bounding box center [297, 211] width 171 height 26
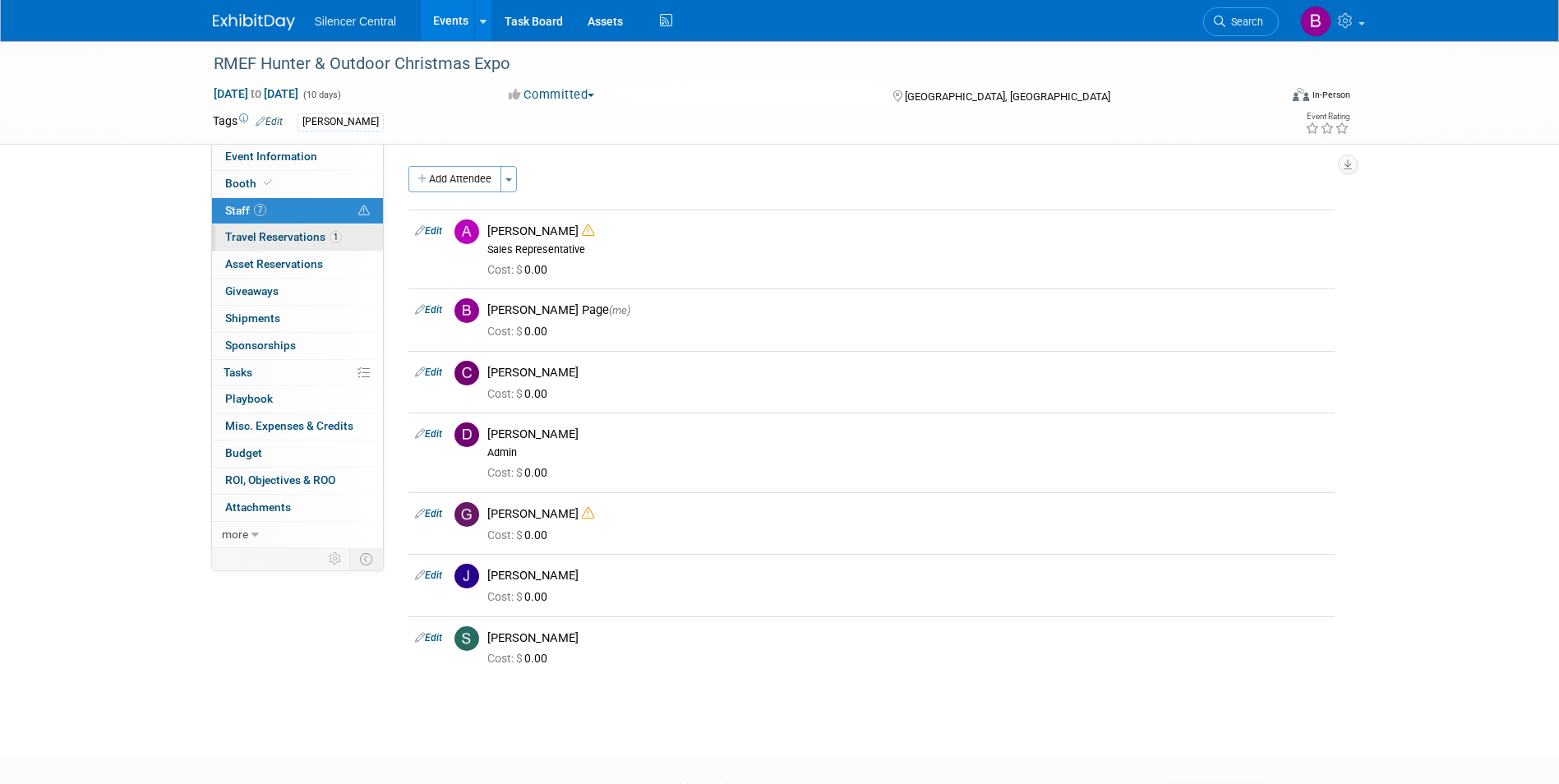
click at [333, 239] on span "1" at bounding box center [335, 237] width 12 height 12
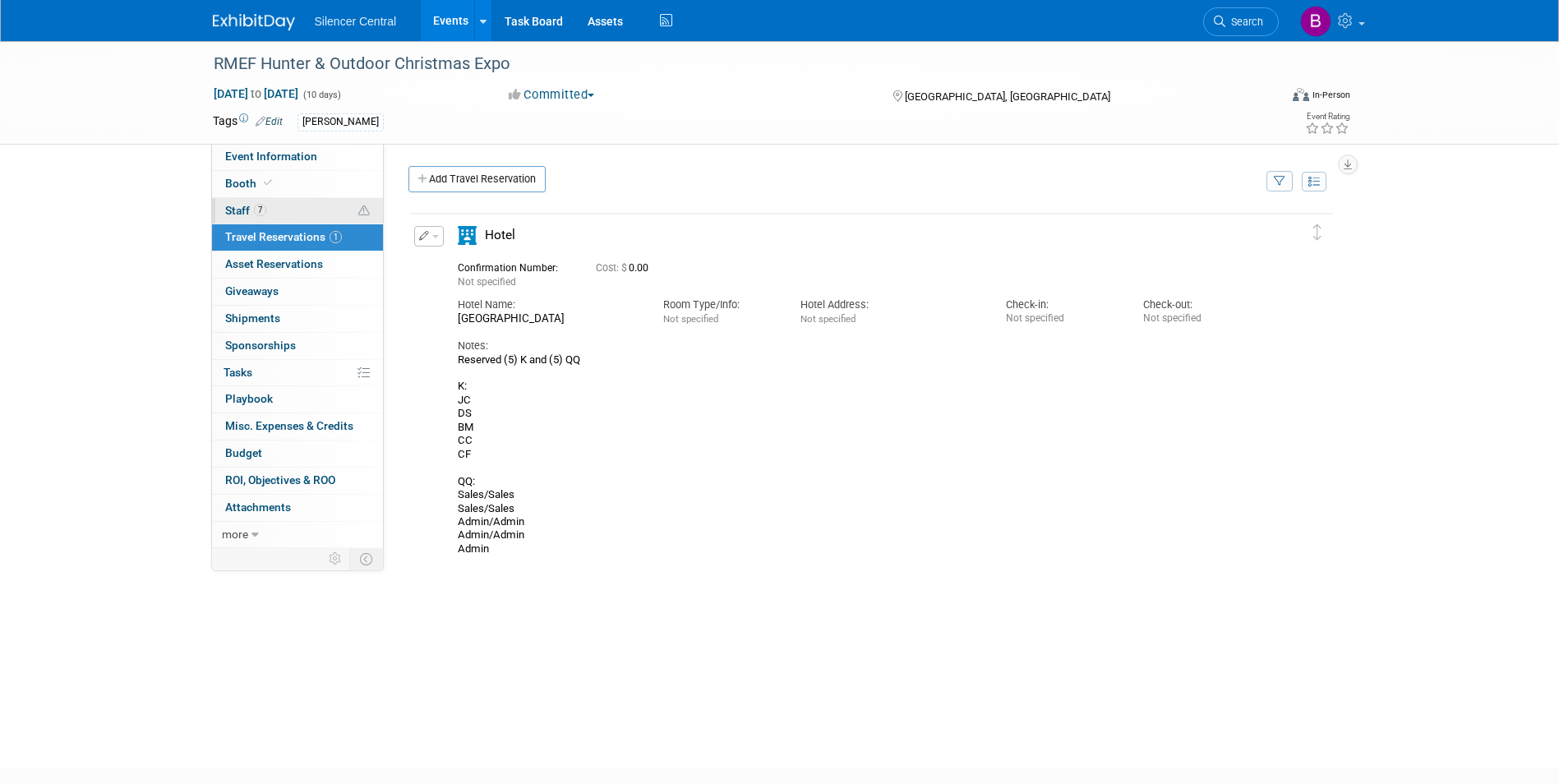
click at [267, 201] on link "7 Staff 7" at bounding box center [297, 211] width 171 height 26
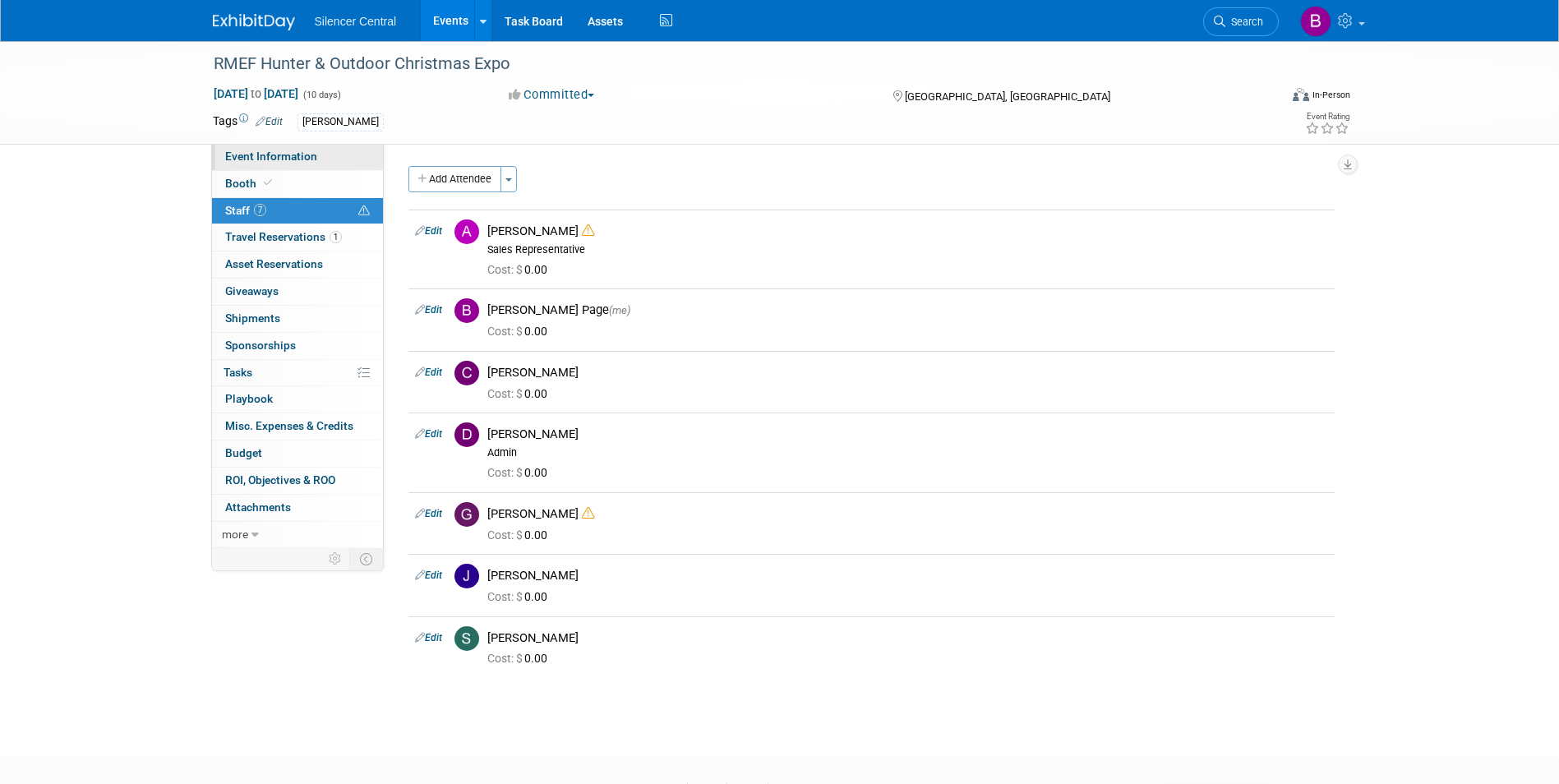
click at [245, 149] on link "Event Information" at bounding box center [297, 157] width 171 height 26
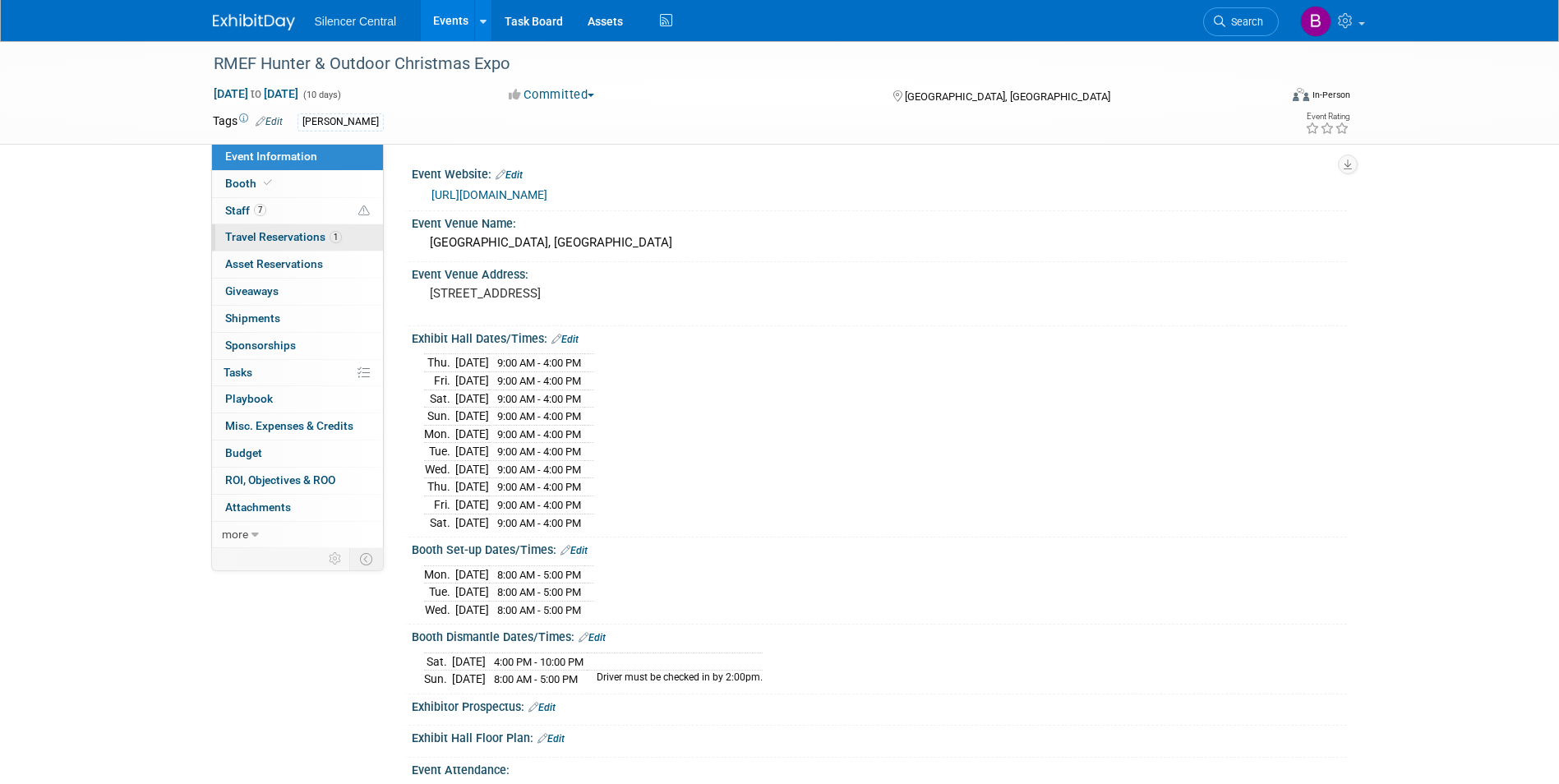
click at [263, 248] on link "1 Travel Reservations 1" at bounding box center [297, 238] width 171 height 26
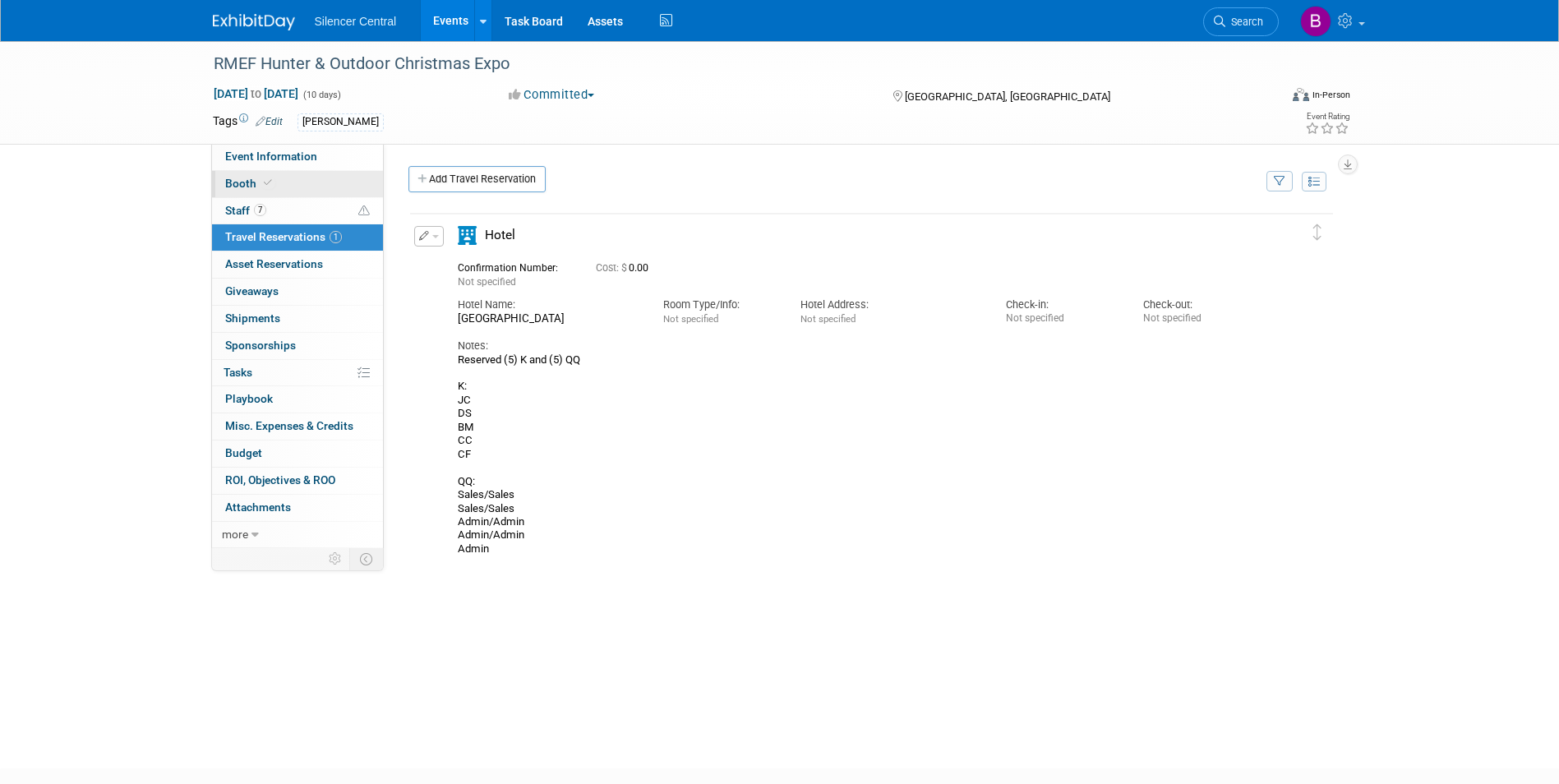
click at [295, 187] on link "Booth" at bounding box center [297, 184] width 171 height 26
